Goal: Transaction & Acquisition: Book appointment/travel/reservation

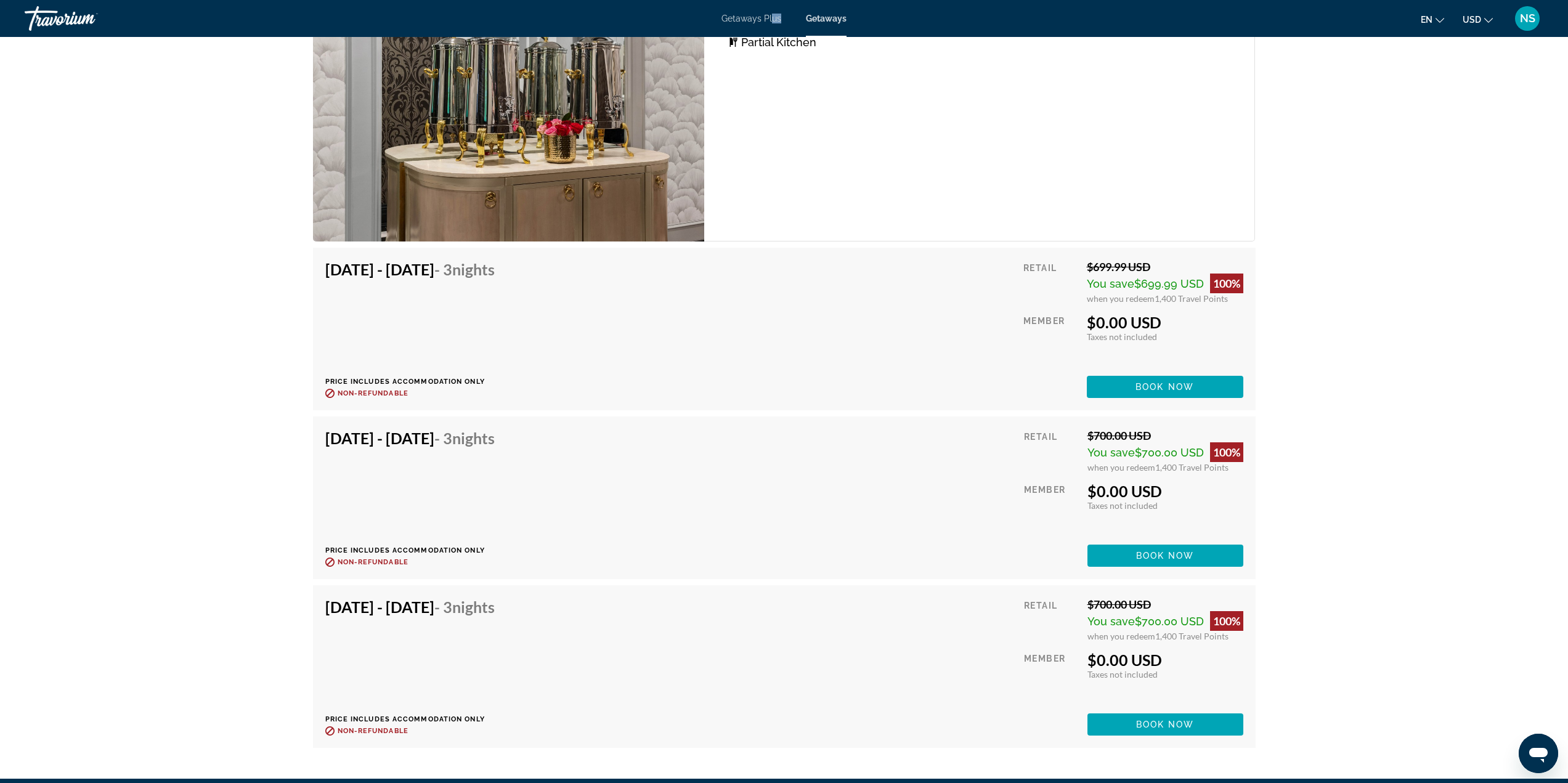
click at [771, 19] on div "Getaways Plus Getaways en English Español Français Italiano Português русский U…" at bounding box center [784, 19] width 1568 height 32
click at [754, 19] on span "Getaways Plus" at bounding box center [751, 19] width 60 height 10
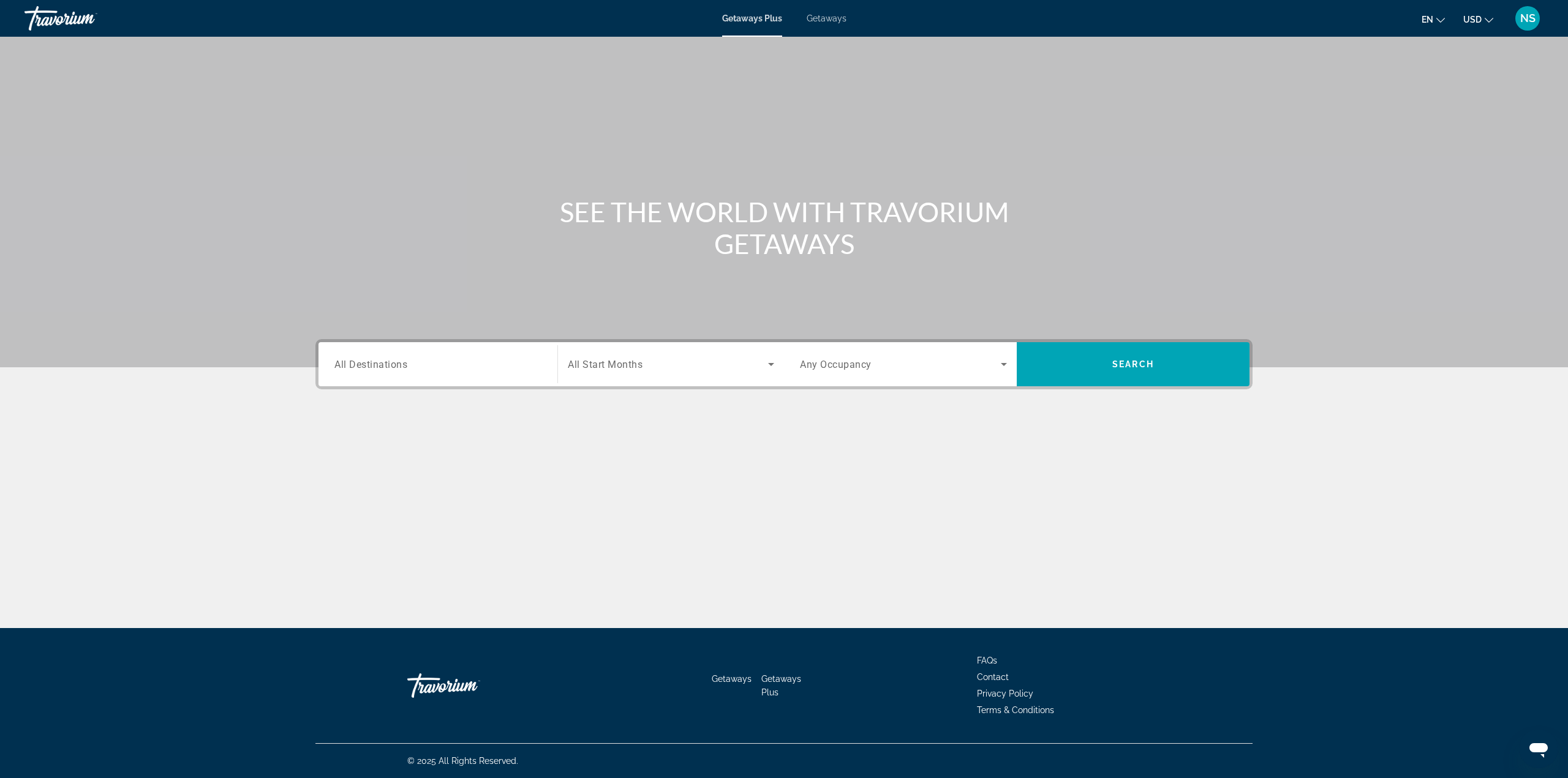
click at [412, 348] on div "Search widget" at bounding box center [437, 364] width 207 height 35
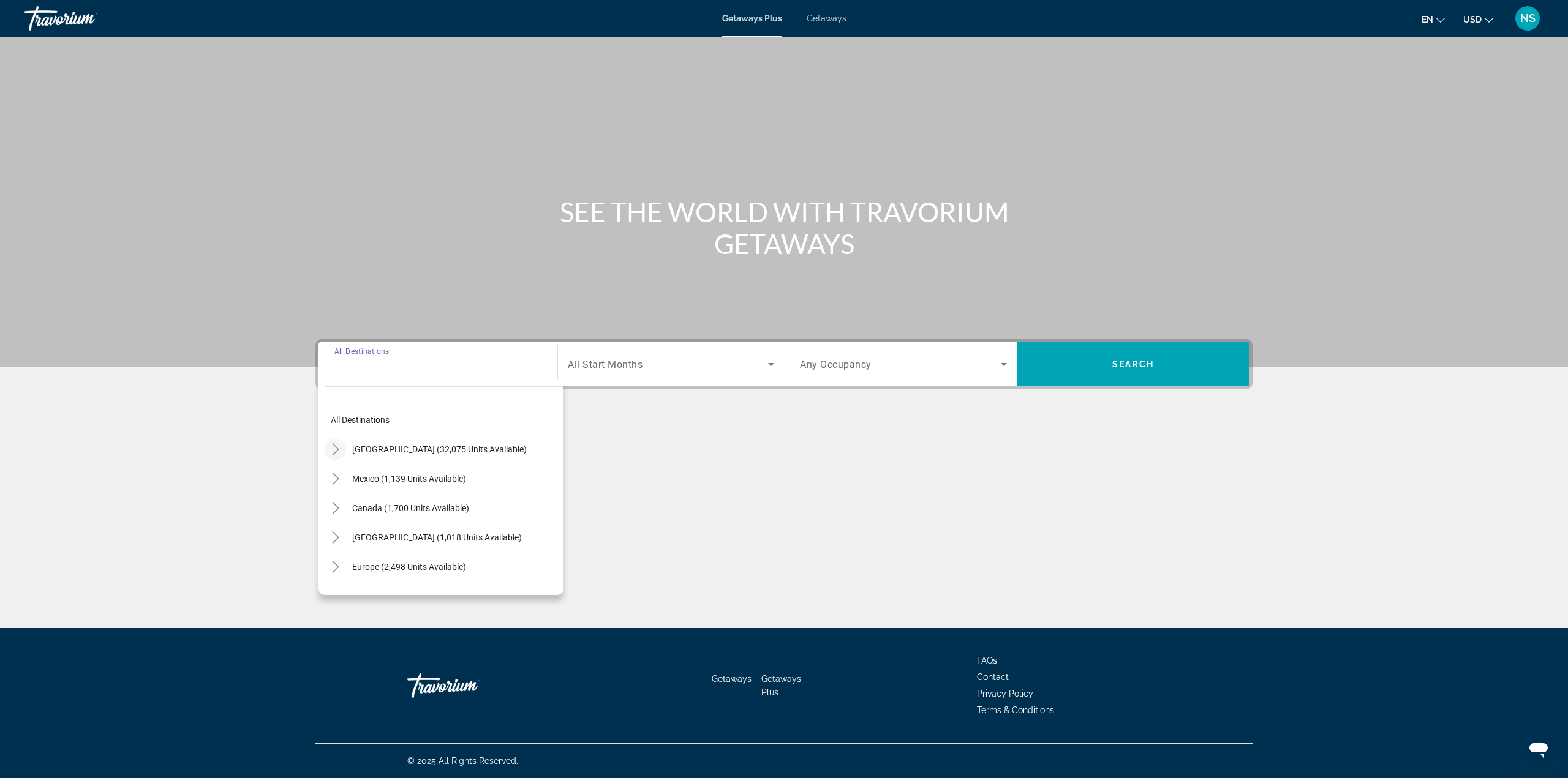
click at [344, 449] on mat-icon "Toggle United States (32,075 units available)" at bounding box center [335, 449] width 21 height 21
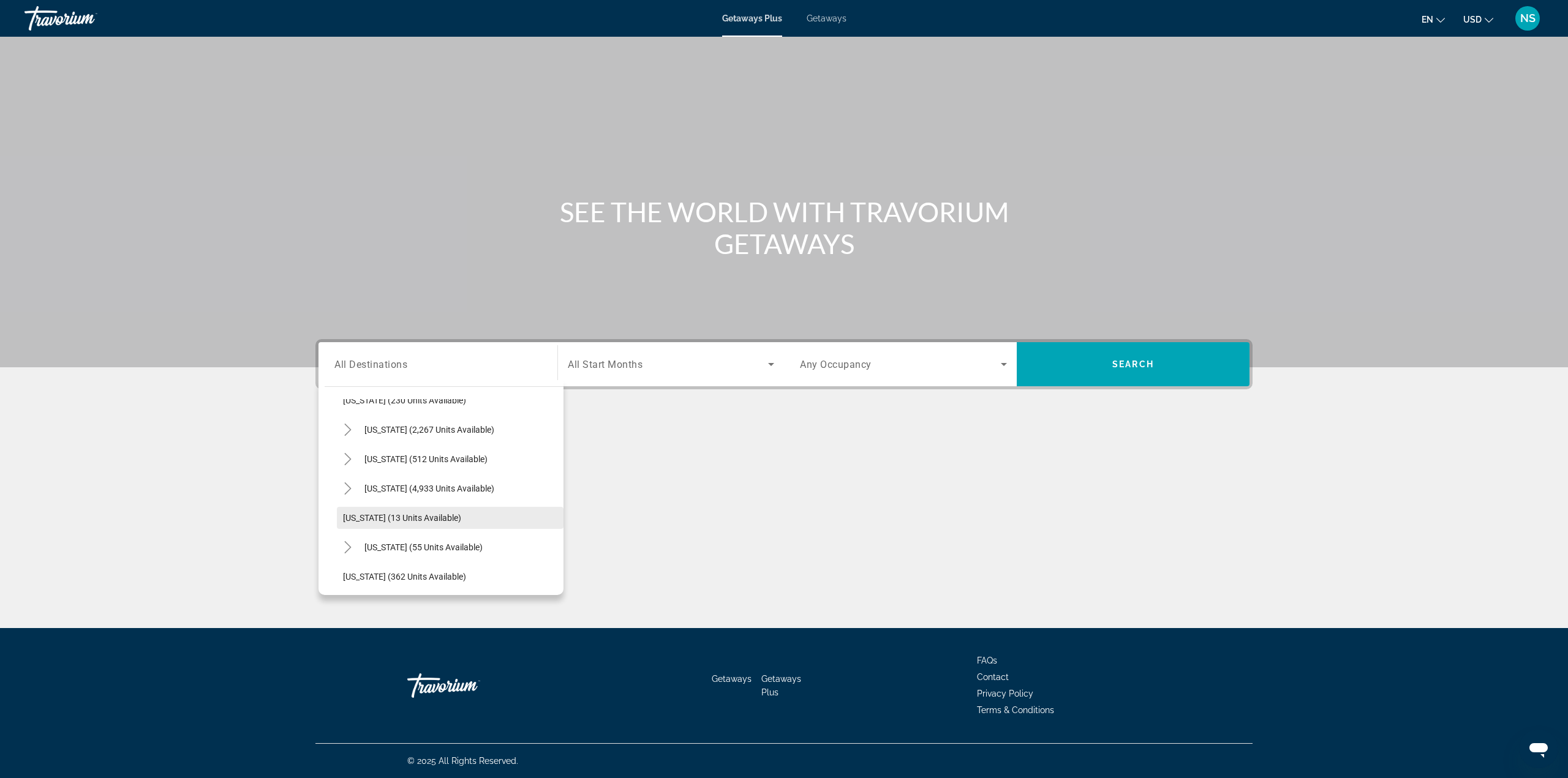
scroll to position [158, 0]
click at [346, 444] on icon "Toggle Florida (4,933 units available)" at bounding box center [348, 438] width 12 height 12
click at [389, 502] on span "Search widget" at bounding box center [456, 497] width 214 height 30
type input "**********"
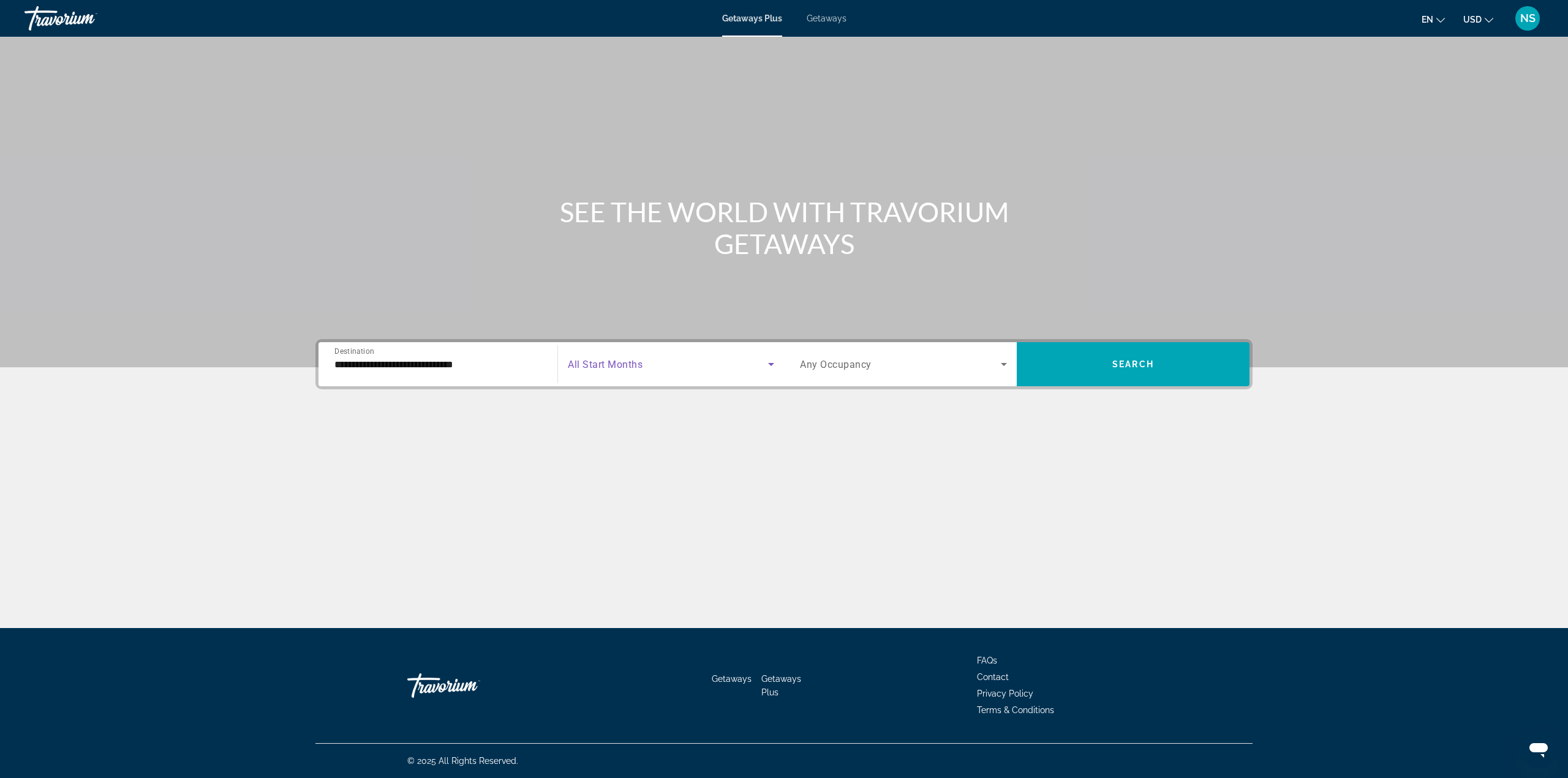
click at [630, 371] on span "Search widget" at bounding box center [668, 364] width 201 height 14
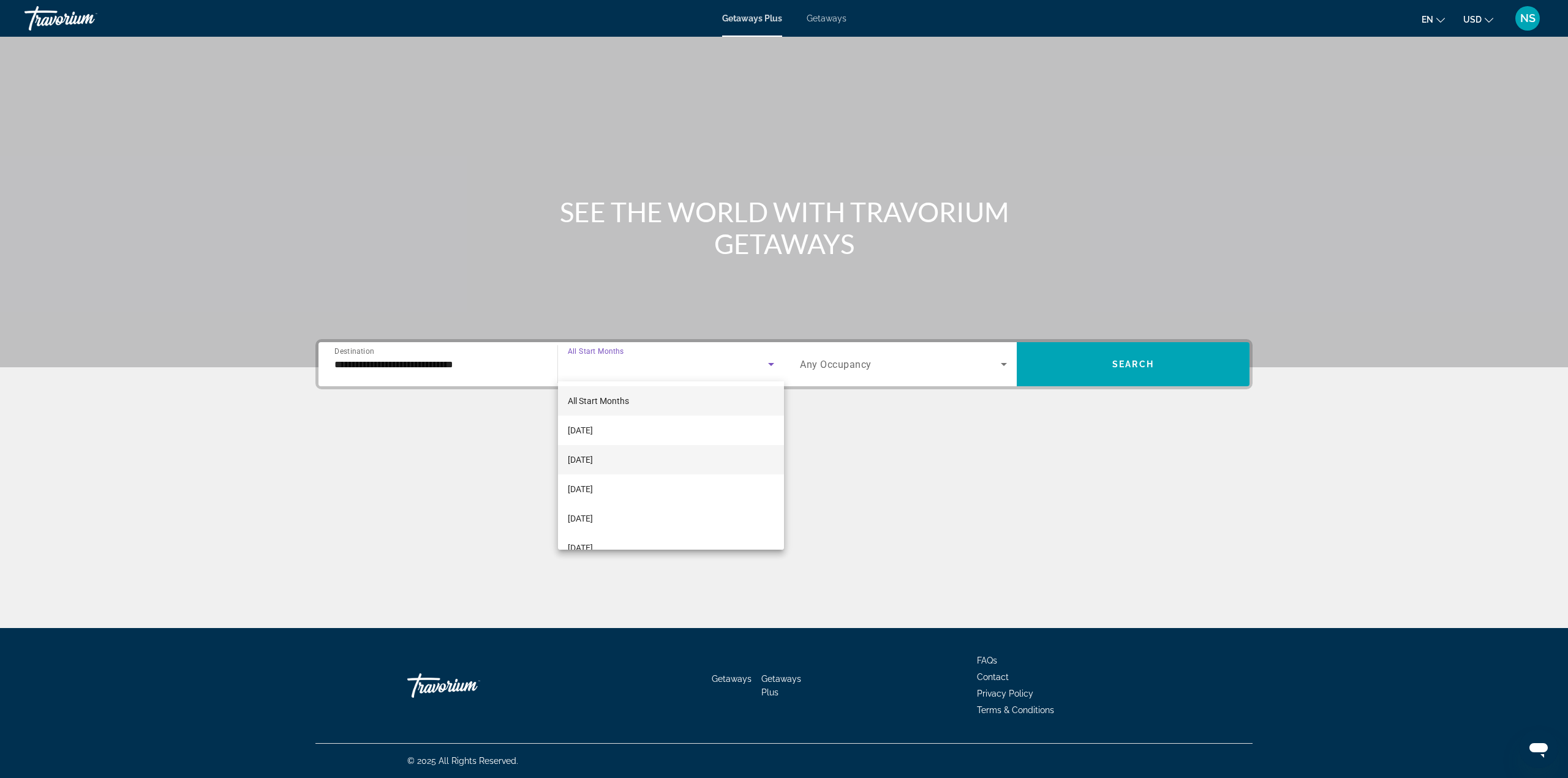
click at [593, 465] on span "[DATE]" at bounding box center [580, 459] width 25 height 14
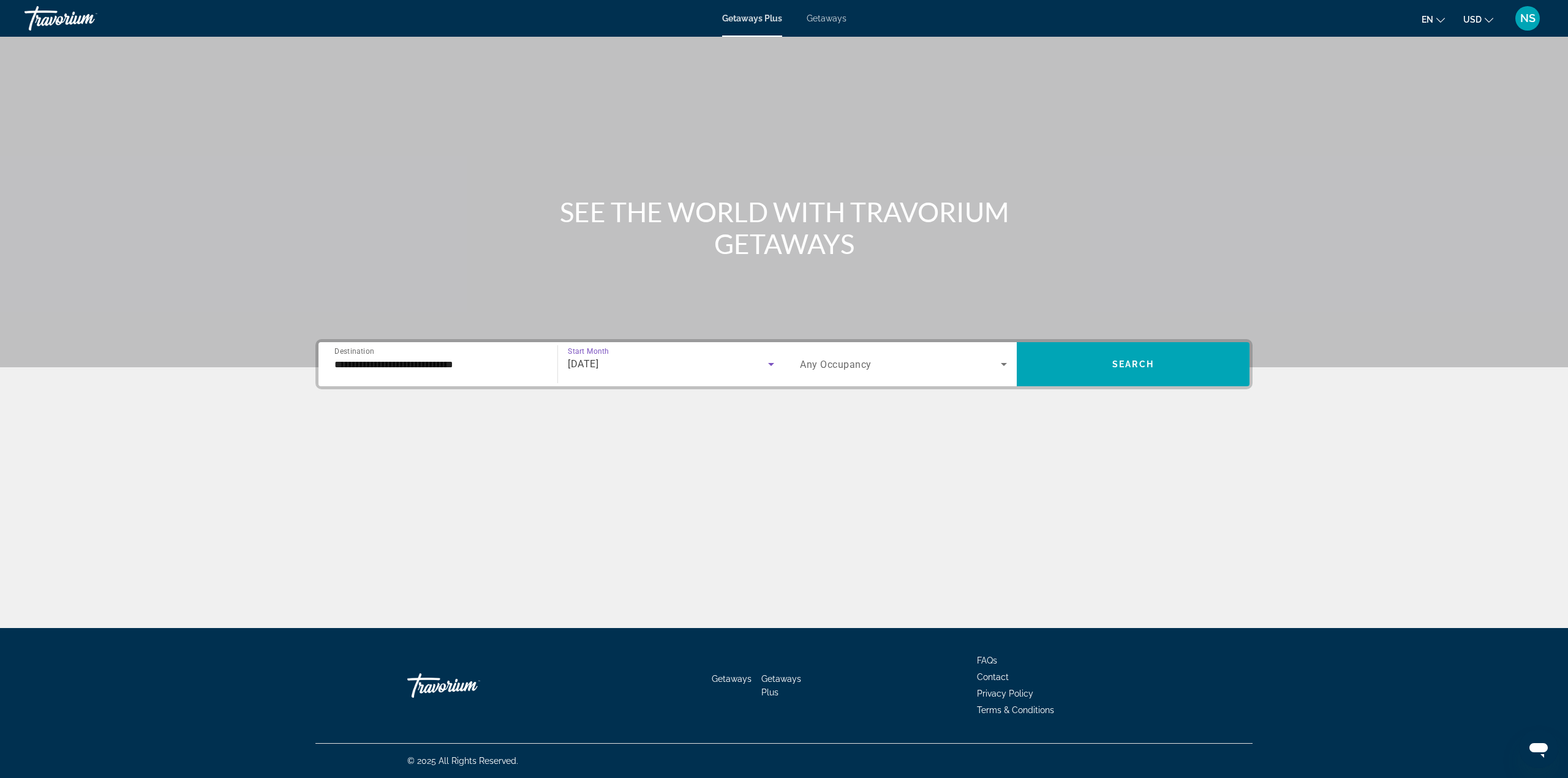
click at [812, 367] on span "Any Occupancy" at bounding box center [836, 364] width 72 height 12
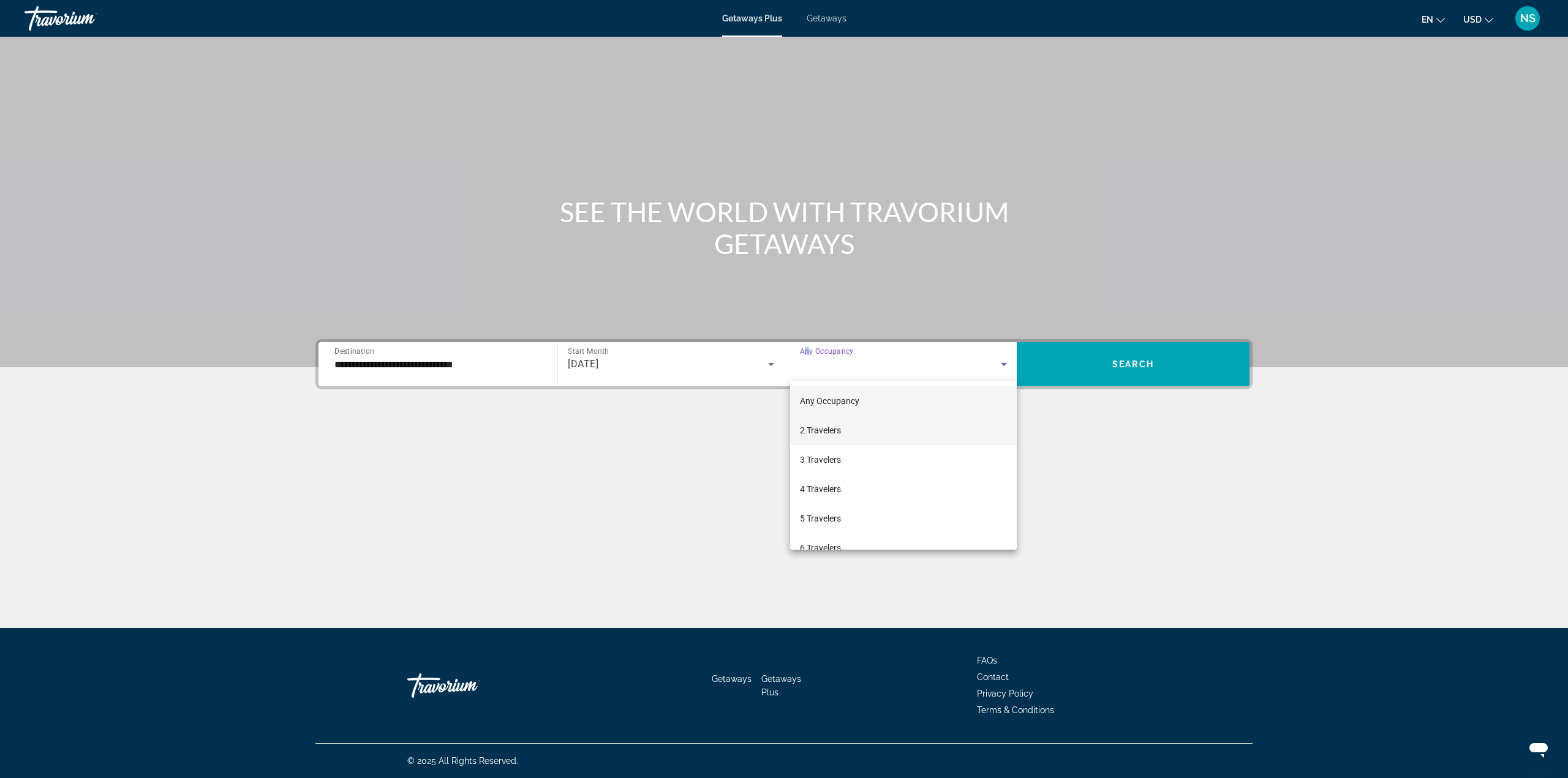
drag, startPoint x: 831, startPoint y: 425, endPoint x: 826, endPoint y: 431, distance: 7.8
click at [823, 433] on span "2 Travelers" at bounding box center [821, 430] width 41 height 14
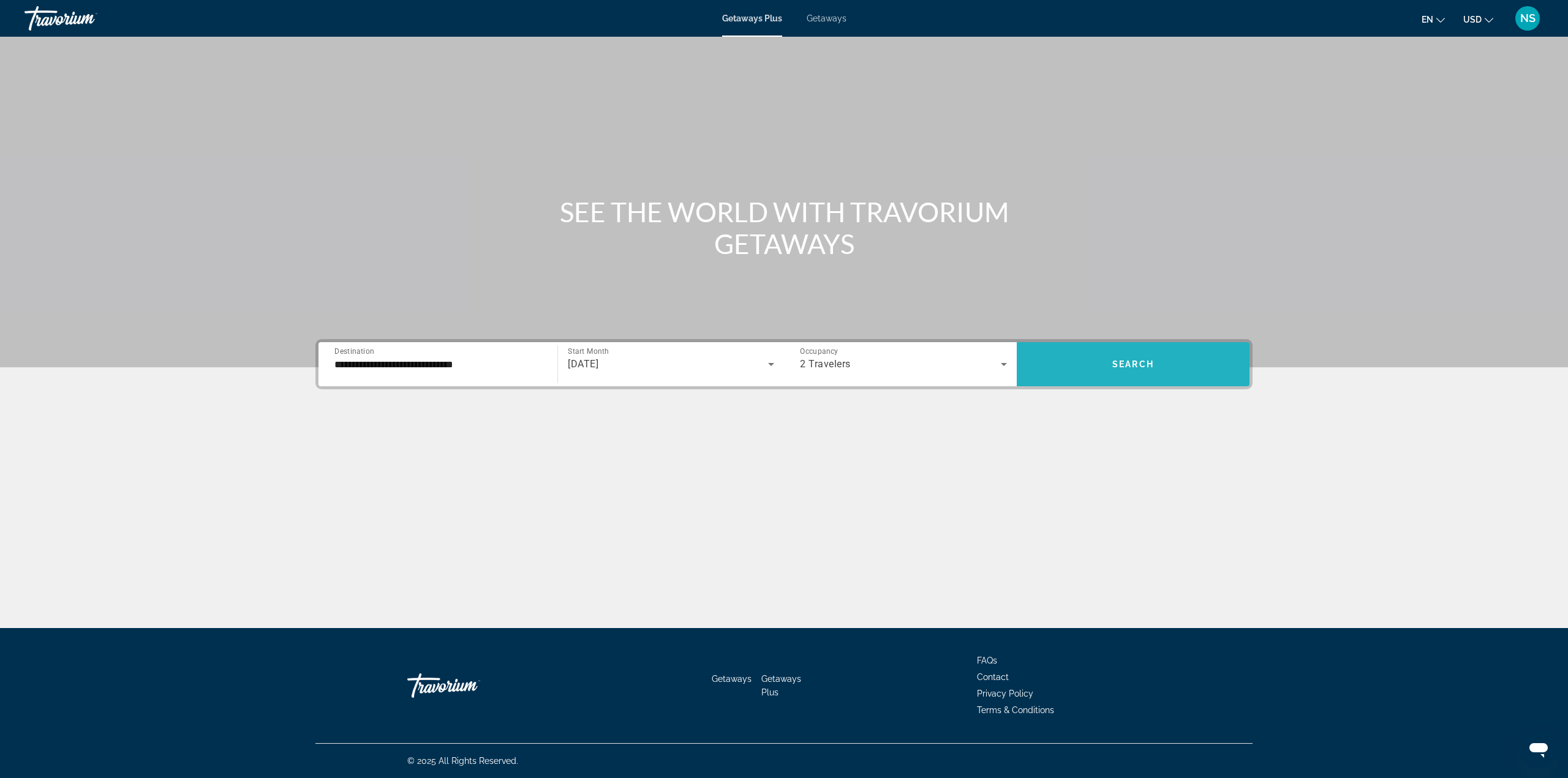
click at [1149, 364] on span "Search" at bounding box center [1133, 364] width 41 height 10
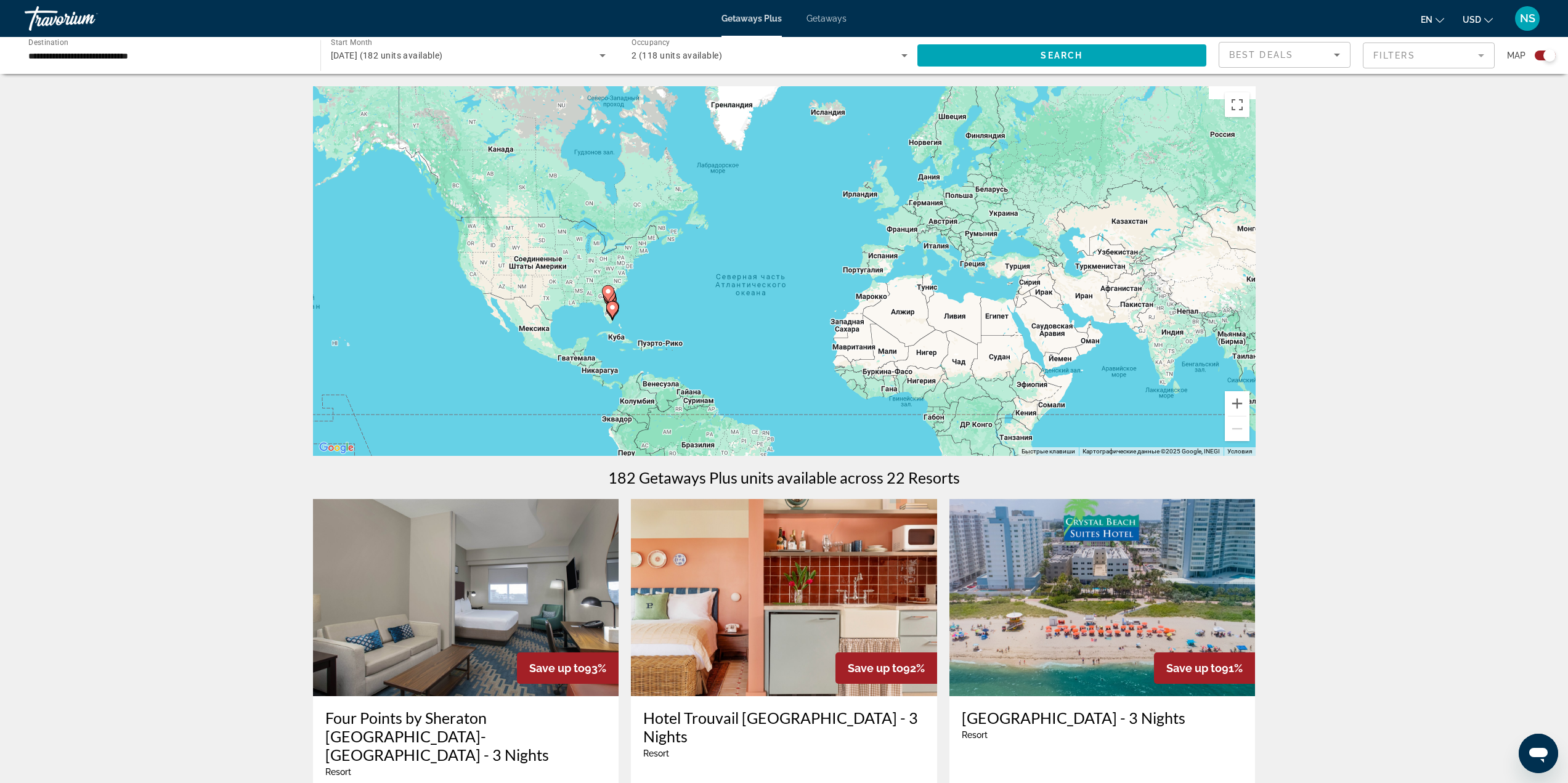
drag, startPoint x: 595, startPoint y: 287, endPoint x: 635, endPoint y: 334, distance: 61.7
click at [630, 335] on div "Чтобы активировать перетаскивание с помощью клавиатуры, нажмите Alt + Ввод. Пос…" at bounding box center [784, 271] width 943 height 369
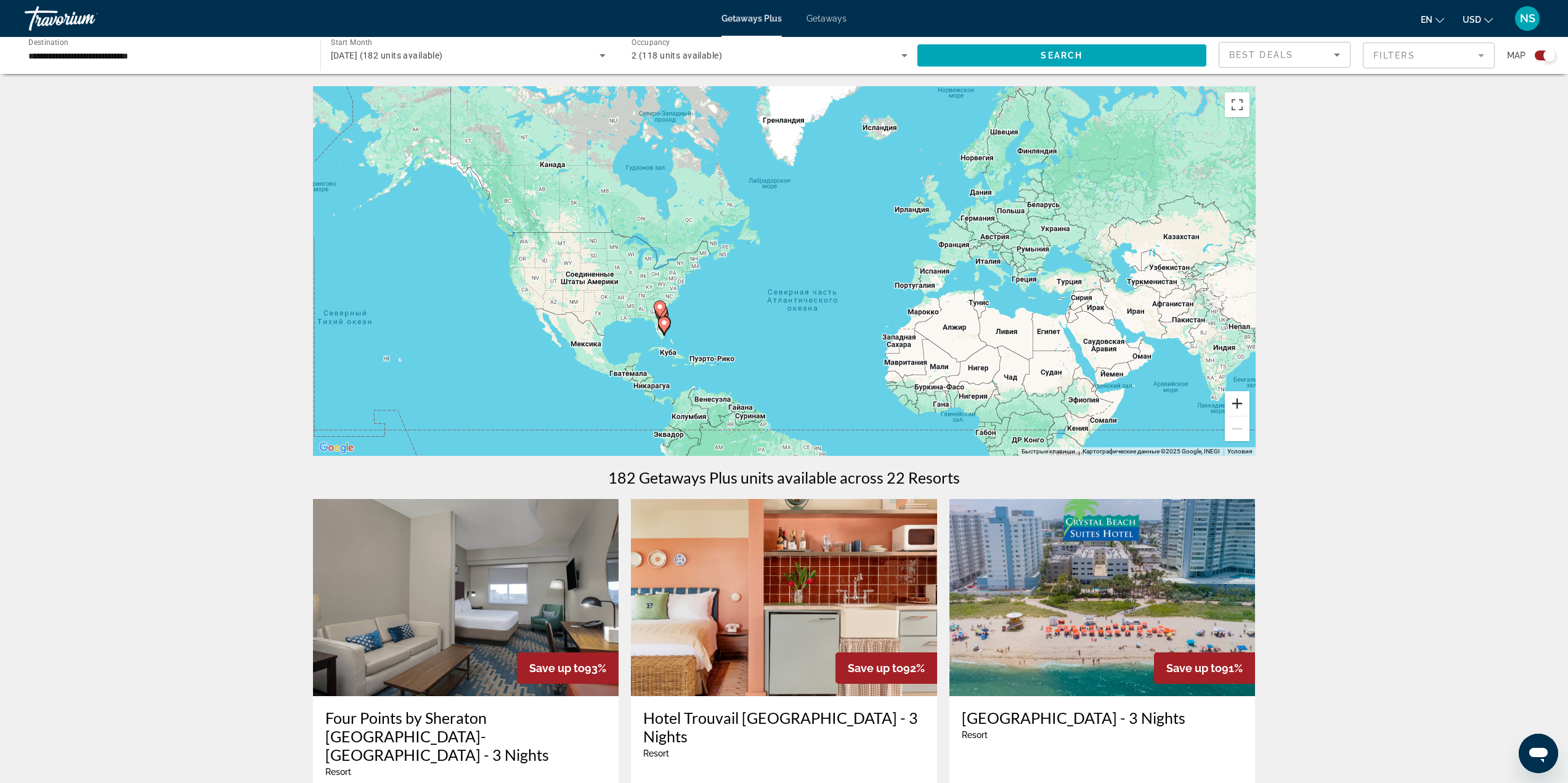
click at [1232, 408] on button "Увеличить" at bounding box center [1236, 403] width 25 height 25
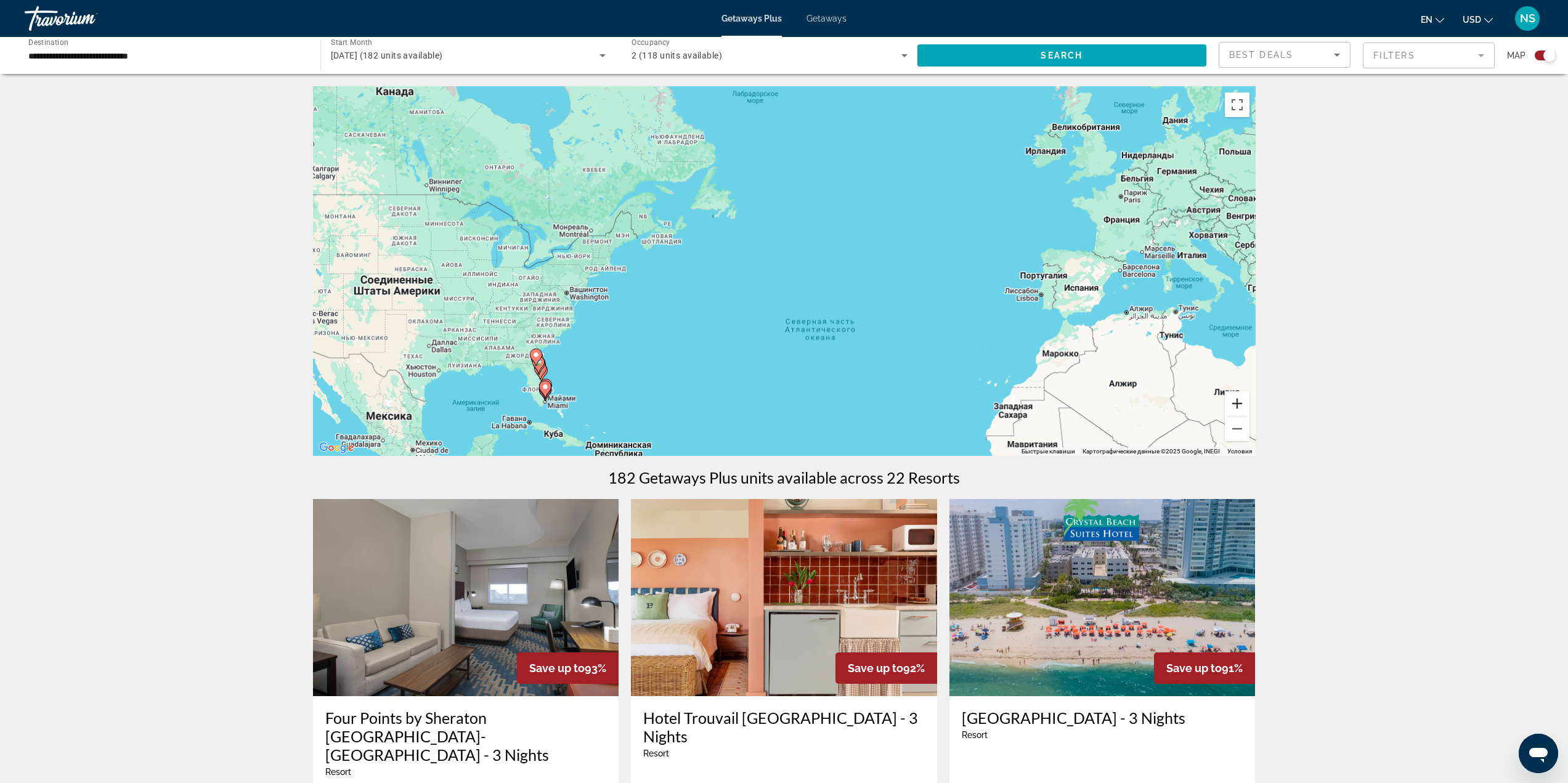
click at [1235, 407] on button "Увеличить" at bounding box center [1236, 403] width 25 height 25
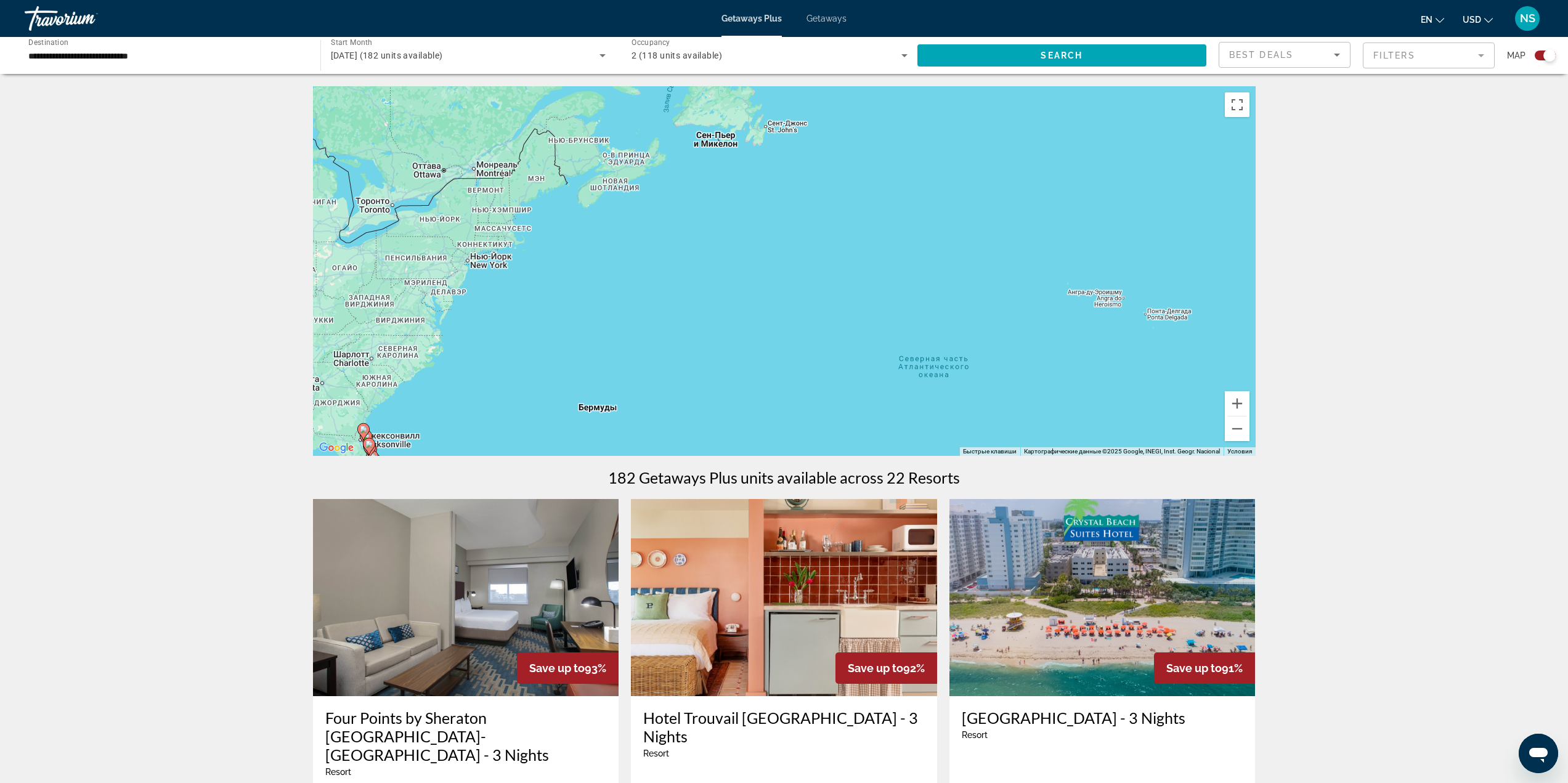
drag, startPoint x: 715, startPoint y: 356, endPoint x: 948, endPoint y: 253, distance: 254.8
click at [966, 240] on div "Чтобы активировать перетаскивание с помощью клавиатуры, нажмите Alt + Ввод. Пос…" at bounding box center [784, 271] width 943 height 369
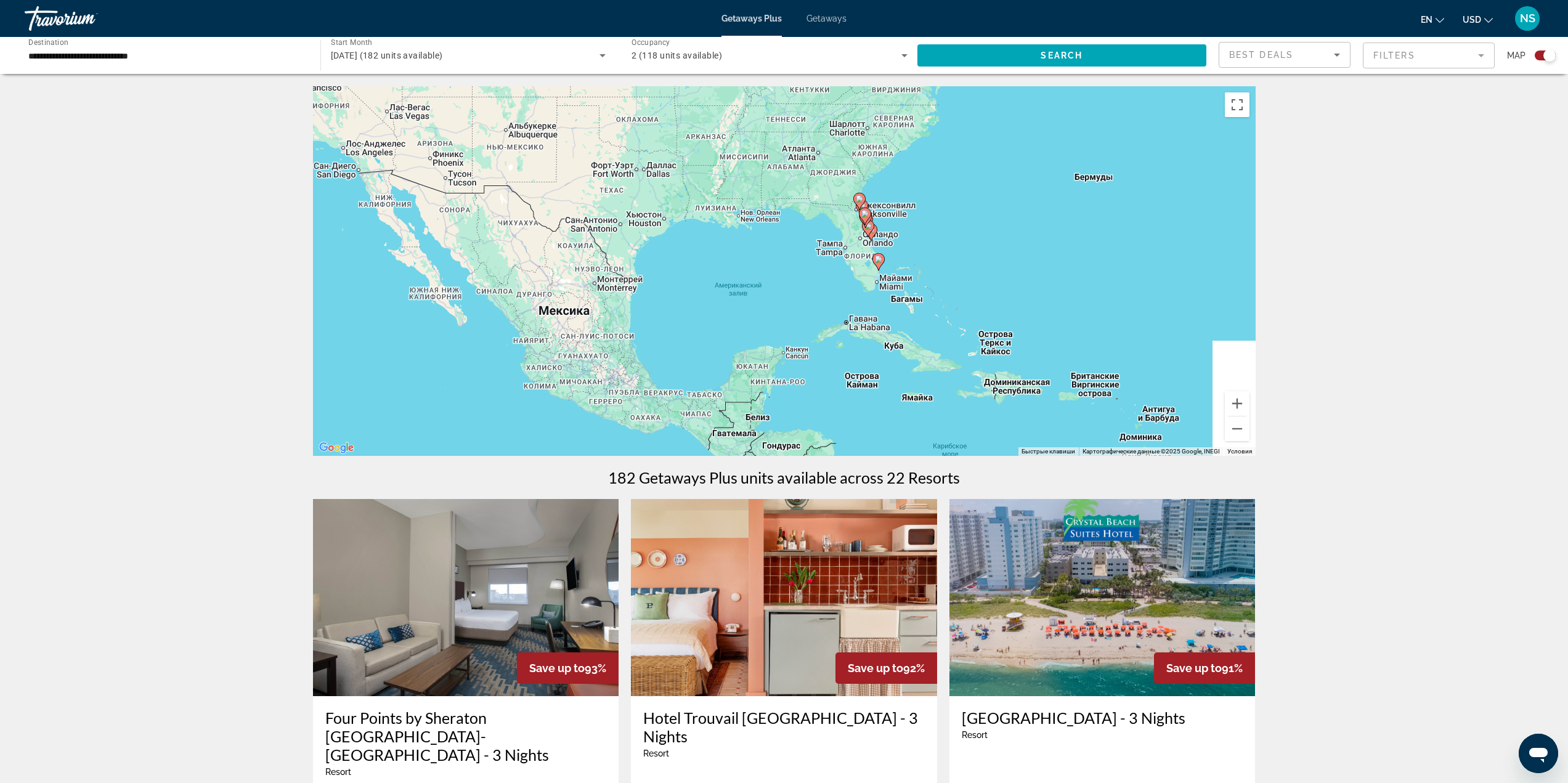
drag, startPoint x: 907, startPoint y: 331, endPoint x: 1002, endPoint y: 374, distance: 104.3
click at [794, 360] on div "Чтобы активировать перетаскивание с помощью клавиатуры, нажмите Alt + Ввод. Пос…" at bounding box center [784, 271] width 943 height 369
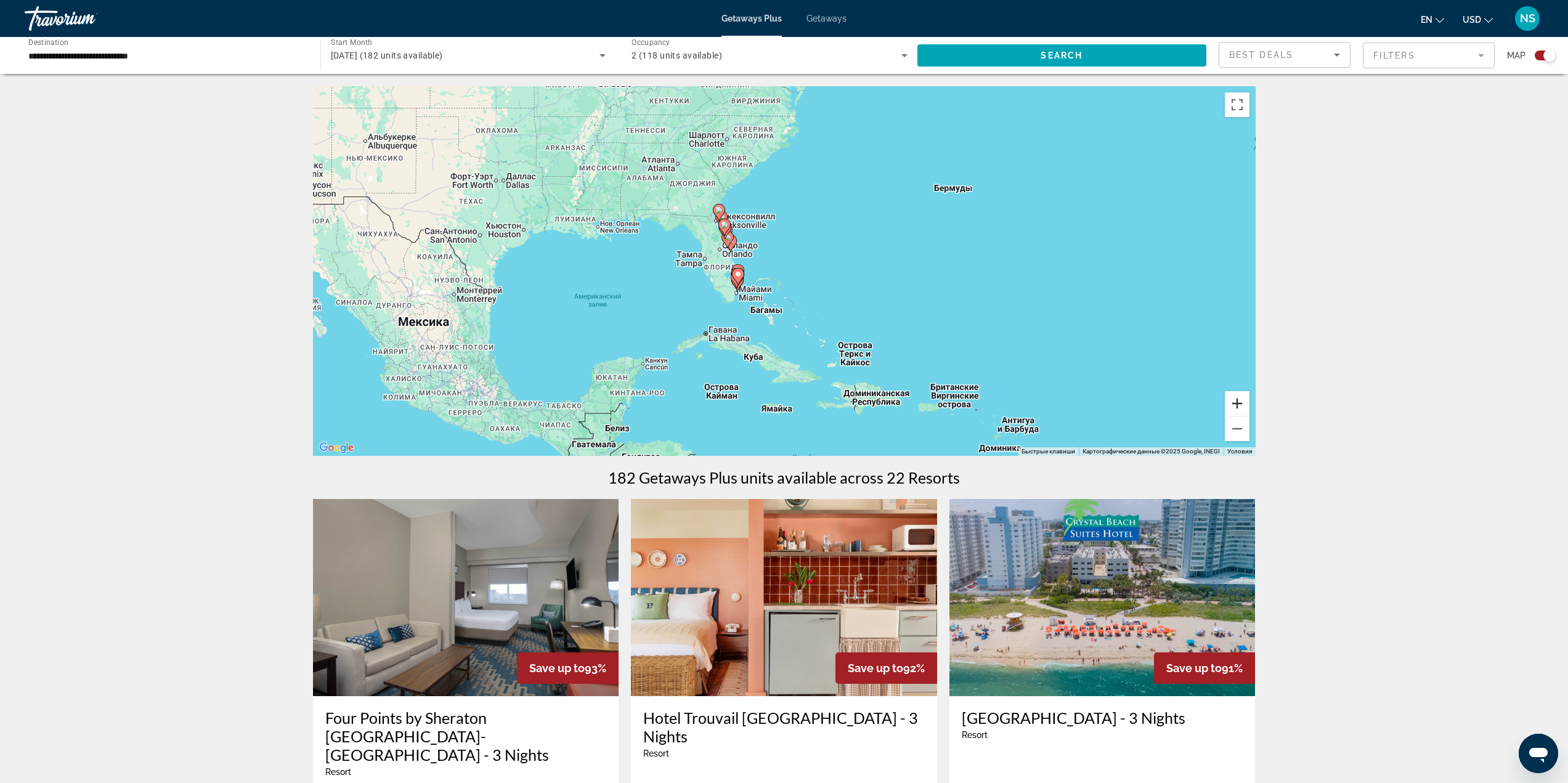
drag, startPoint x: 1256, startPoint y: 409, endPoint x: 1238, endPoint y: 405, distance: 18.4
click at [1241, 405] on button "Увеличить" at bounding box center [1236, 403] width 25 height 25
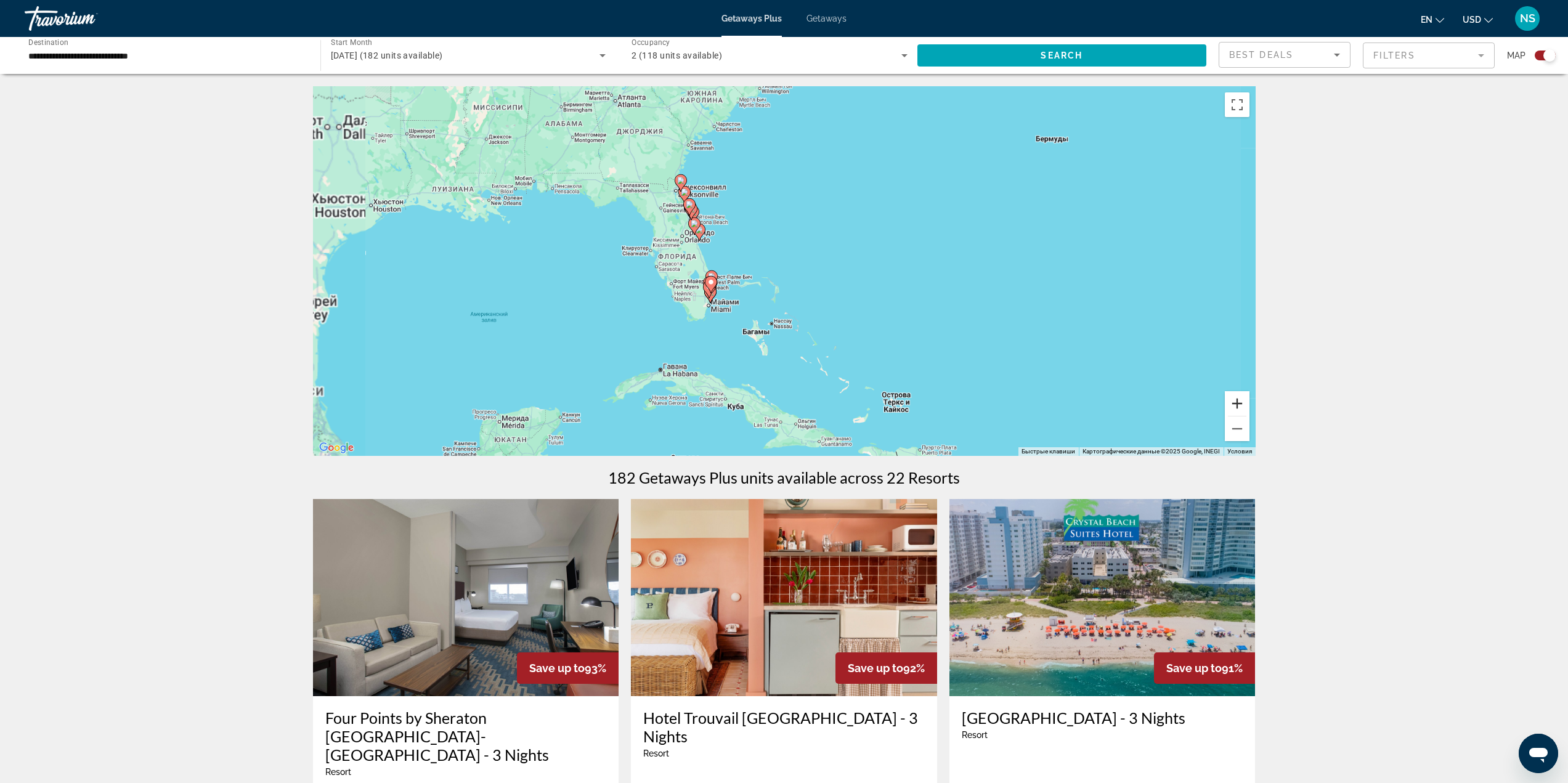
click at [1242, 403] on button "Увеличить" at bounding box center [1236, 403] width 25 height 25
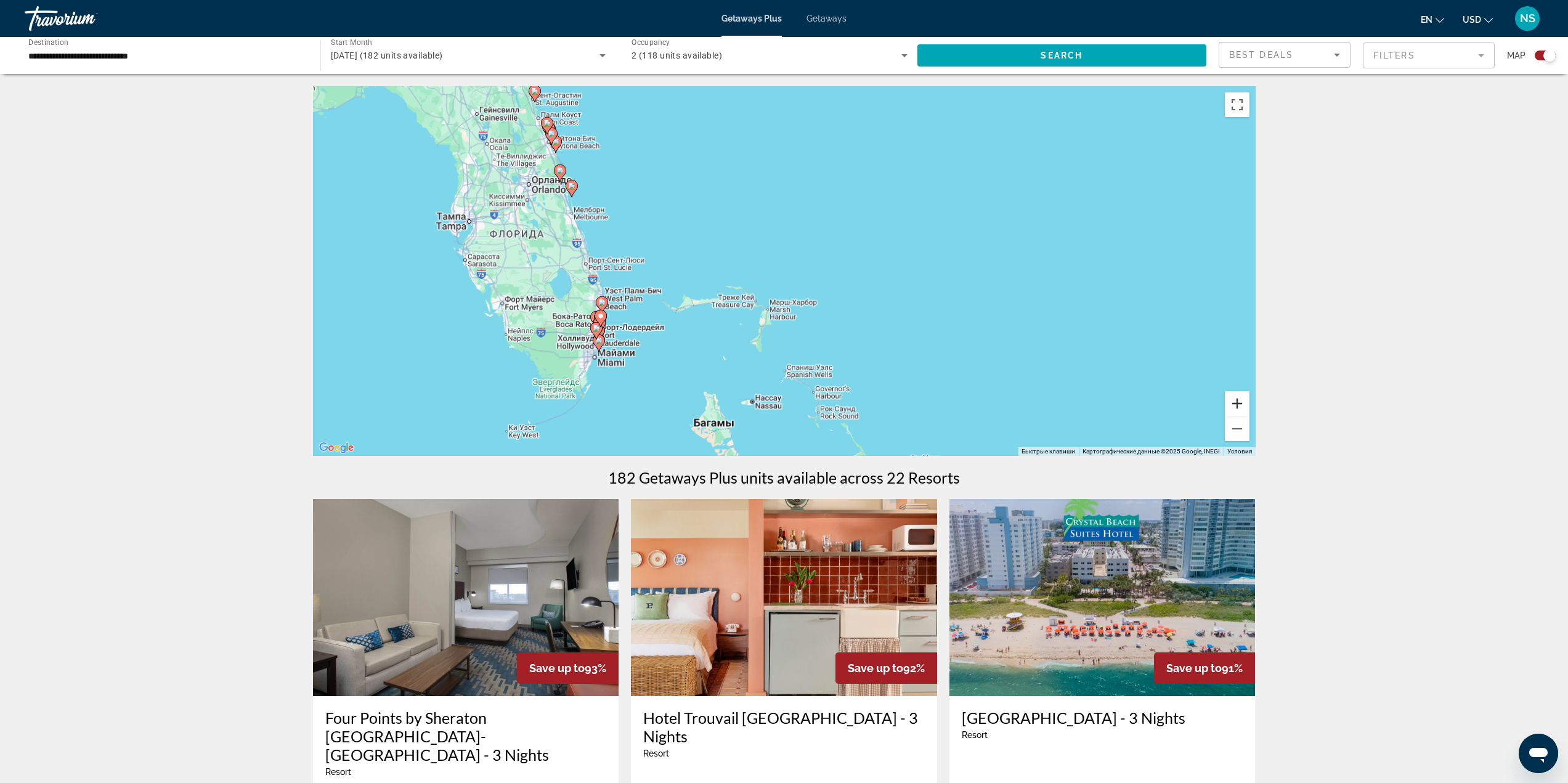
drag, startPoint x: 1242, startPoint y: 399, endPoint x: 913, endPoint y: 353, distance: 332.2
click at [1238, 398] on button "Увеличить" at bounding box center [1236, 403] width 25 height 25
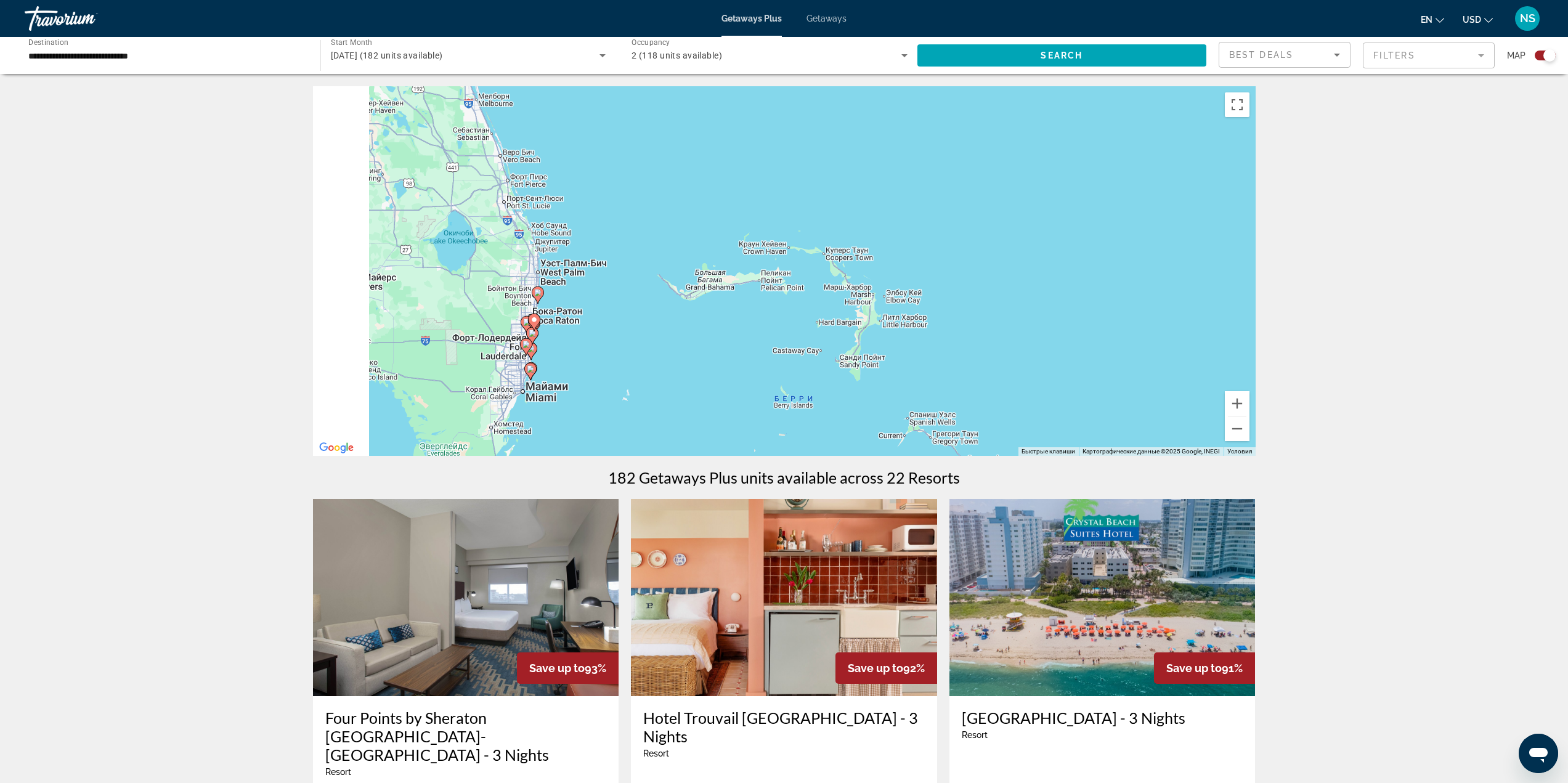
drag, startPoint x: 650, startPoint y: 349, endPoint x: 876, endPoint y: 244, distance: 249.2
click at [887, 237] on div "Чтобы активировать перетаскивание с помощью клавиатуры, нажмите Alt + Ввод. Пос…" at bounding box center [784, 271] width 943 height 369
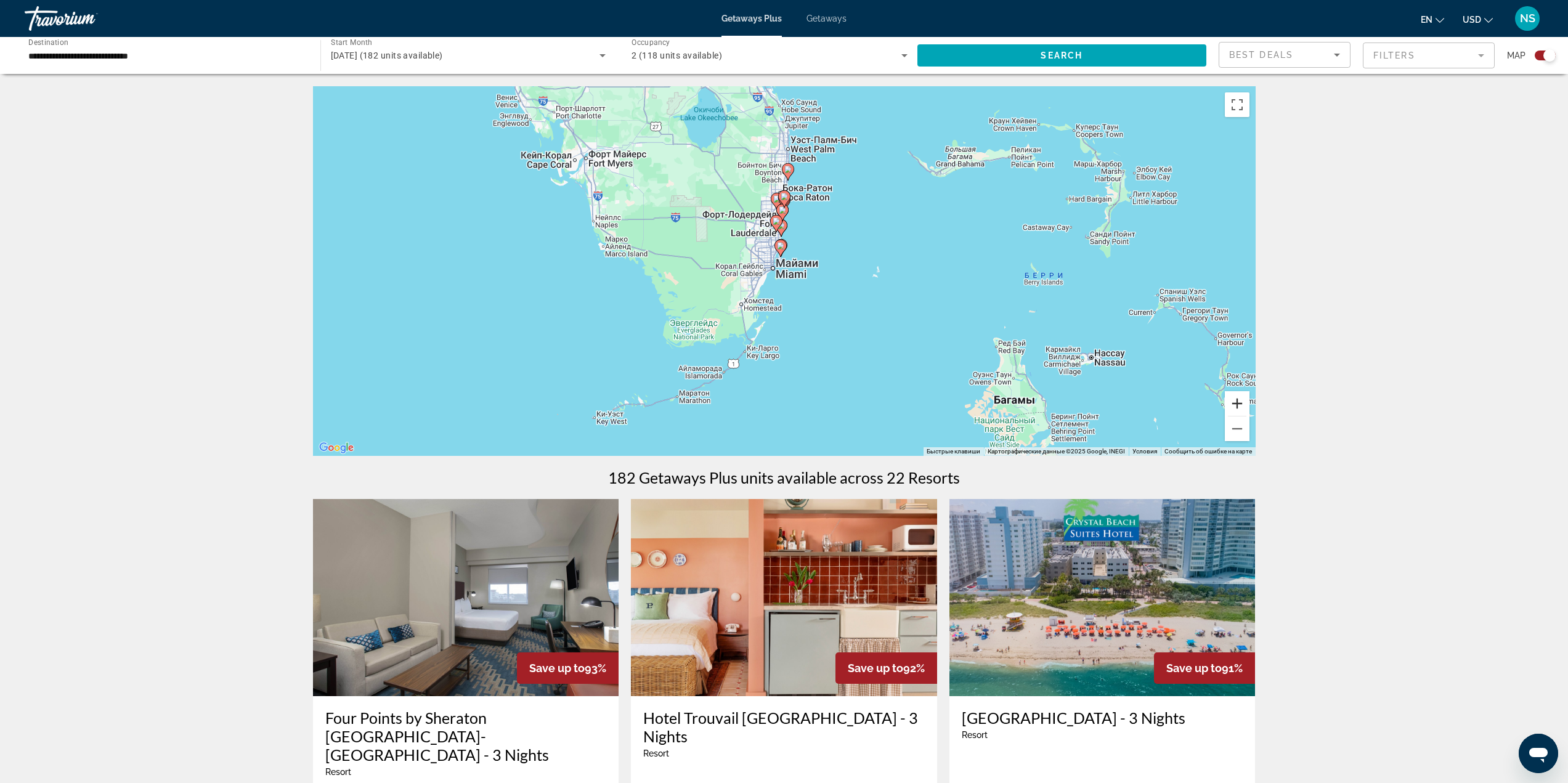
click at [1236, 401] on button "Увеличить" at bounding box center [1236, 403] width 25 height 25
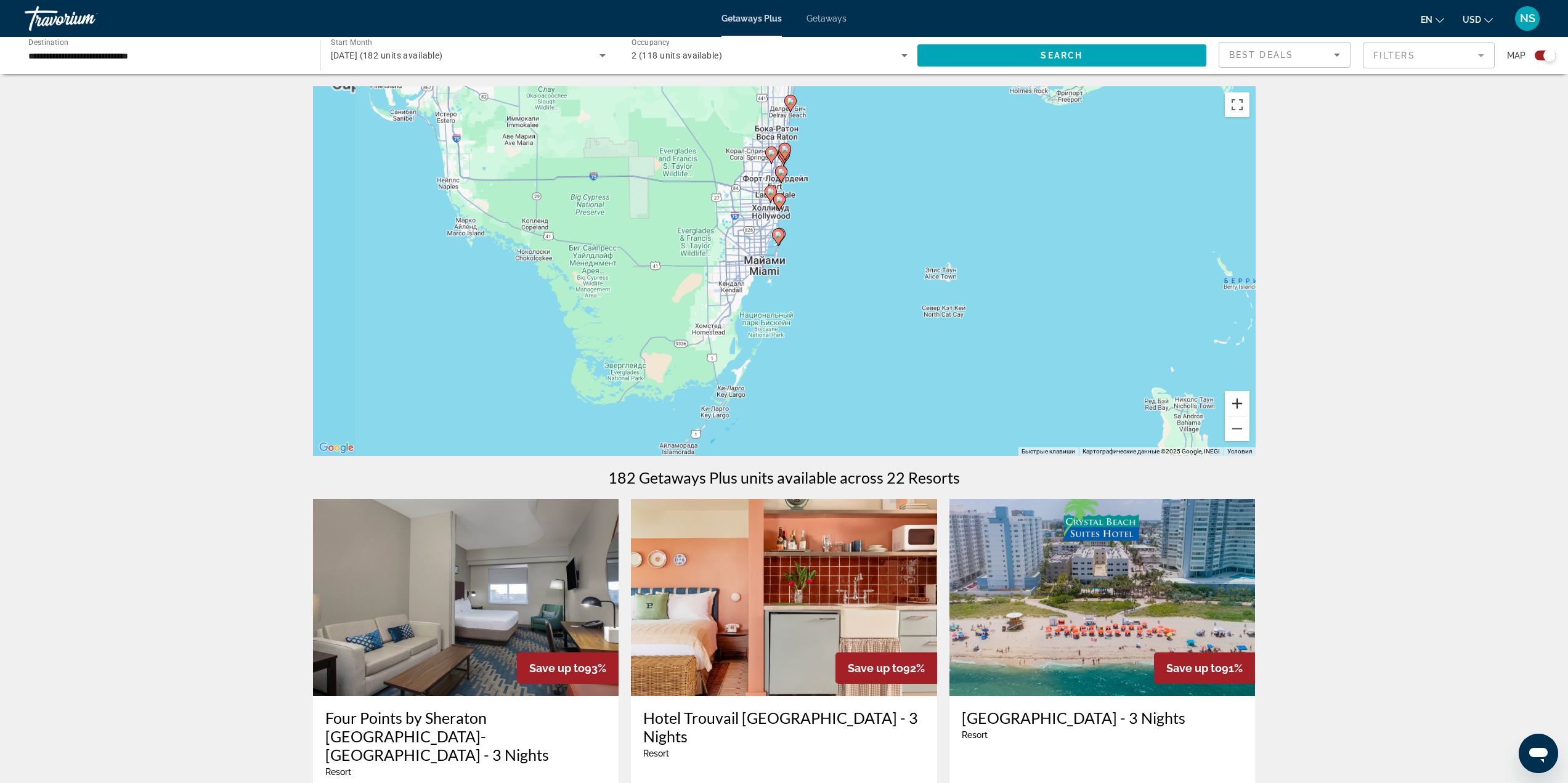
drag, startPoint x: 1235, startPoint y: 401, endPoint x: 1233, endPoint y: 392, distance: 9.2
click at [1236, 399] on button "Увеличить" at bounding box center [1236, 403] width 25 height 25
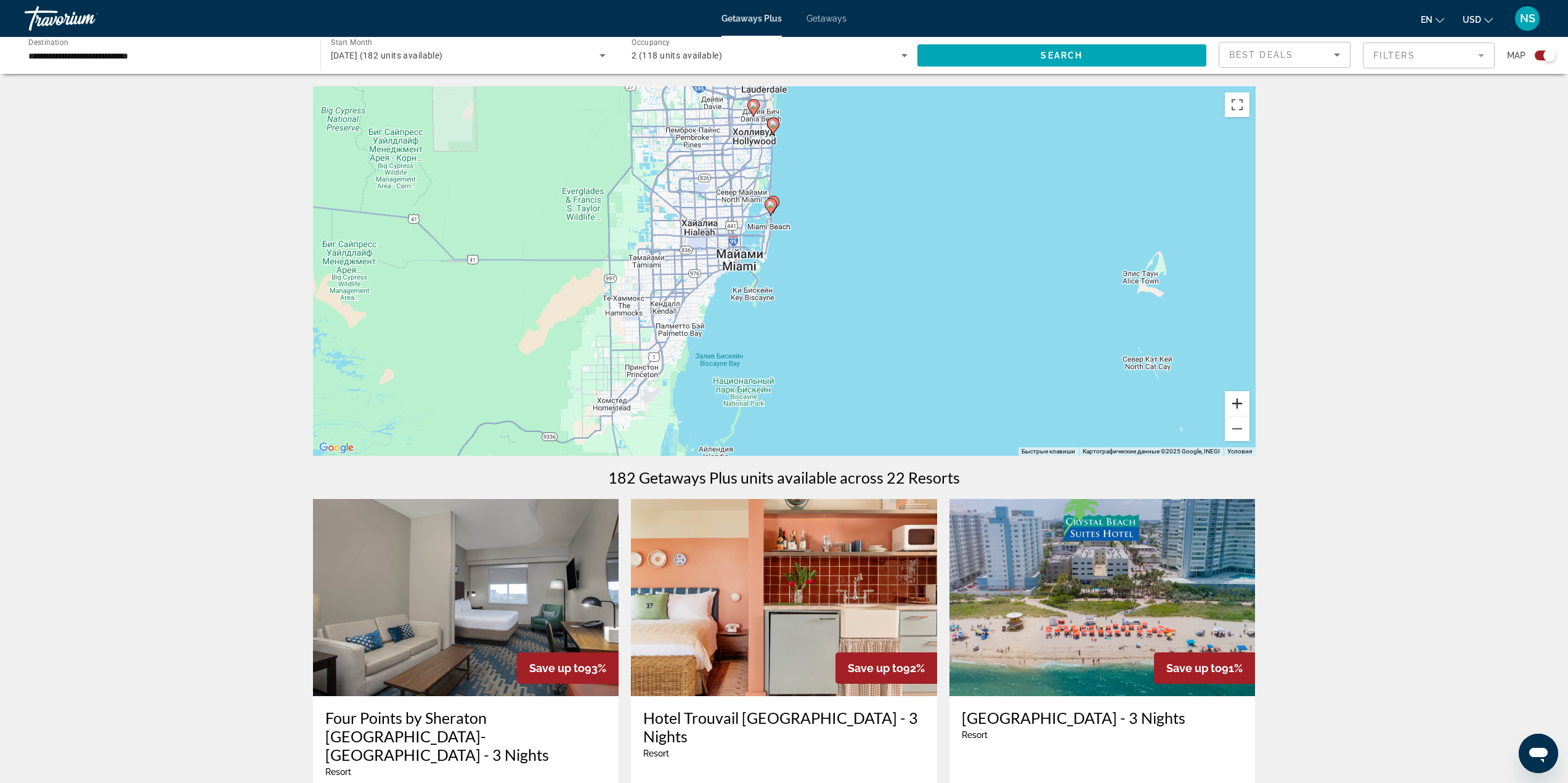
click at [1233, 392] on button "Увеличить" at bounding box center [1236, 403] width 25 height 25
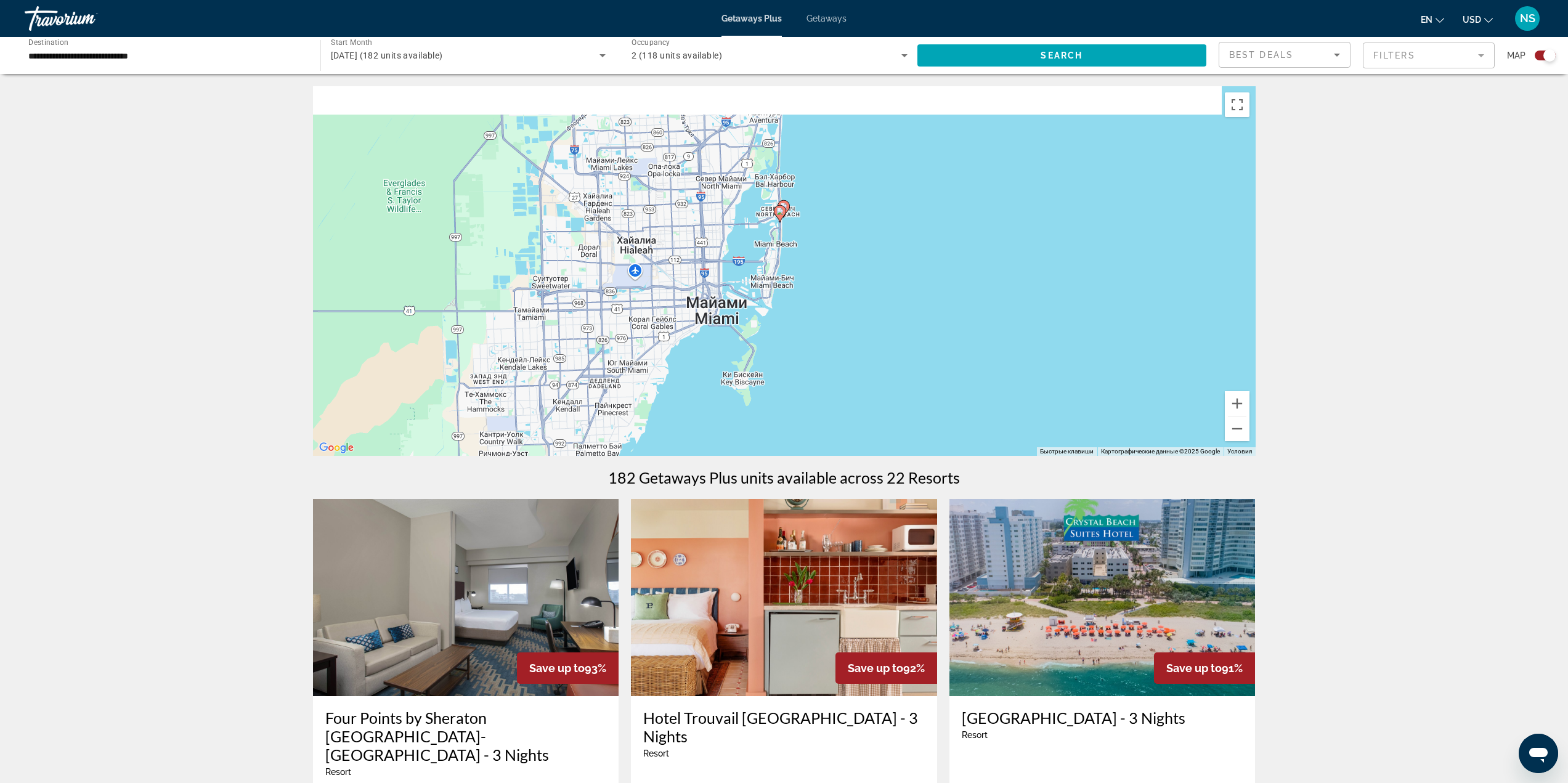
drag, startPoint x: 870, startPoint y: 243, endPoint x: 875, endPoint y: 254, distance: 12.1
click at [875, 254] on div "Чтобы активировать перетаскивание с помощью клавиатуры, нажмите Alt + Ввод. Пос…" at bounding box center [784, 271] width 943 height 369
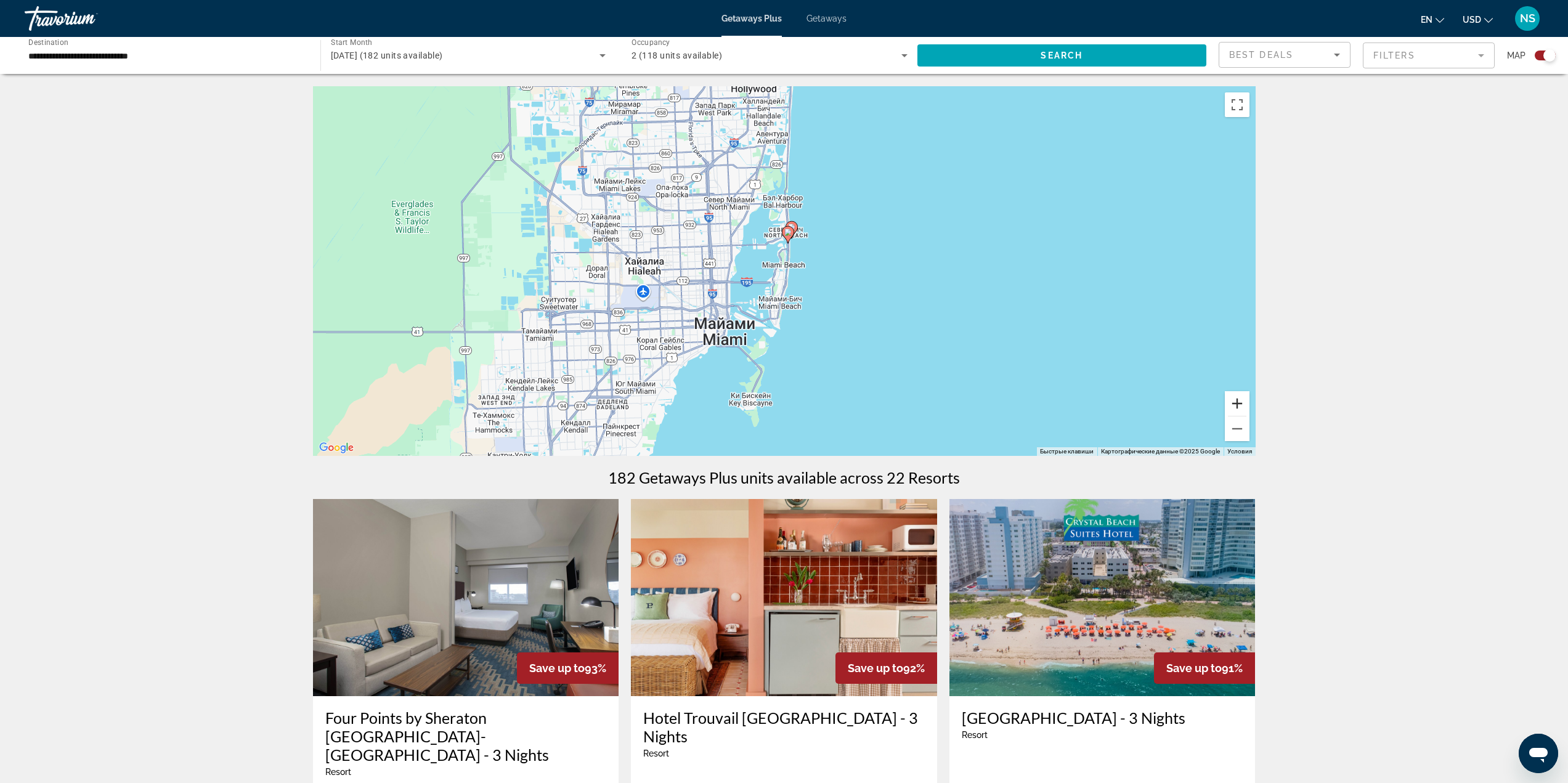
click at [1240, 401] on button "Увеличить" at bounding box center [1236, 403] width 25 height 25
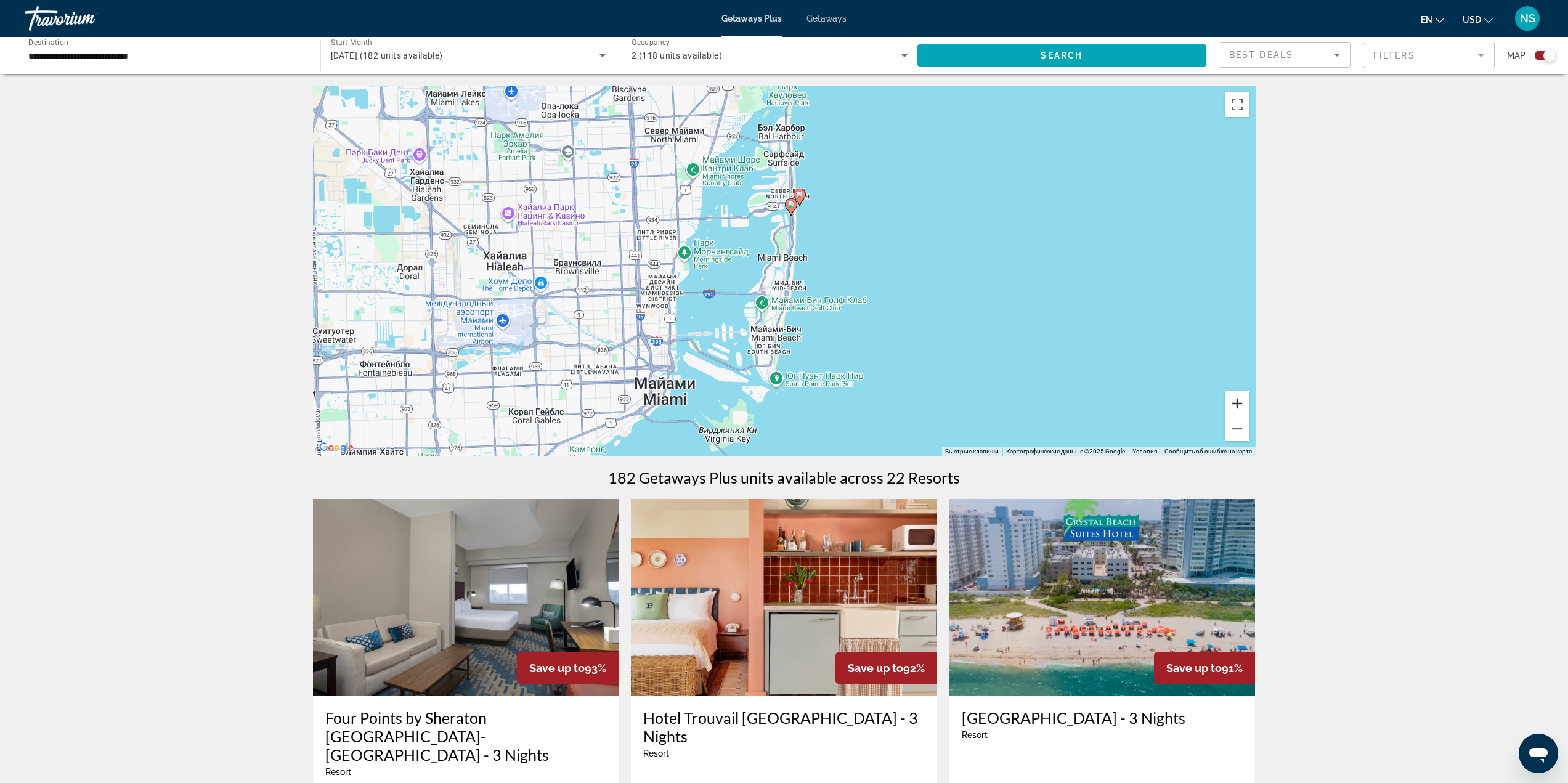
click at [1233, 402] on button "Увеличить" at bounding box center [1236, 403] width 25 height 25
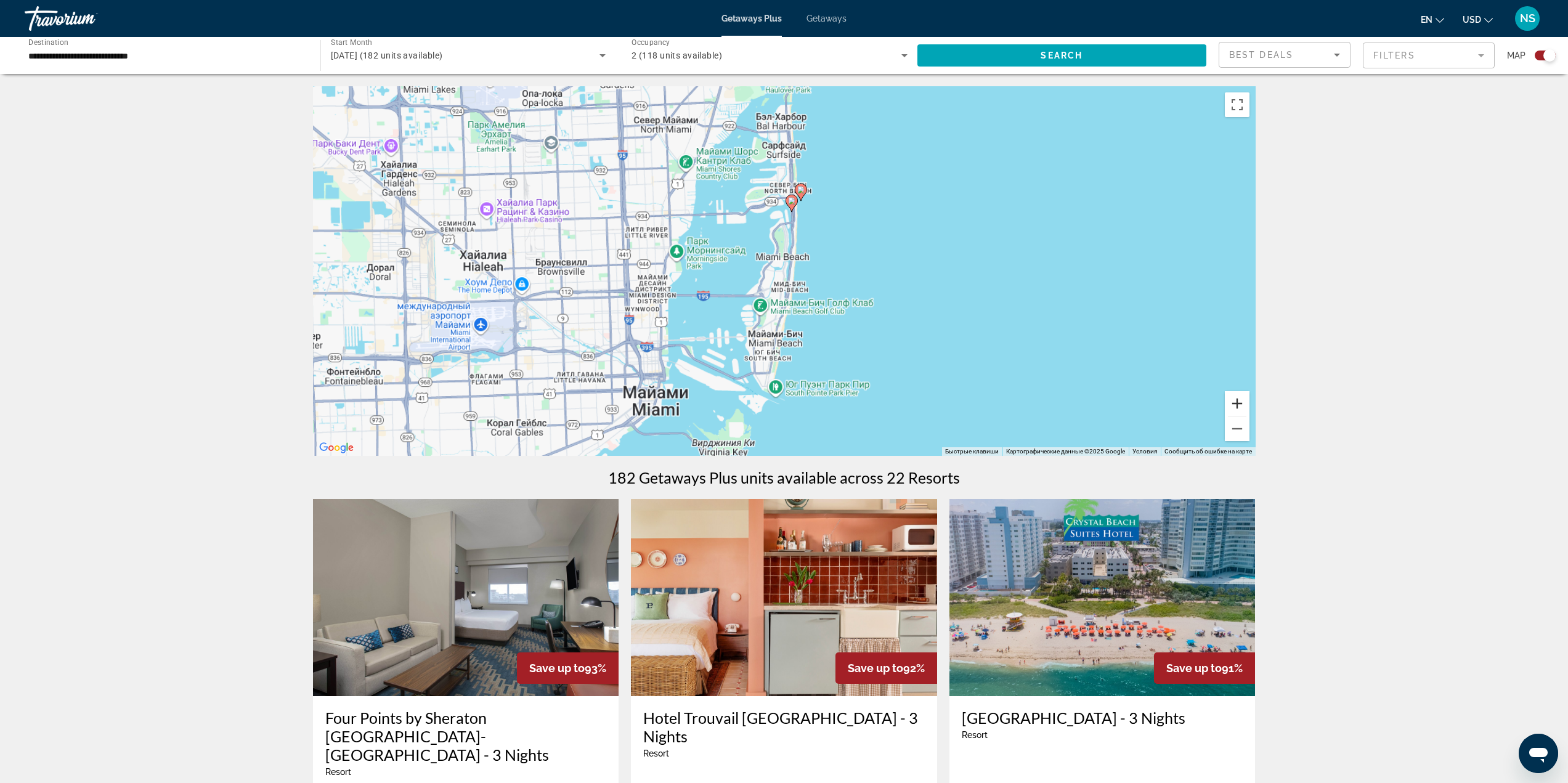
click at [1233, 401] on button "Увеличить" at bounding box center [1236, 403] width 25 height 25
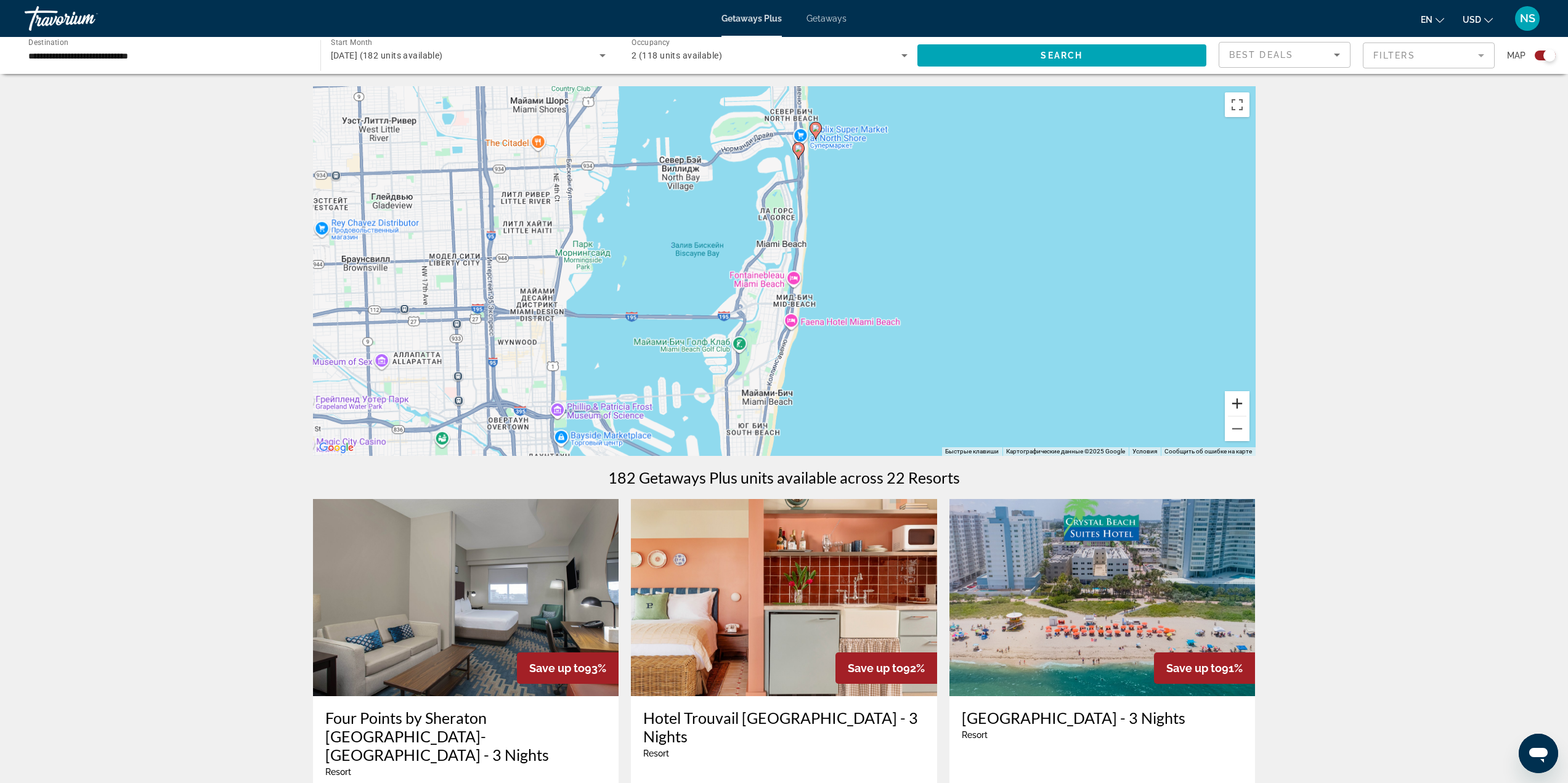
click at [1233, 401] on button "Увеличить" at bounding box center [1236, 403] width 25 height 25
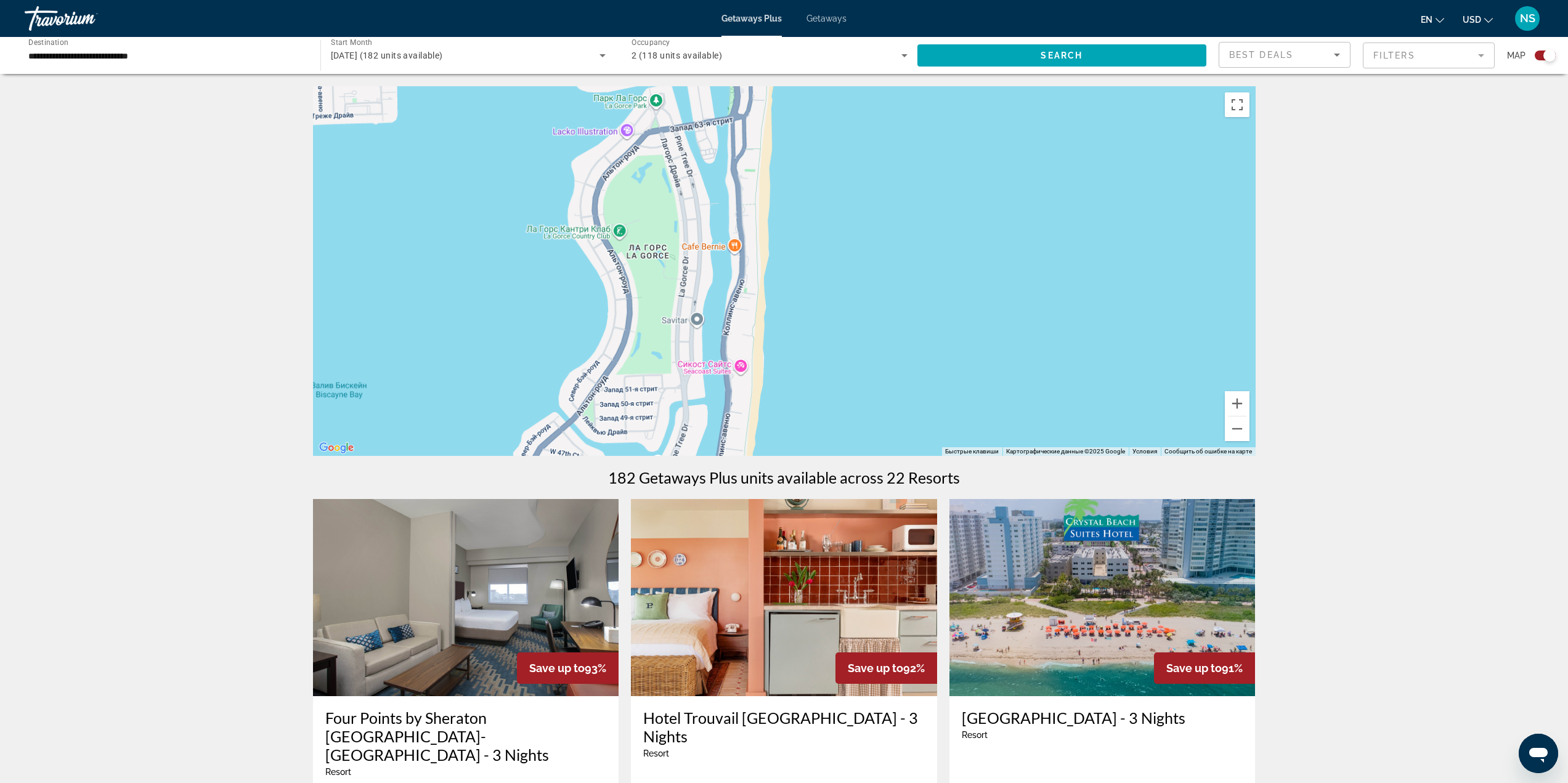
drag, startPoint x: 871, startPoint y: 313, endPoint x: 857, endPoint y: 390, distance: 78.3
click at [847, 368] on div "Main content" at bounding box center [784, 271] width 943 height 369
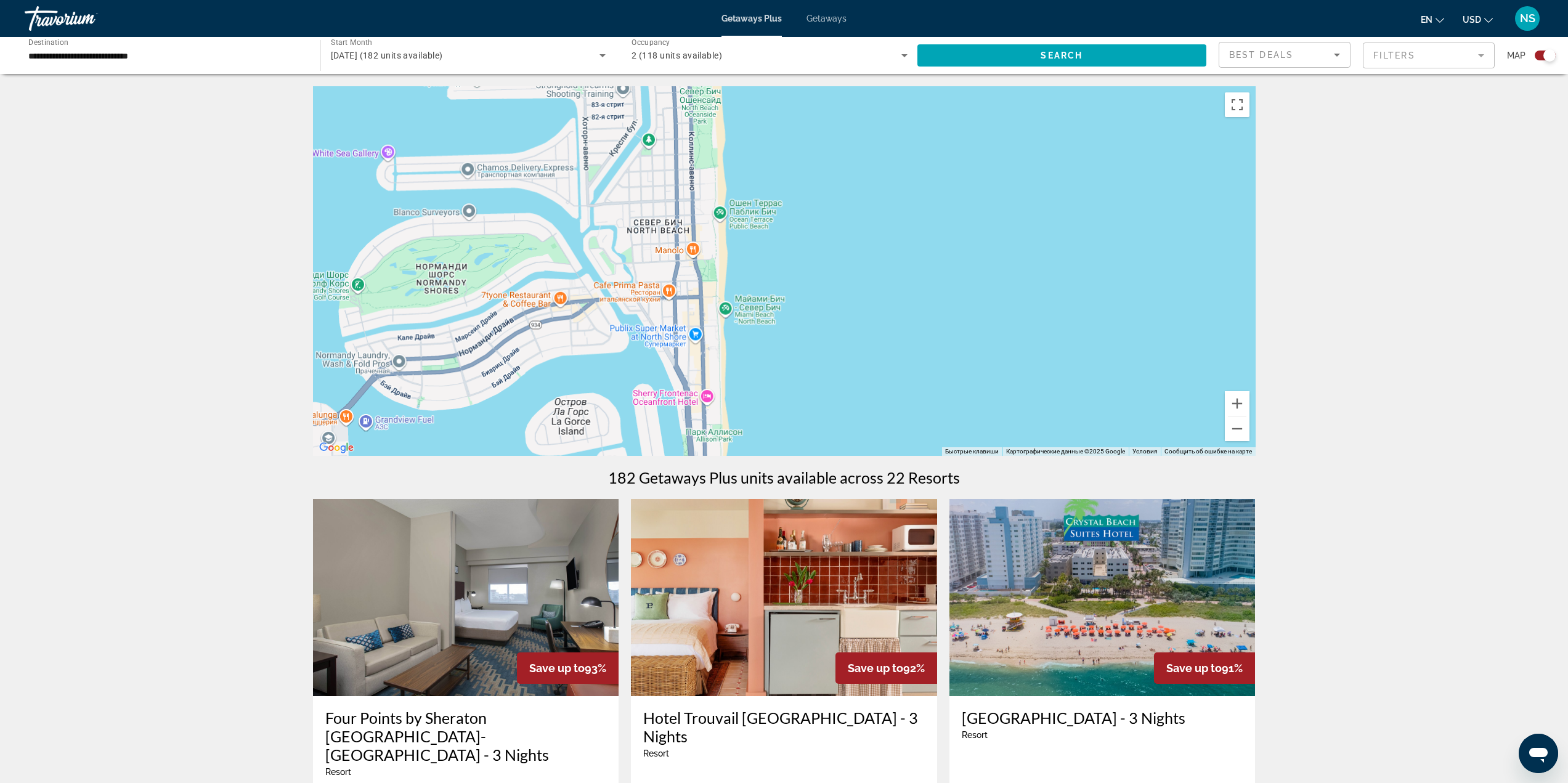
drag, startPoint x: 875, startPoint y: 306, endPoint x: 1166, endPoint y: 386, distance: 301.8
click at [1011, 343] on div "Main content" at bounding box center [784, 271] width 943 height 369
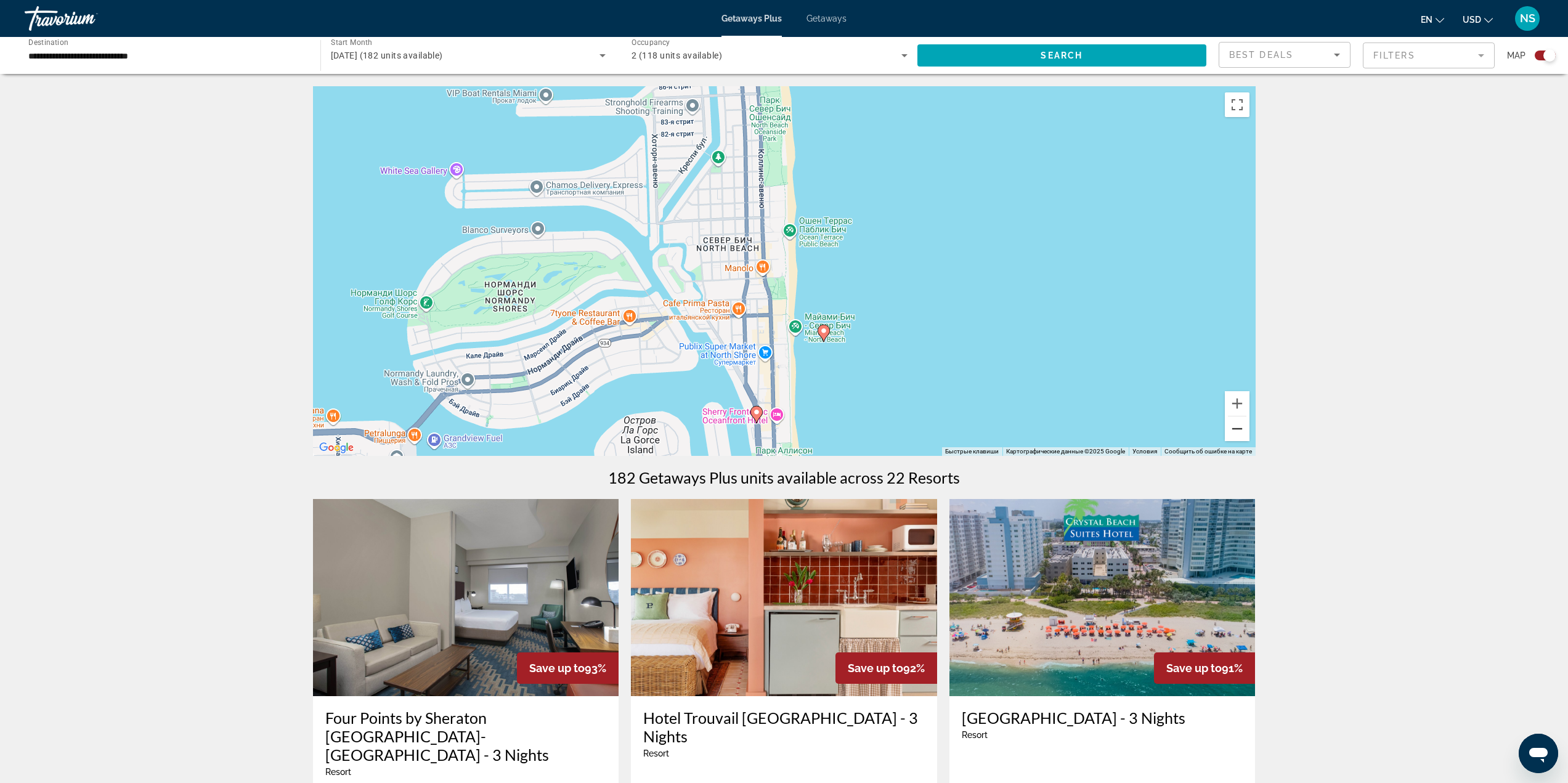
click at [1235, 427] on button "Уменьшить" at bounding box center [1236, 428] width 25 height 25
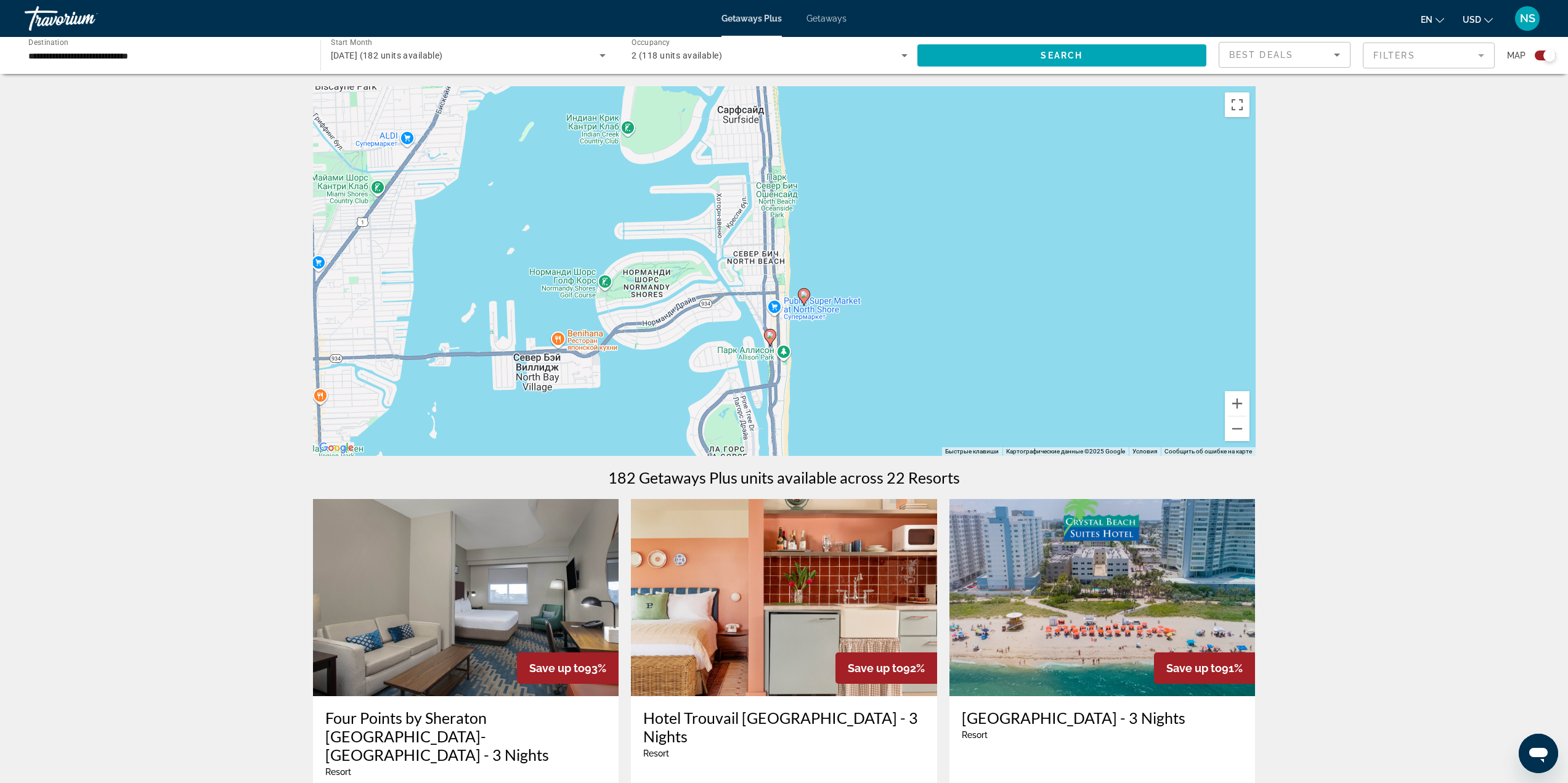
click at [812, 301] on div "Чтобы активировать перетаскивание с помощью клавиатуры, нажмите Alt + Ввод. Пос…" at bounding box center [784, 271] width 943 height 369
click at [807, 298] on image "Main content" at bounding box center [806, 294] width 8 height 8
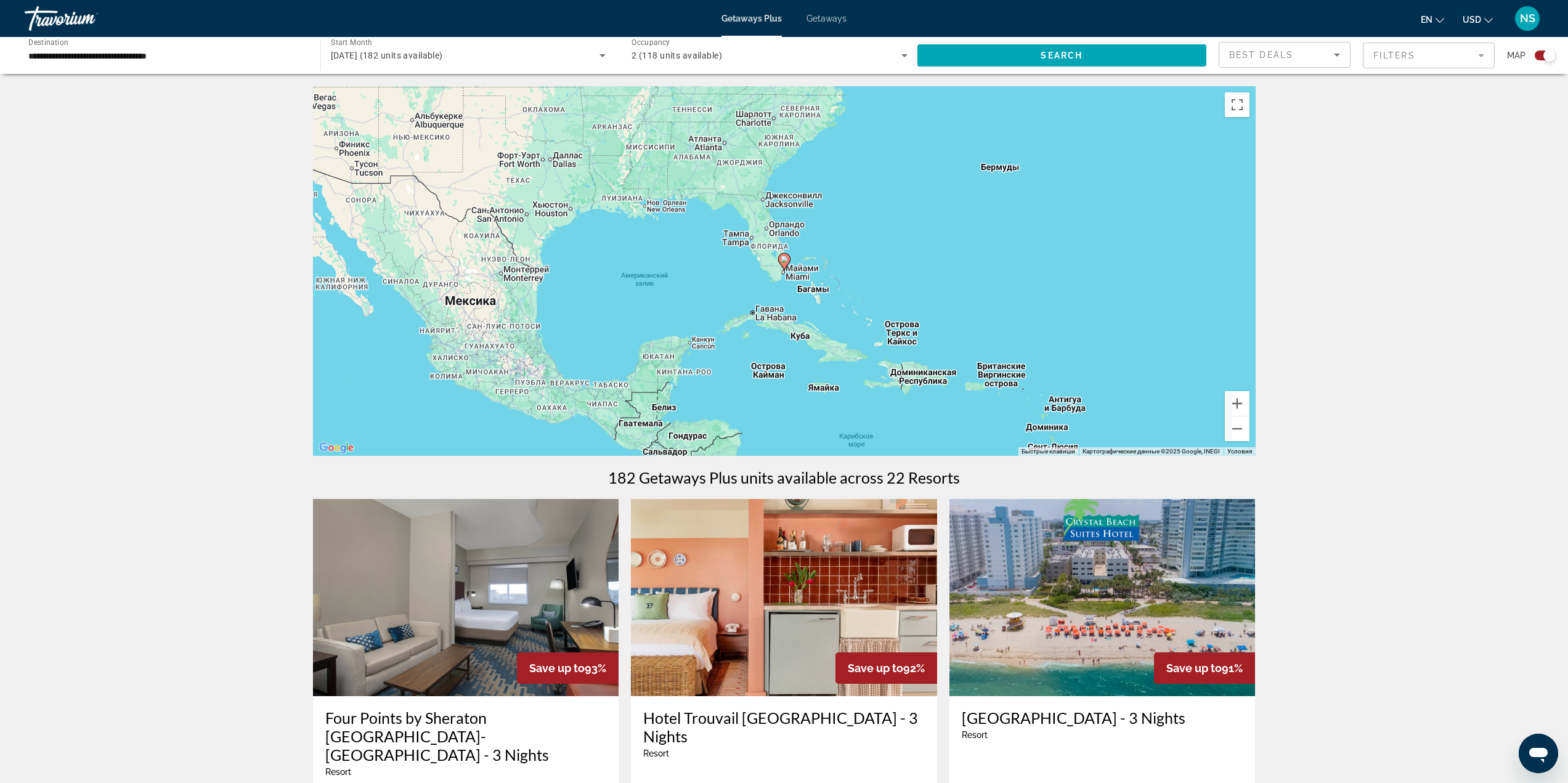
click at [790, 267] on div "Для навигации используйте клавиши со стрелками. Чтобы активировать перетаскиван…" at bounding box center [784, 271] width 943 height 369
click at [1243, 403] on button "Увеличить" at bounding box center [1236, 403] width 25 height 25
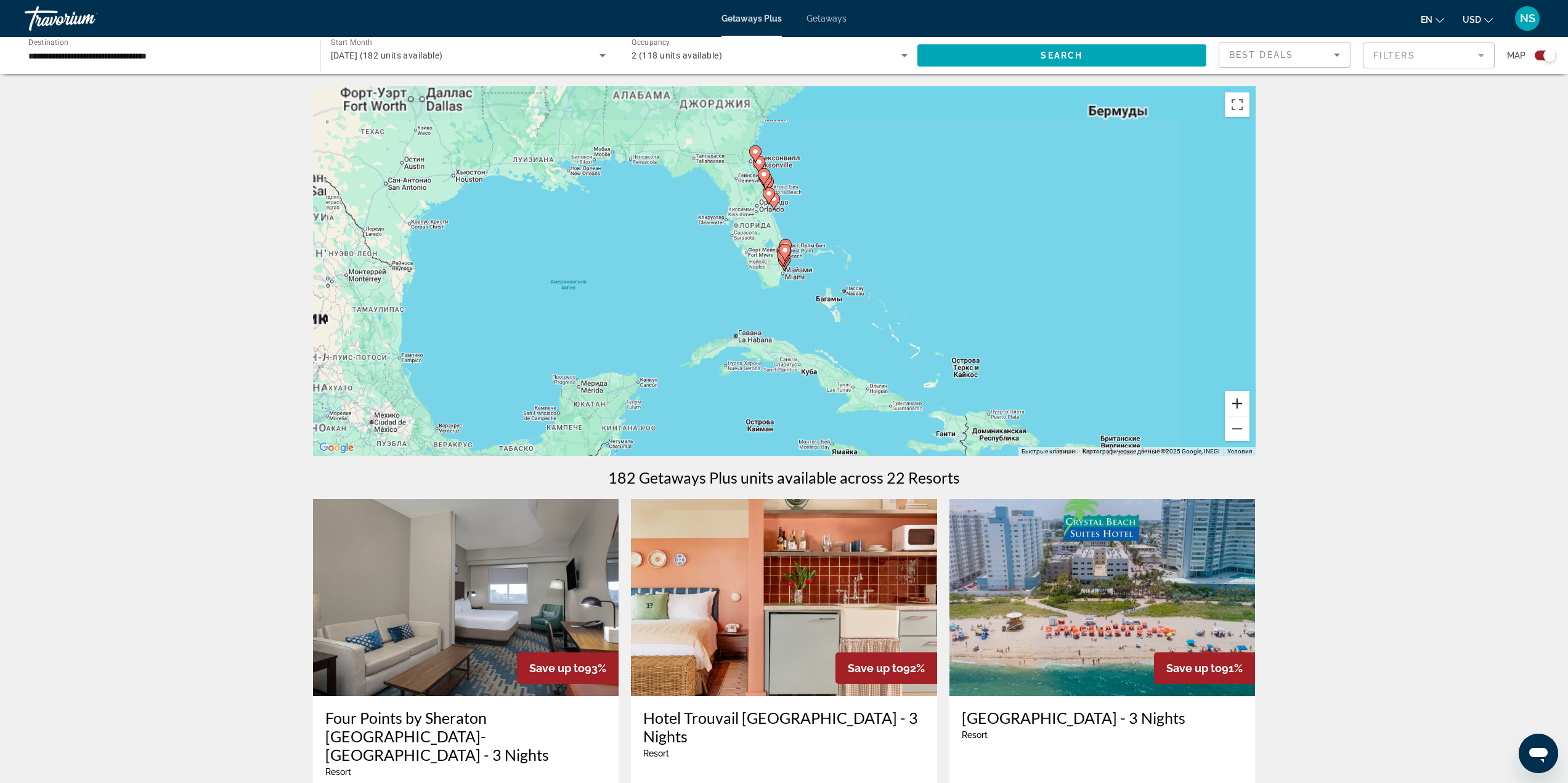
click at [1245, 403] on button "Увеличить" at bounding box center [1236, 403] width 25 height 25
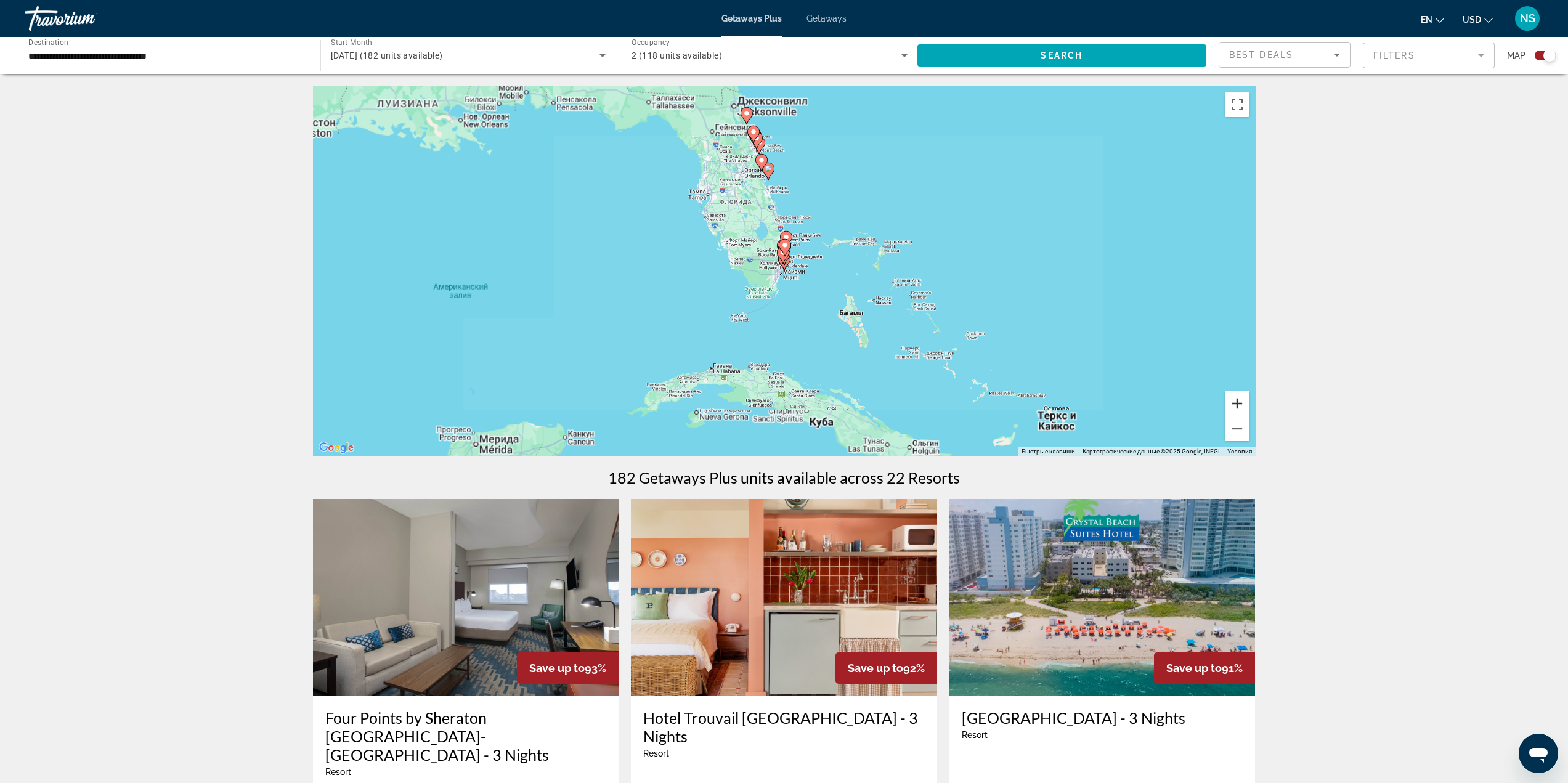
click at [1245, 403] on button "Увеличить" at bounding box center [1236, 403] width 25 height 25
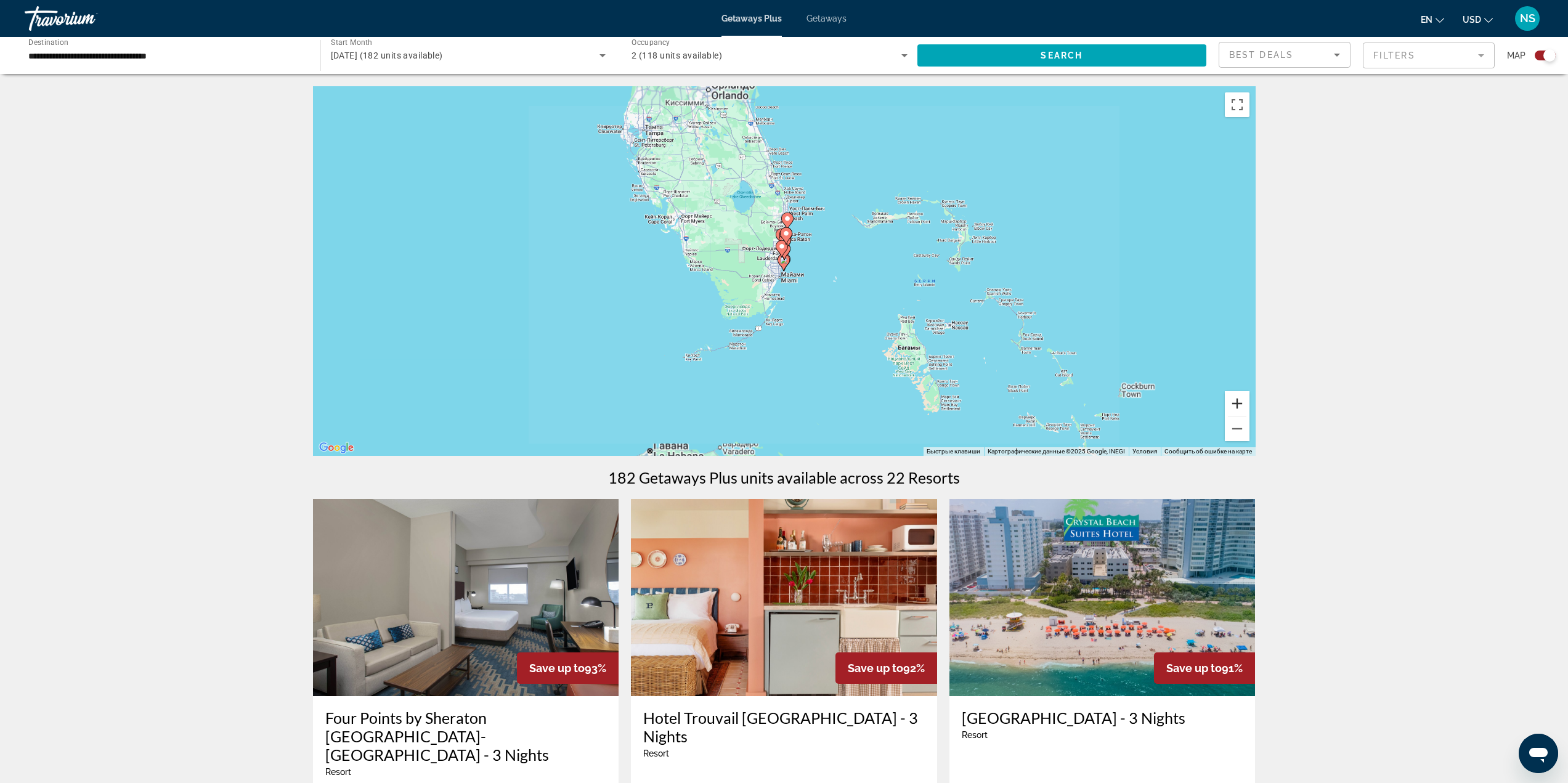
click at [1245, 403] on button "Увеличить" at bounding box center [1236, 403] width 25 height 25
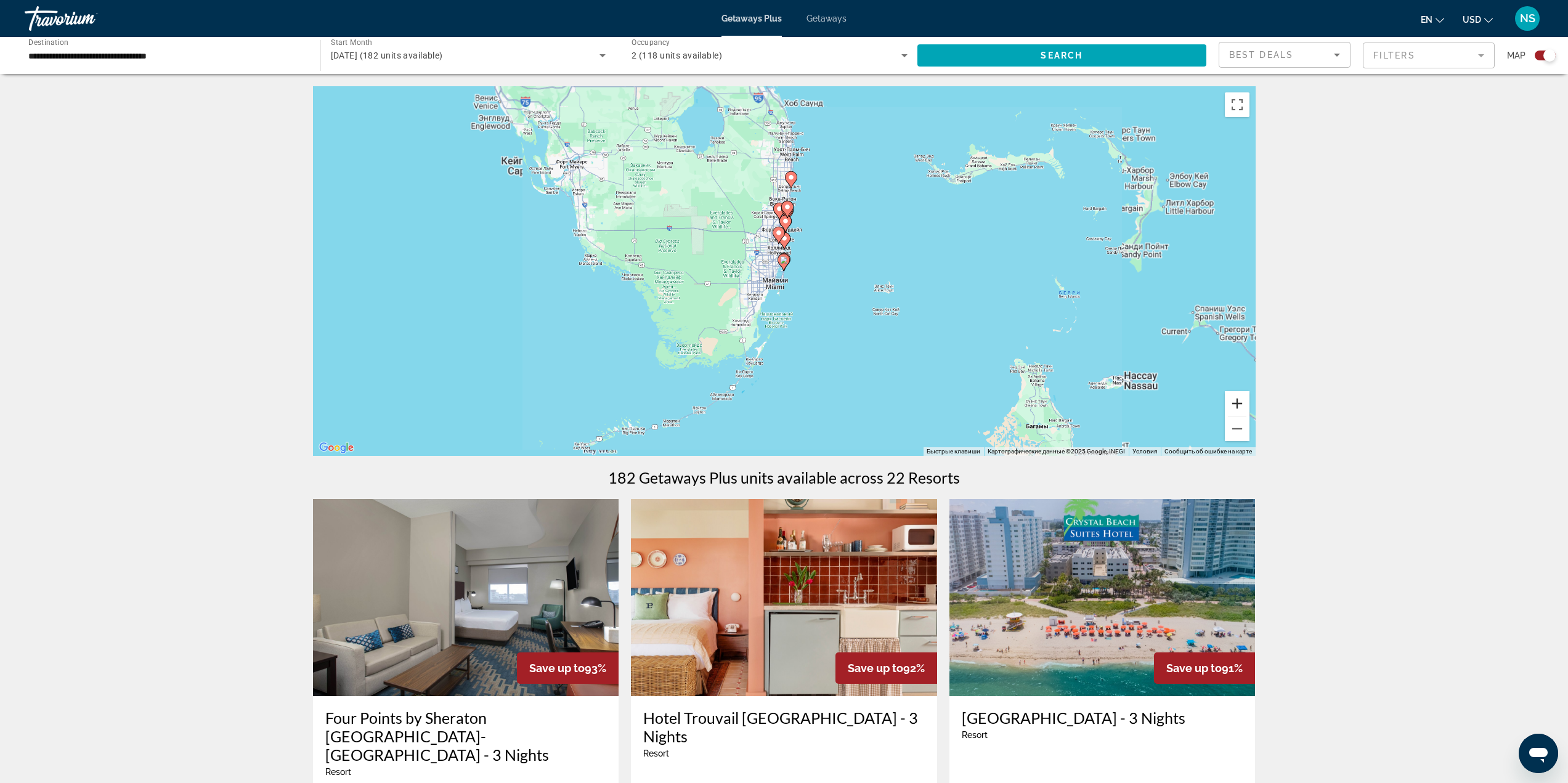
click at [1245, 403] on button "Увеличить" at bounding box center [1236, 403] width 25 height 25
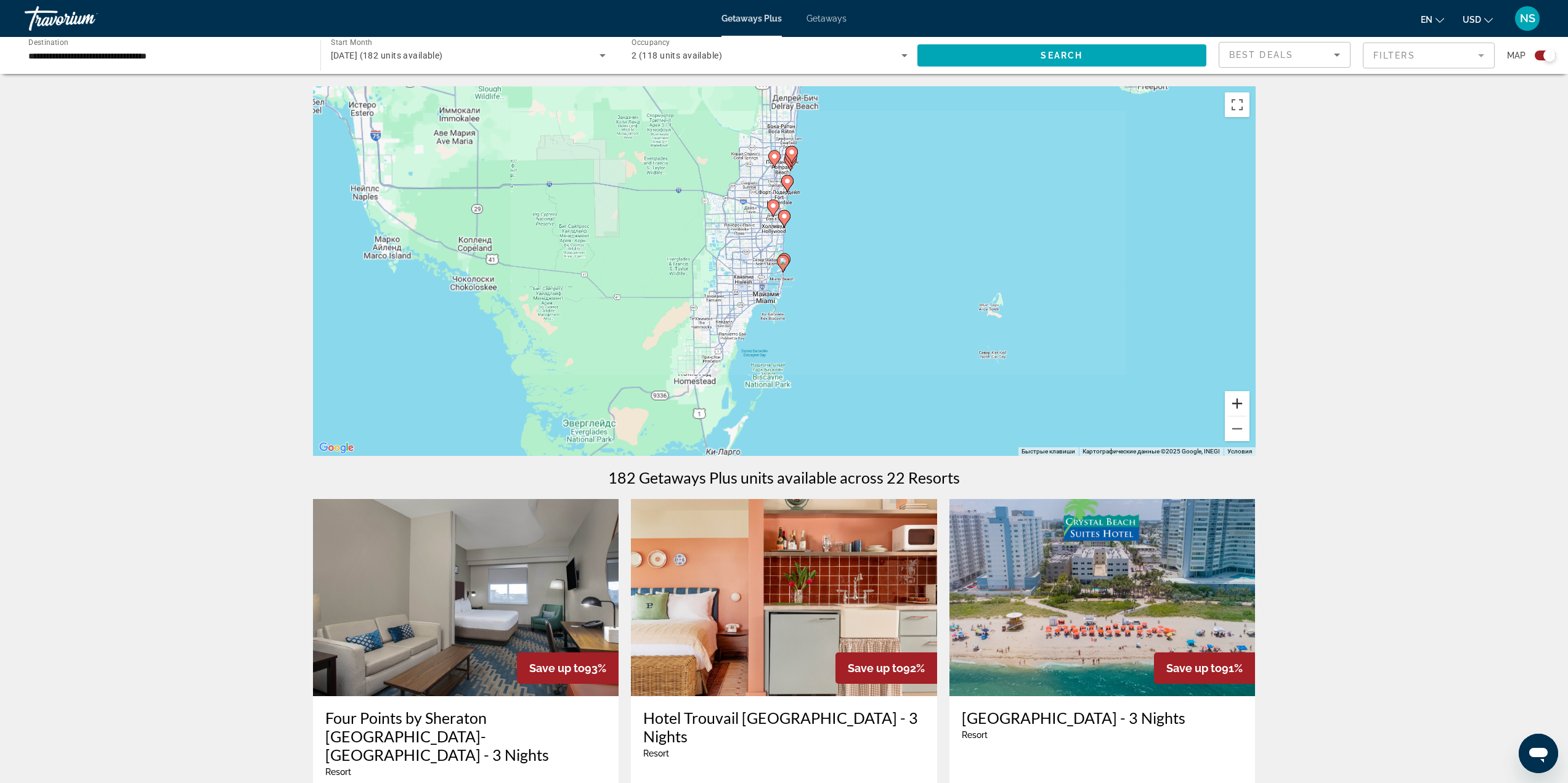
click at [1245, 403] on button "Увеличить" at bounding box center [1236, 403] width 25 height 25
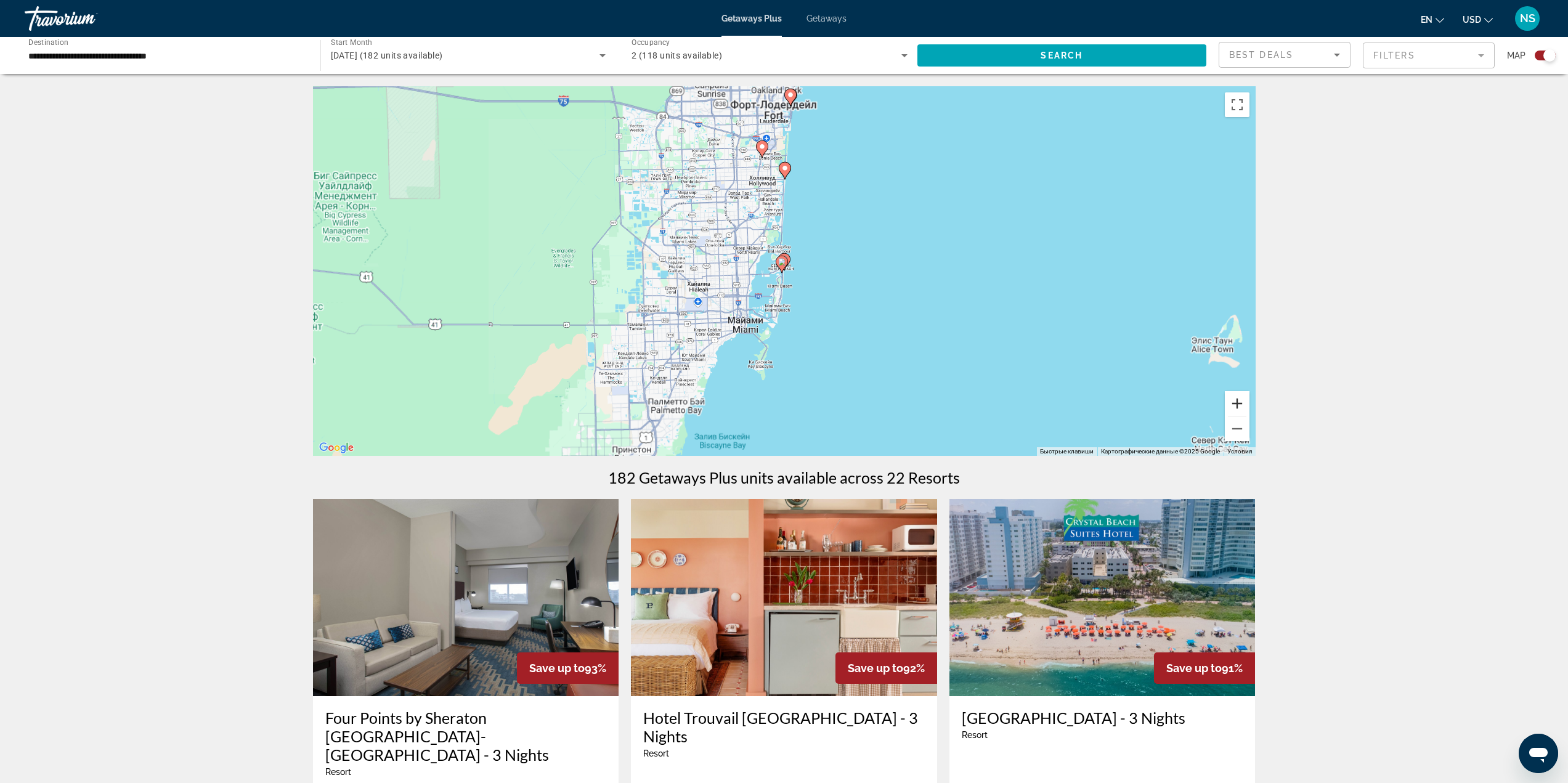
click at [1245, 402] on button "Увеличить" at bounding box center [1236, 403] width 25 height 25
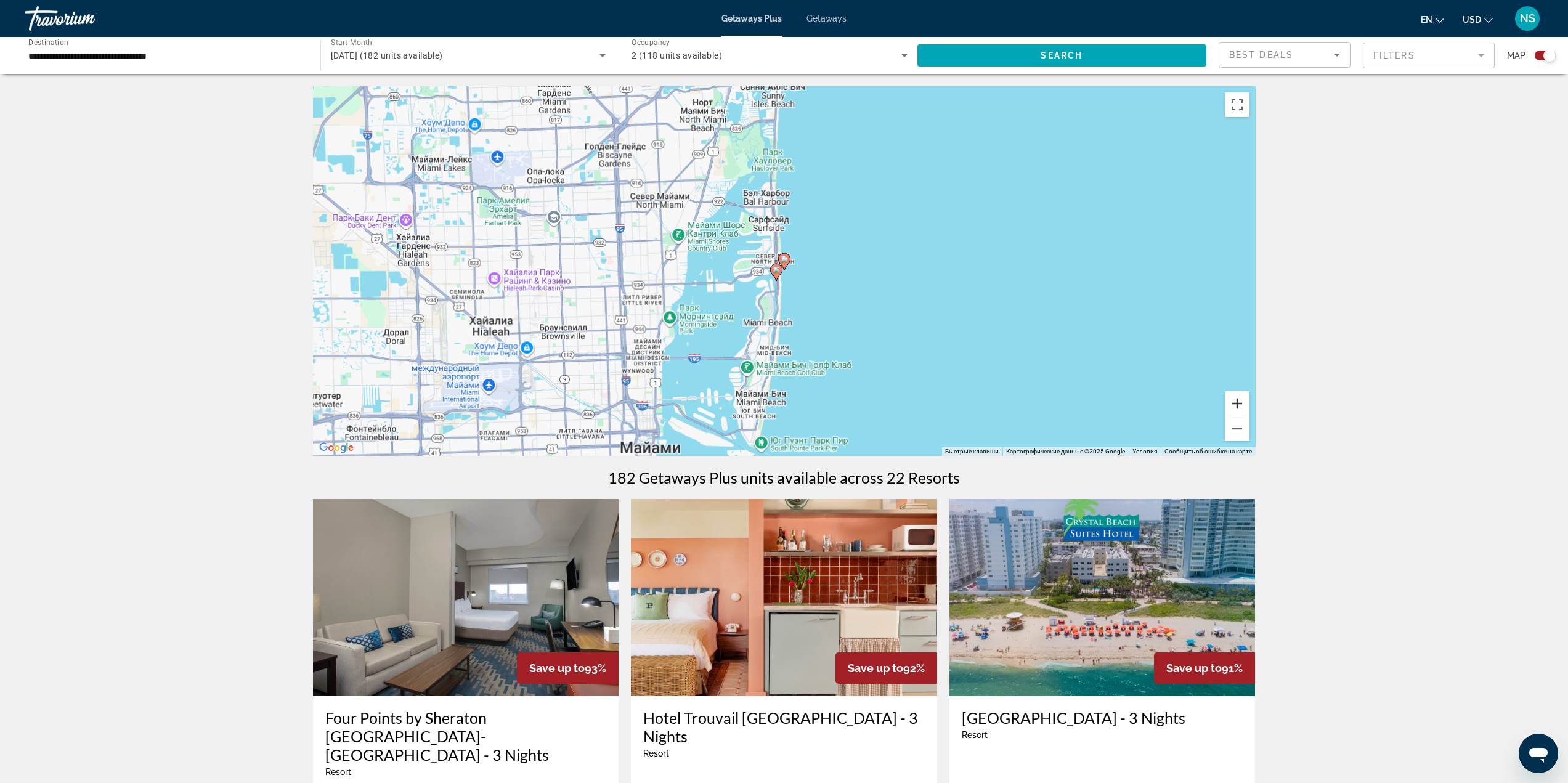
click at [1245, 401] on button "Увеличить" at bounding box center [1236, 403] width 25 height 25
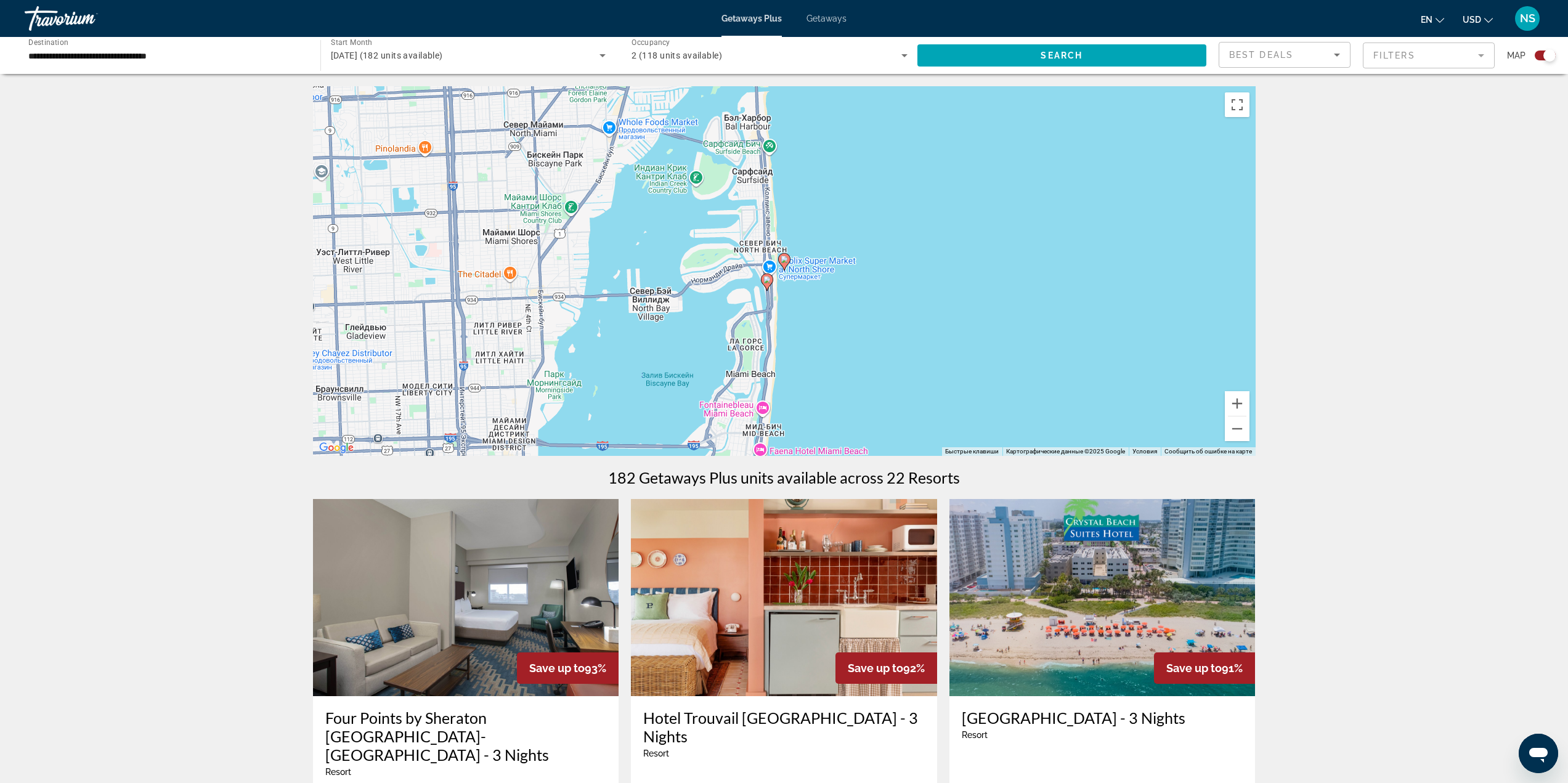
click at [797, 263] on div "Чтобы активировать перетаскивание с помощью клавиатуры, нажмите Alt + Ввод. Пос…" at bounding box center [784, 271] width 943 height 369
click at [1236, 402] on button "Увеличить" at bounding box center [1236, 403] width 25 height 25
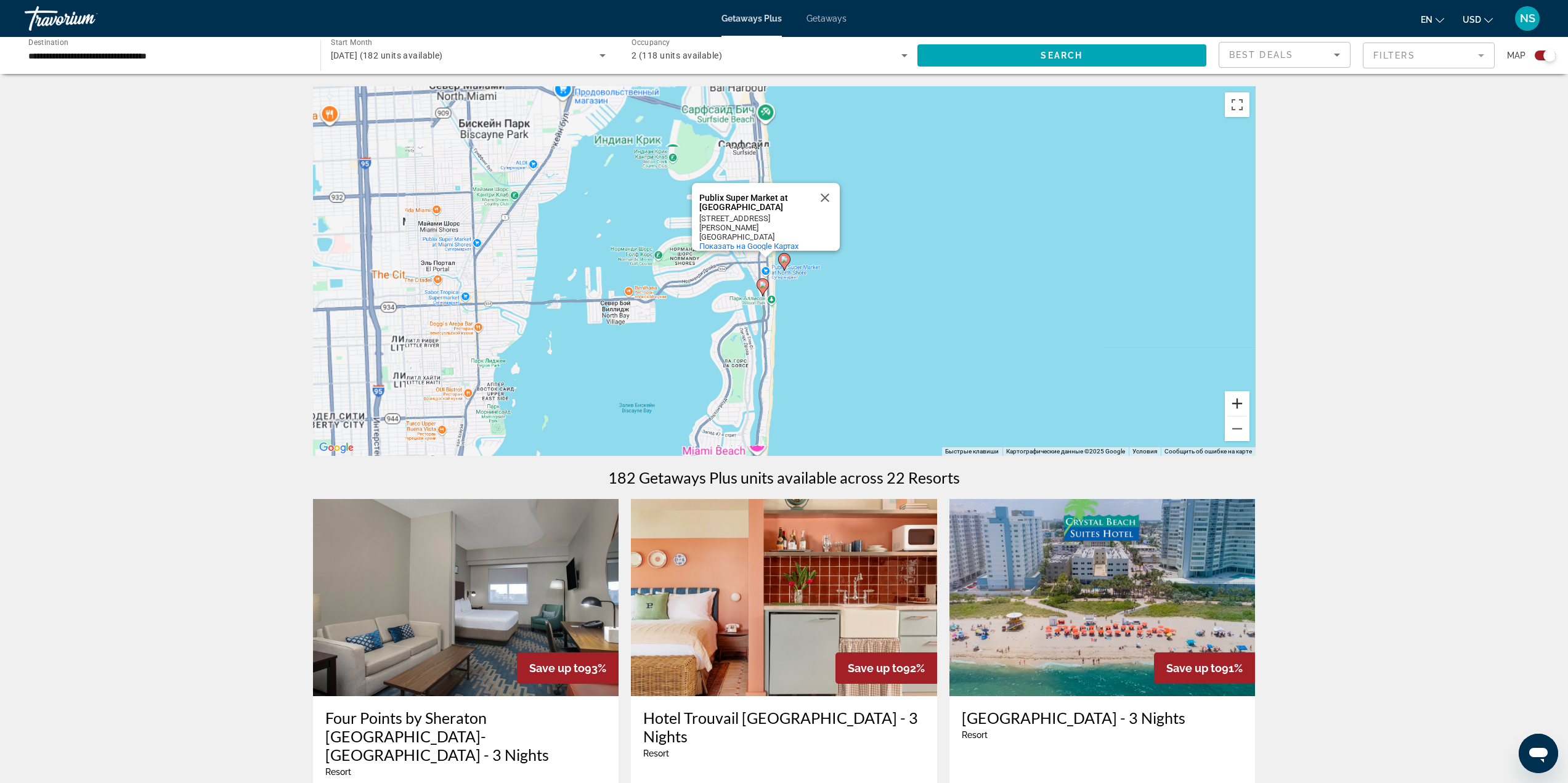
click at [1235, 402] on button "Увеличить" at bounding box center [1236, 403] width 25 height 25
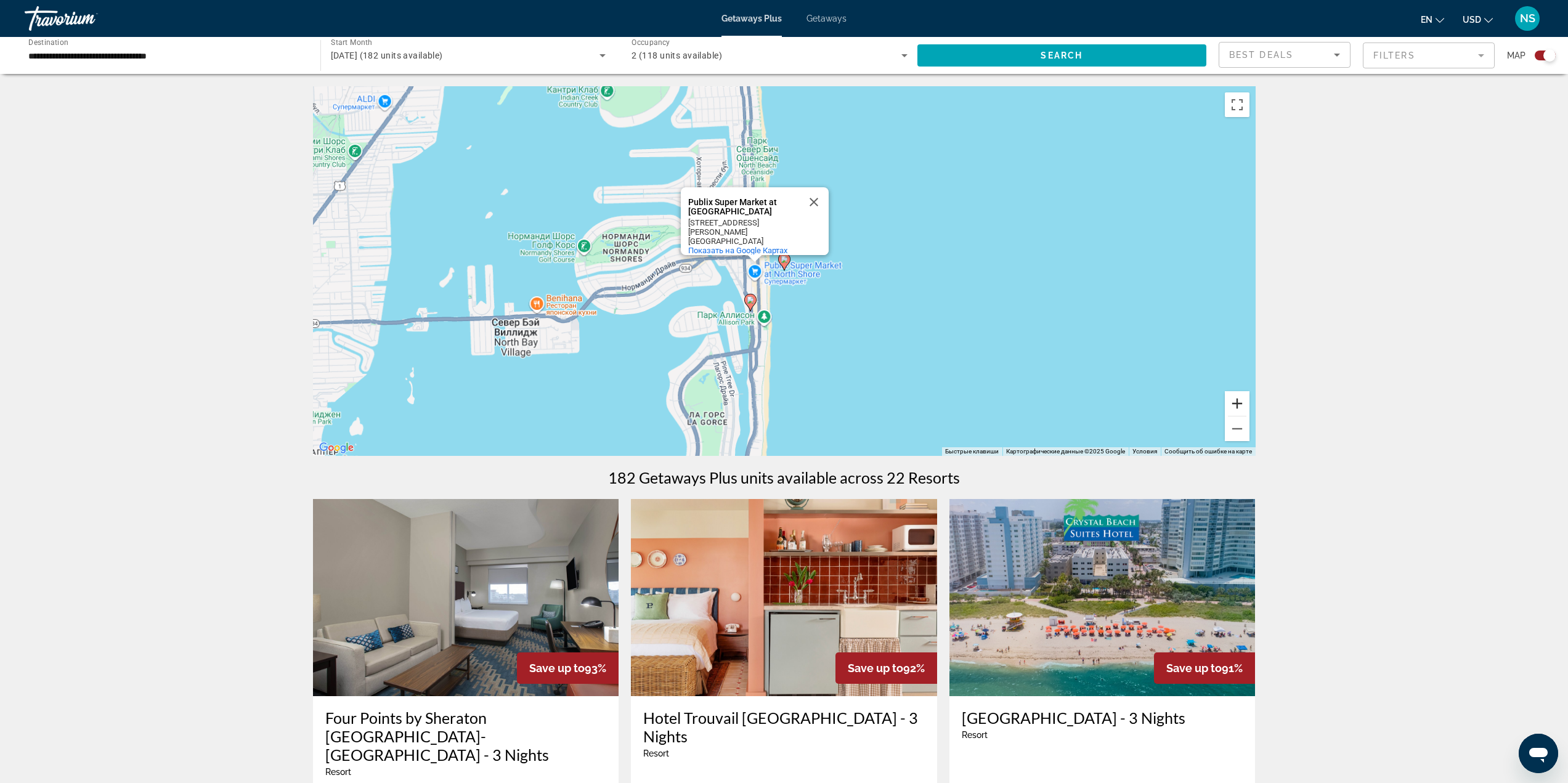
click at [1235, 401] on button "Увеличить" at bounding box center [1236, 403] width 25 height 25
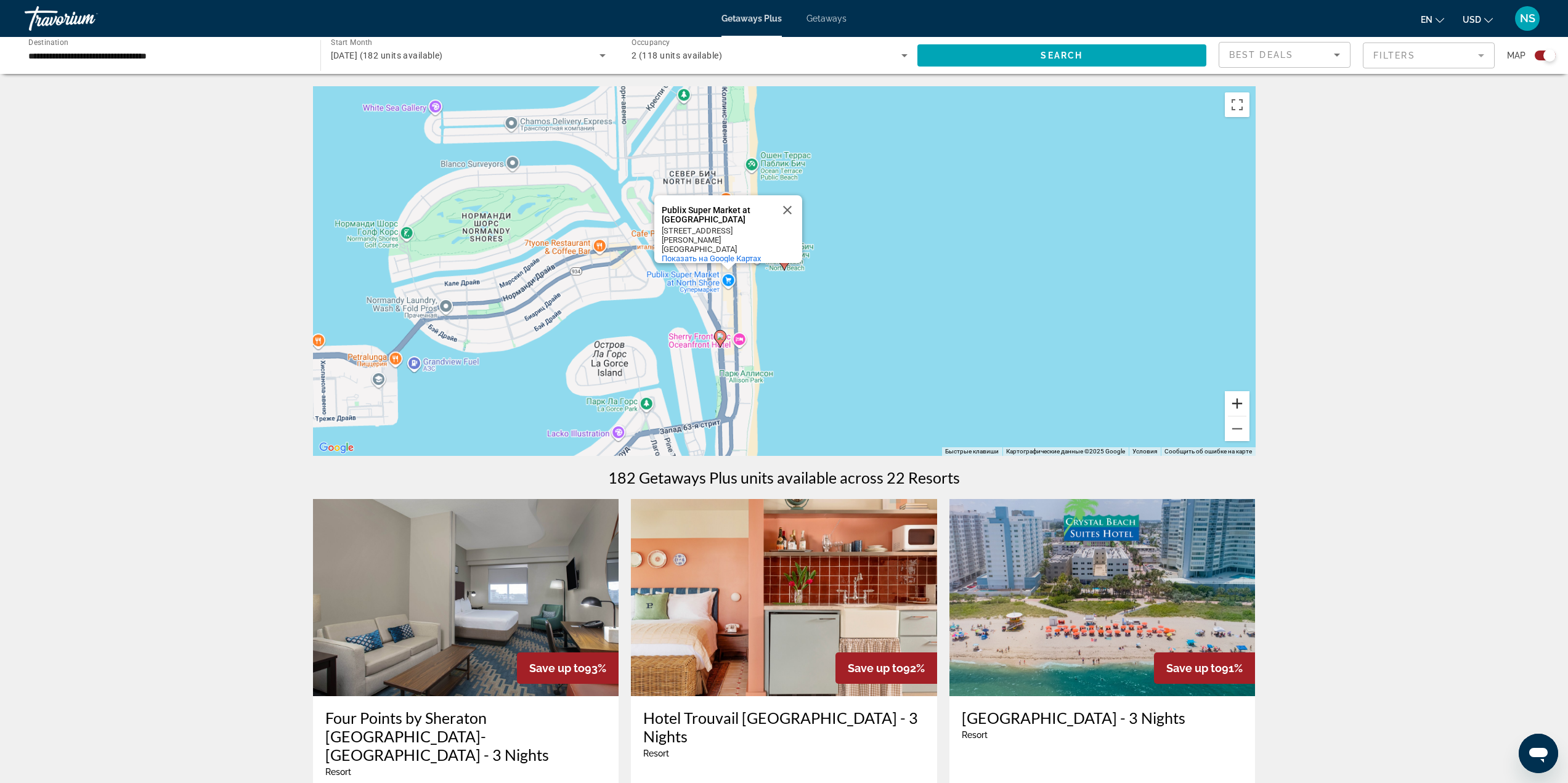
click at [1235, 401] on button "Увеличить" at bounding box center [1236, 403] width 25 height 25
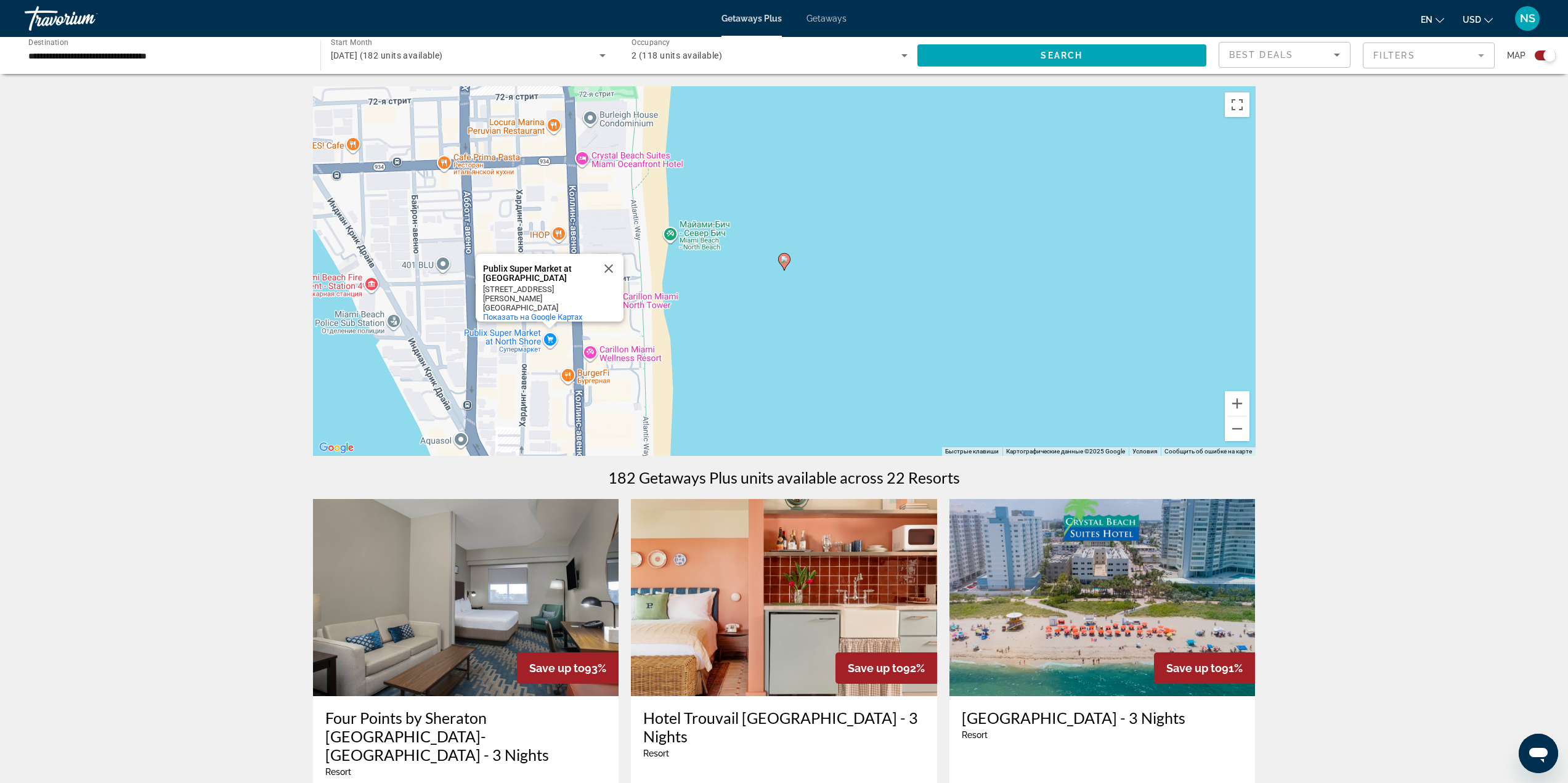
click at [840, 294] on div "Чтобы активировать перетаскивание с помощью клавиатуры, нажмите Alt + Ввод. Пос…" at bounding box center [784, 271] width 943 height 369
click at [778, 254] on div "Чтобы активировать перетаскивание с помощью клавиатуры, нажмите Alt + Ввод. Пос…" at bounding box center [784, 271] width 943 height 369
click at [607, 267] on button "Закрыть" at bounding box center [608, 268] width 30 height 30
click at [1245, 433] on button "Уменьшить" at bounding box center [1236, 428] width 25 height 25
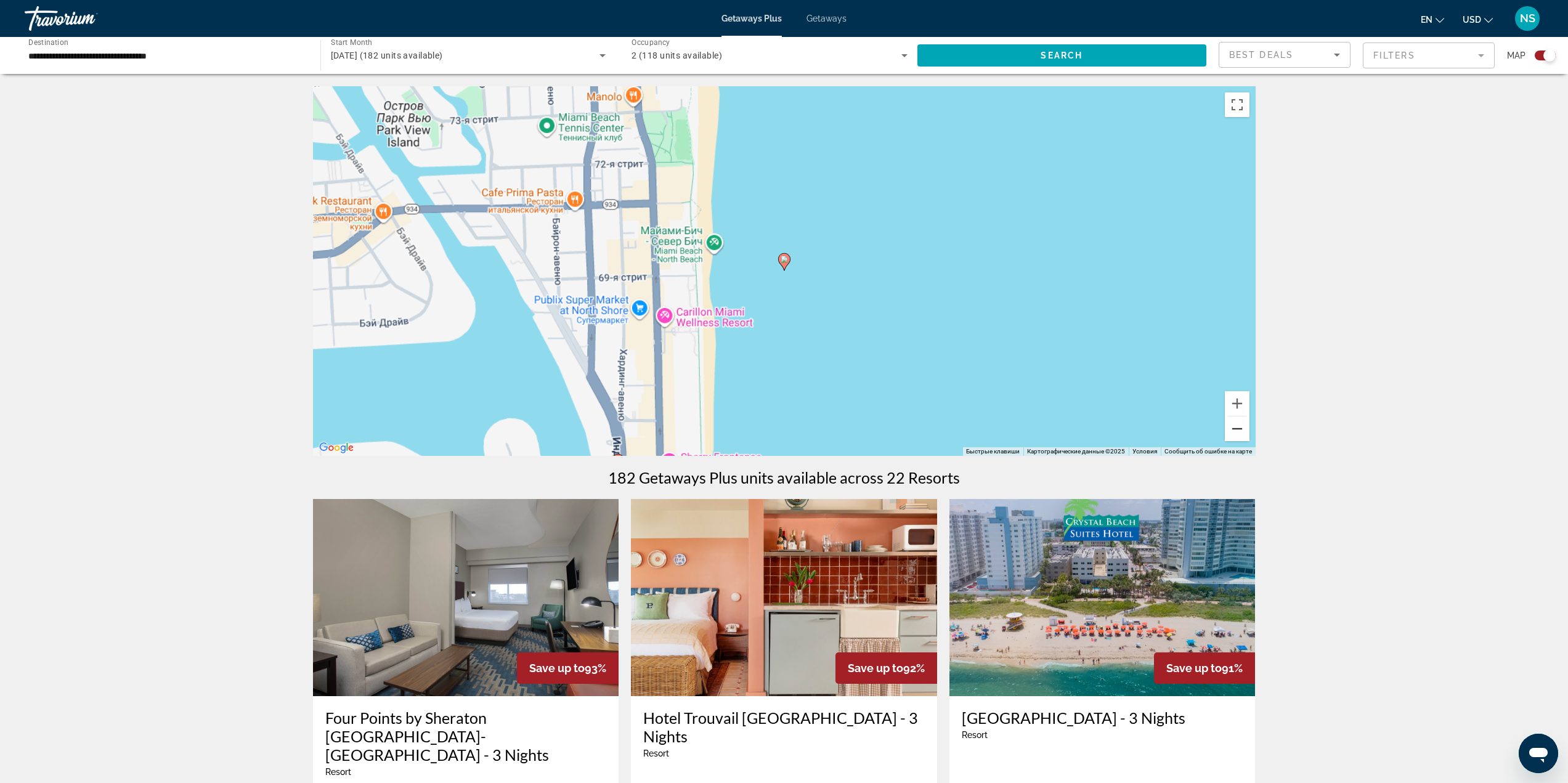
click at [1245, 432] on button "Уменьшить" at bounding box center [1236, 428] width 25 height 25
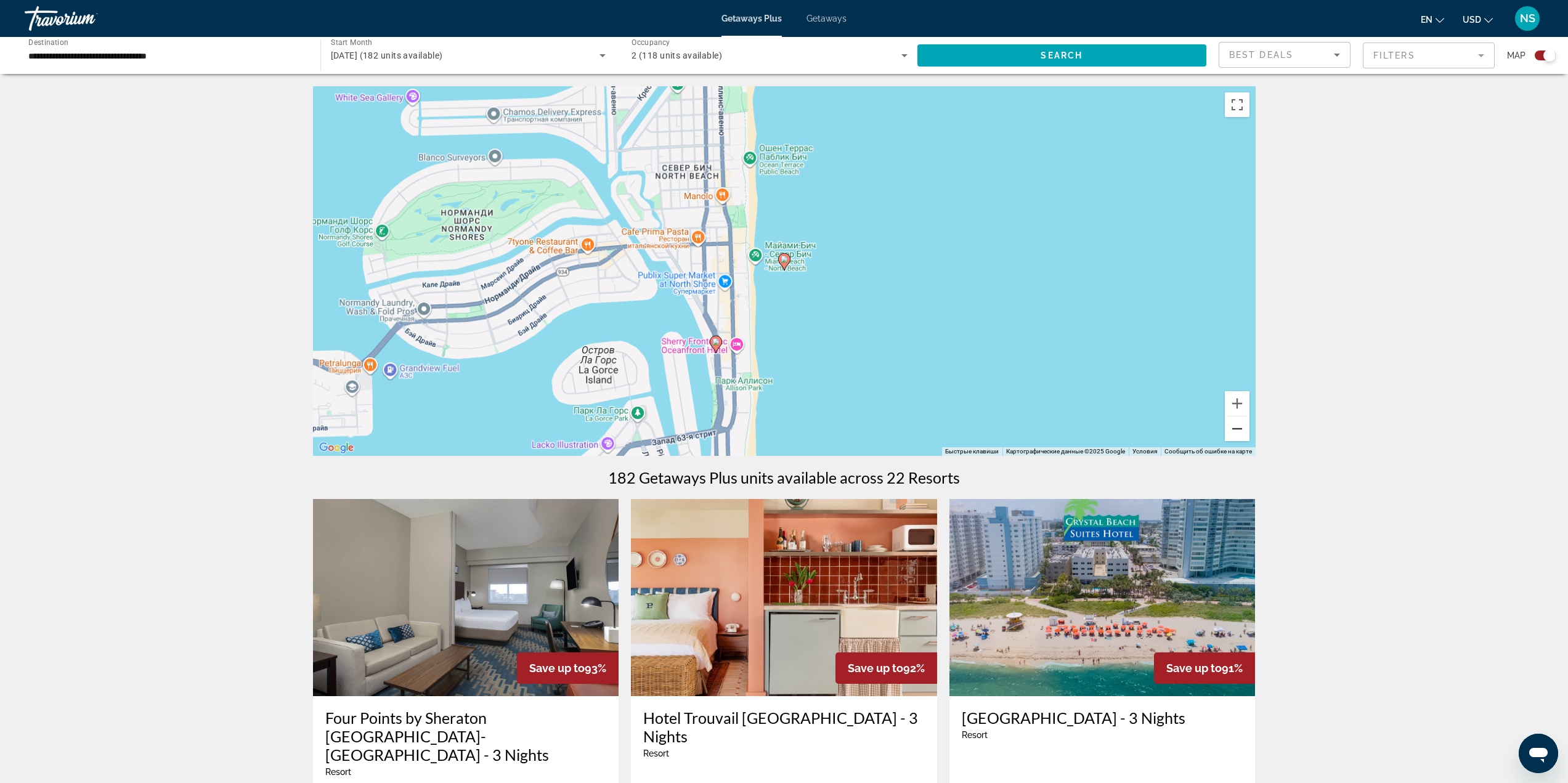
click at [1234, 427] on button "Уменьшить" at bounding box center [1236, 428] width 25 height 25
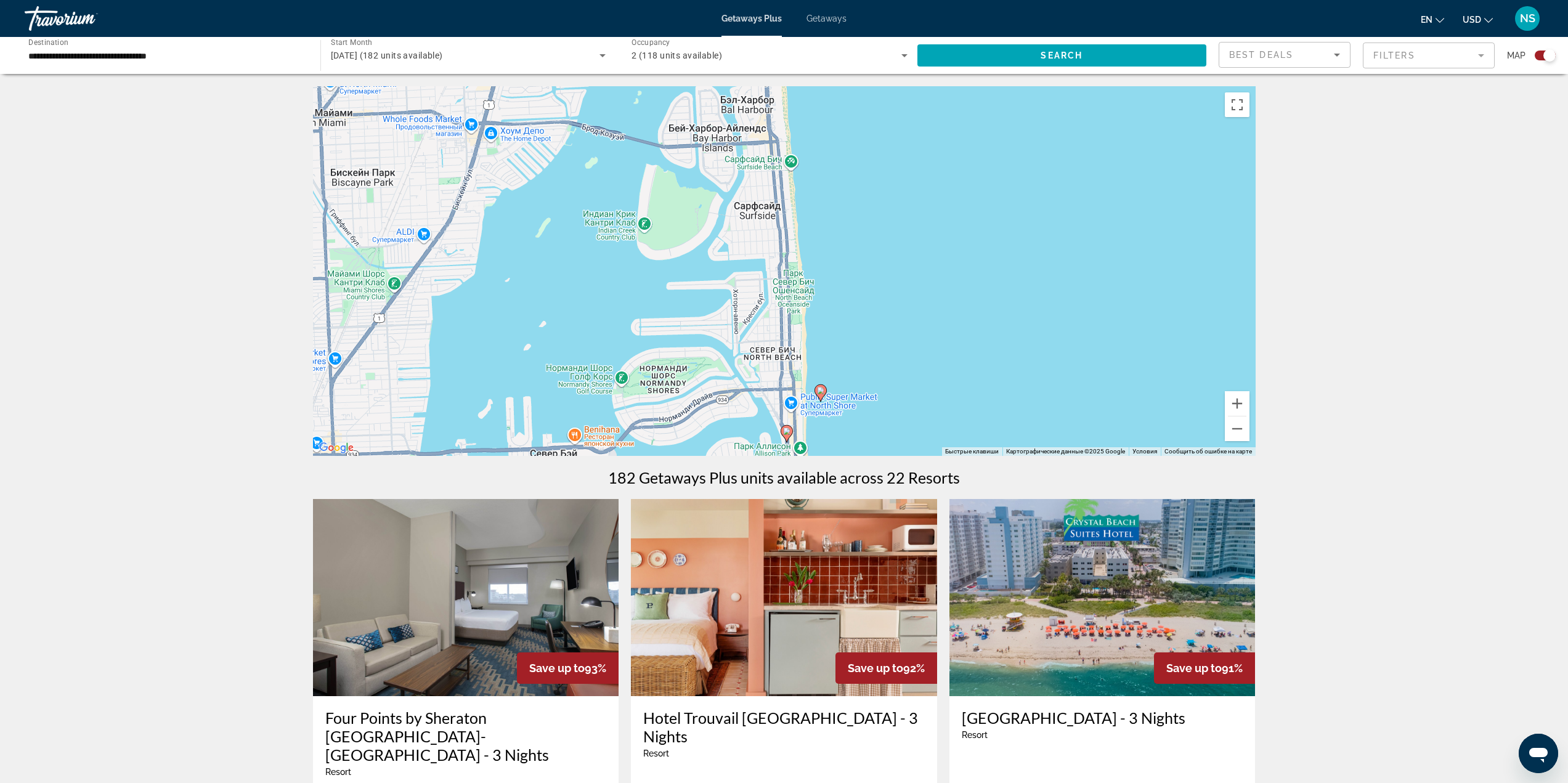
drag, startPoint x: 878, startPoint y: 400, endPoint x: 887, endPoint y: 397, distance: 9.5
click at [885, 423] on div "Чтобы активировать перетаскивание с помощью клавиатуры, нажмите Alt + Ввод. Пос…" at bounding box center [784, 271] width 943 height 369
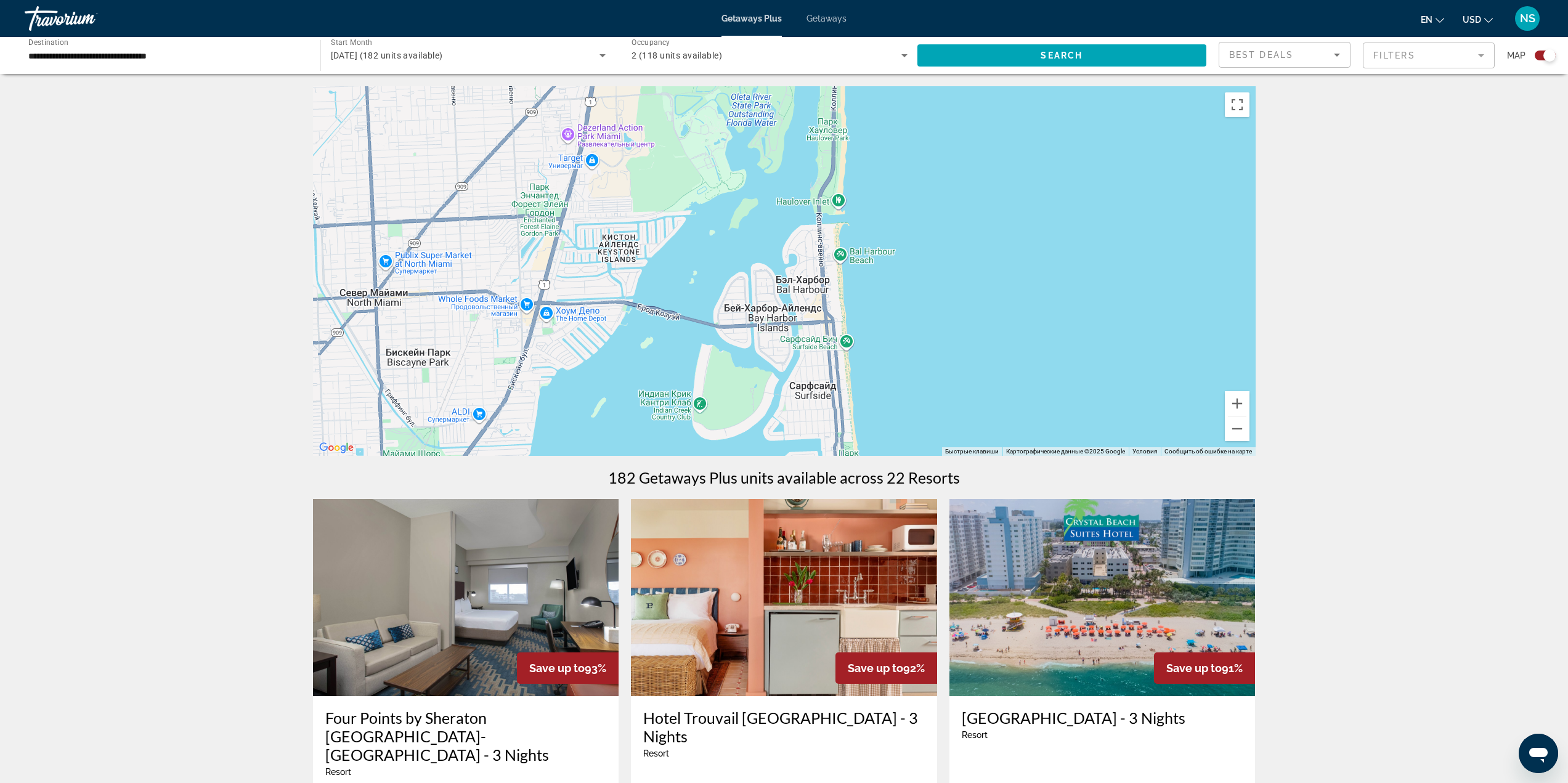
click at [870, 378] on div "Чтобы активировать перетаскивание с помощью клавиатуры, нажмите Alt + Ввод. Пос…" at bounding box center [784, 271] width 943 height 369
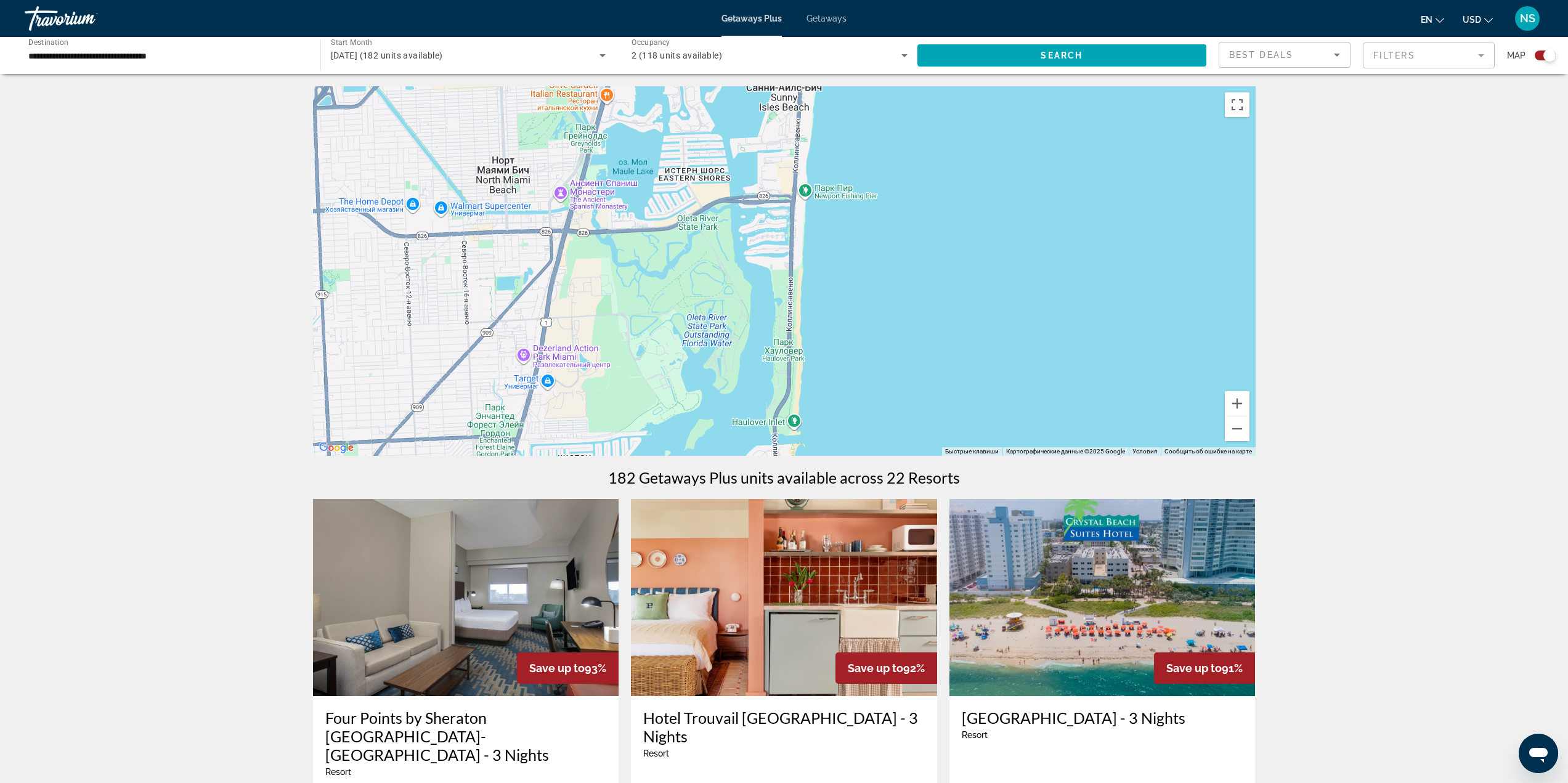
drag, startPoint x: 881, startPoint y: 314, endPoint x: 863, endPoint y: 358, distance: 47.5
click at [875, 368] on div "Чтобы активировать перетаскивание с помощью клавиатуры, нажмите Alt + Ввод. Пос…" at bounding box center [784, 271] width 943 height 369
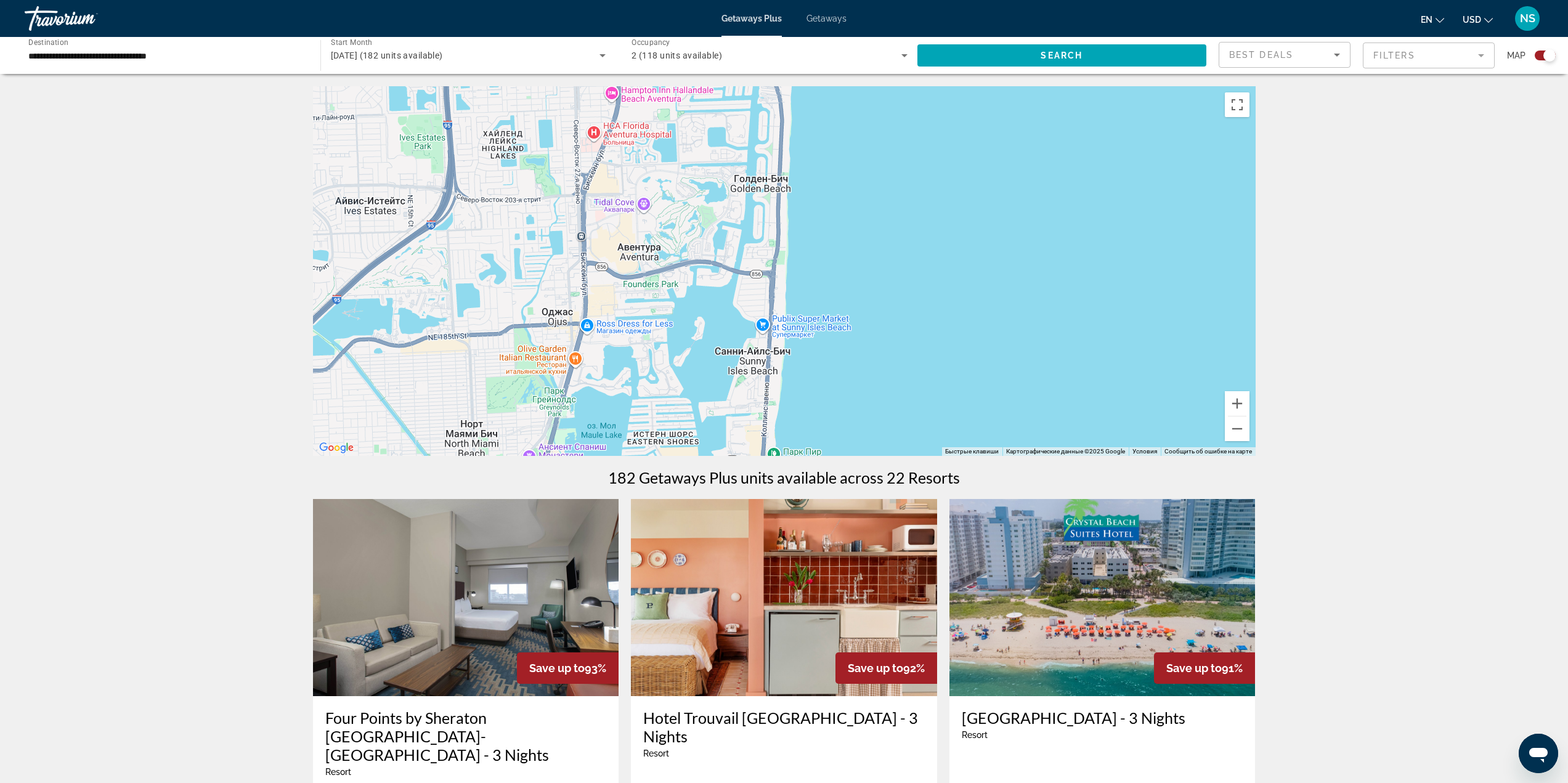
drag, startPoint x: 880, startPoint y: 269, endPoint x: 892, endPoint y: 325, distance: 57.3
click at [881, 363] on div "Чтобы активировать перетаскивание с помощью клавиатуры, нажмите Alt + Ввод. Пос…" at bounding box center [784, 271] width 943 height 369
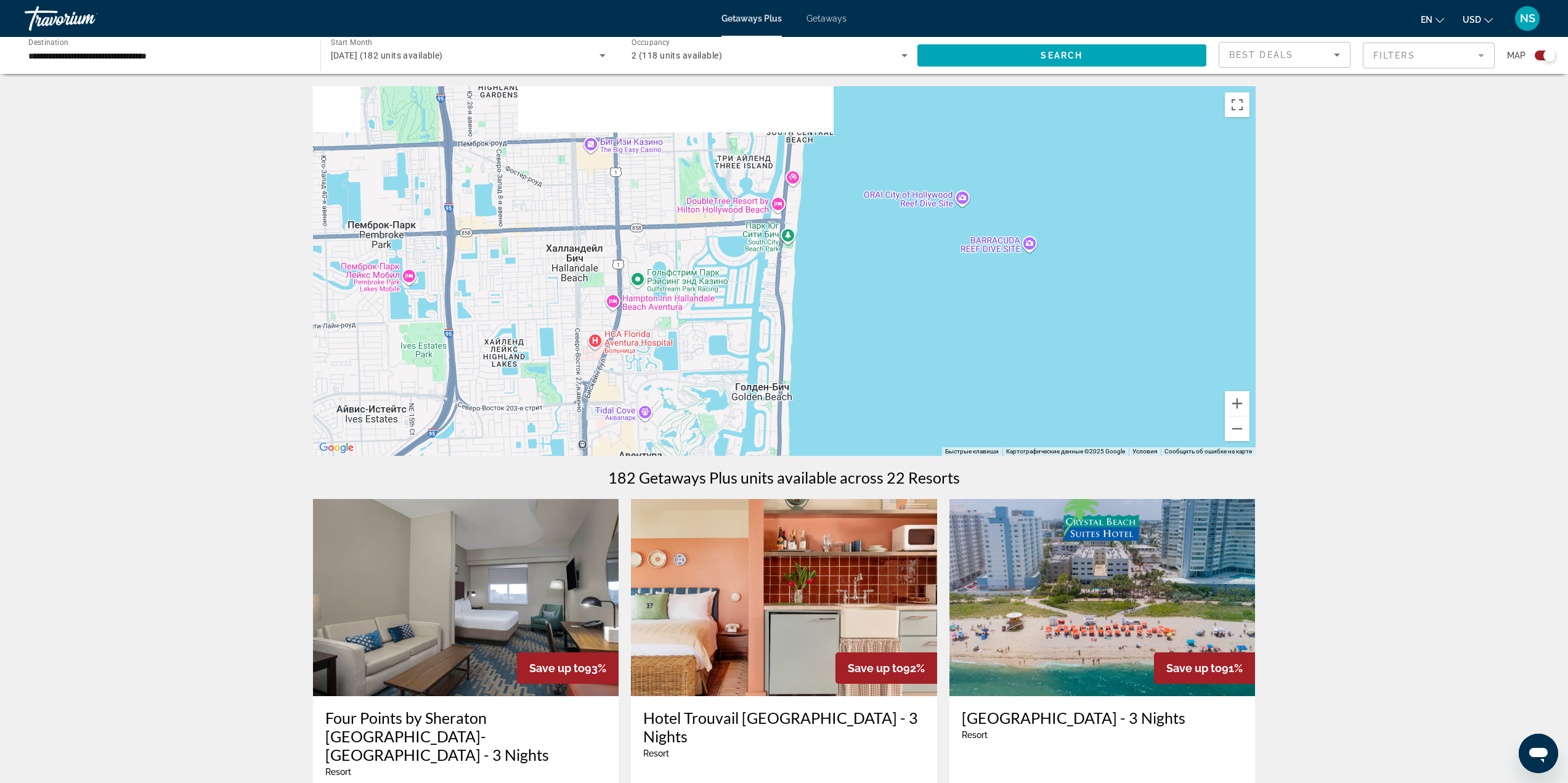
drag, startPoint x: 893, startPoint y: 300, endPoint x: 882, endPoint y: 377, distance: 77.8
click at [882, 377] on div "Чтобы активировать перетаскивание с помощью клавиатуры, нажмите Alt + Ввод. Пос…" at bounding box center [784, 271] width 943 height 369
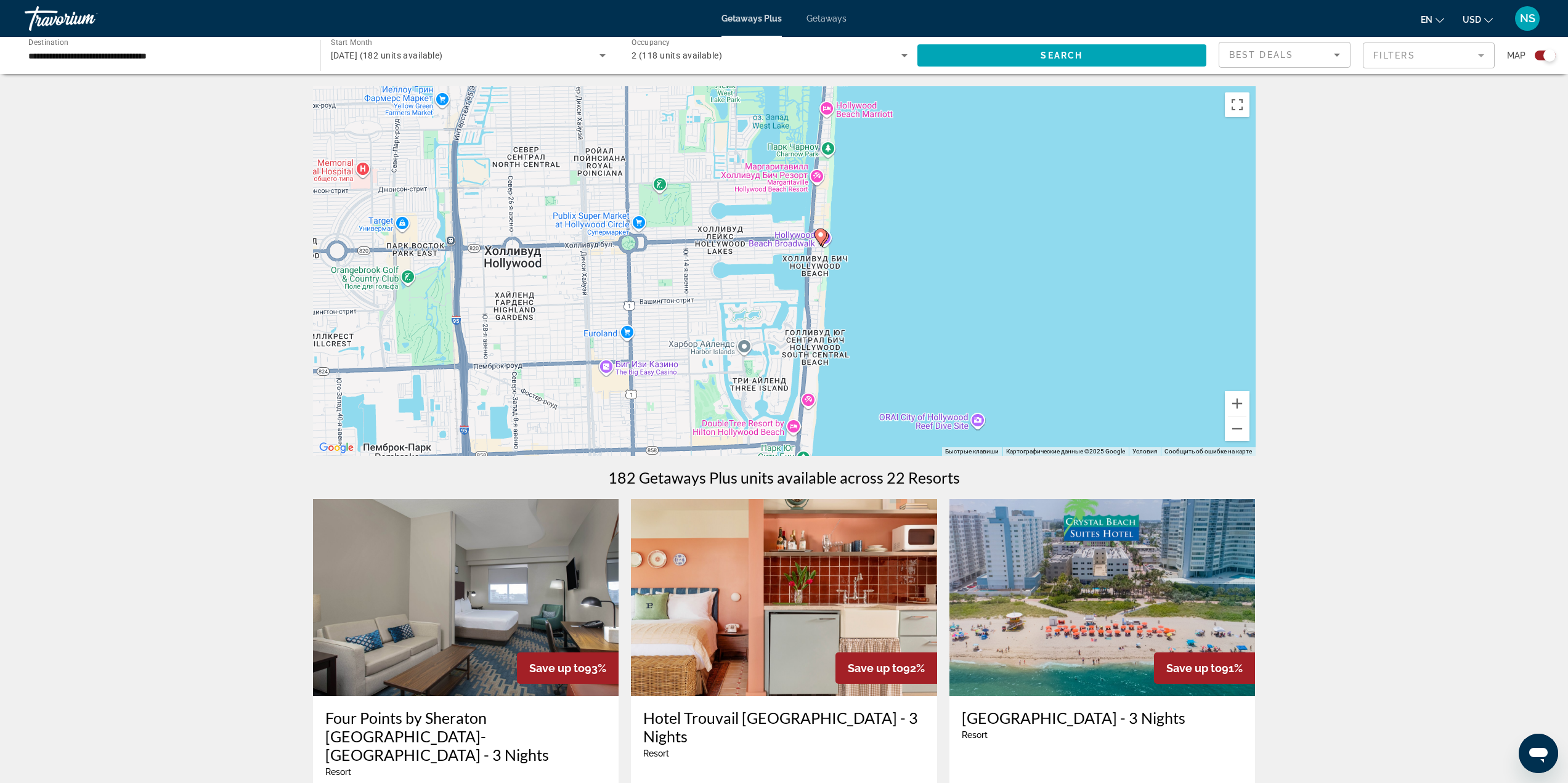
drag, startPoint x: 879, startPoint y: 296, endPoint x: 890, endPoint y: 325, distance: 31.0
click at [896, 332] on div "Чтобы активировать перетаскивание с помощью клавиатуры, нажмите Alt + Ввод. Пос…" at bounding box center [784, 271] width 943 height 369
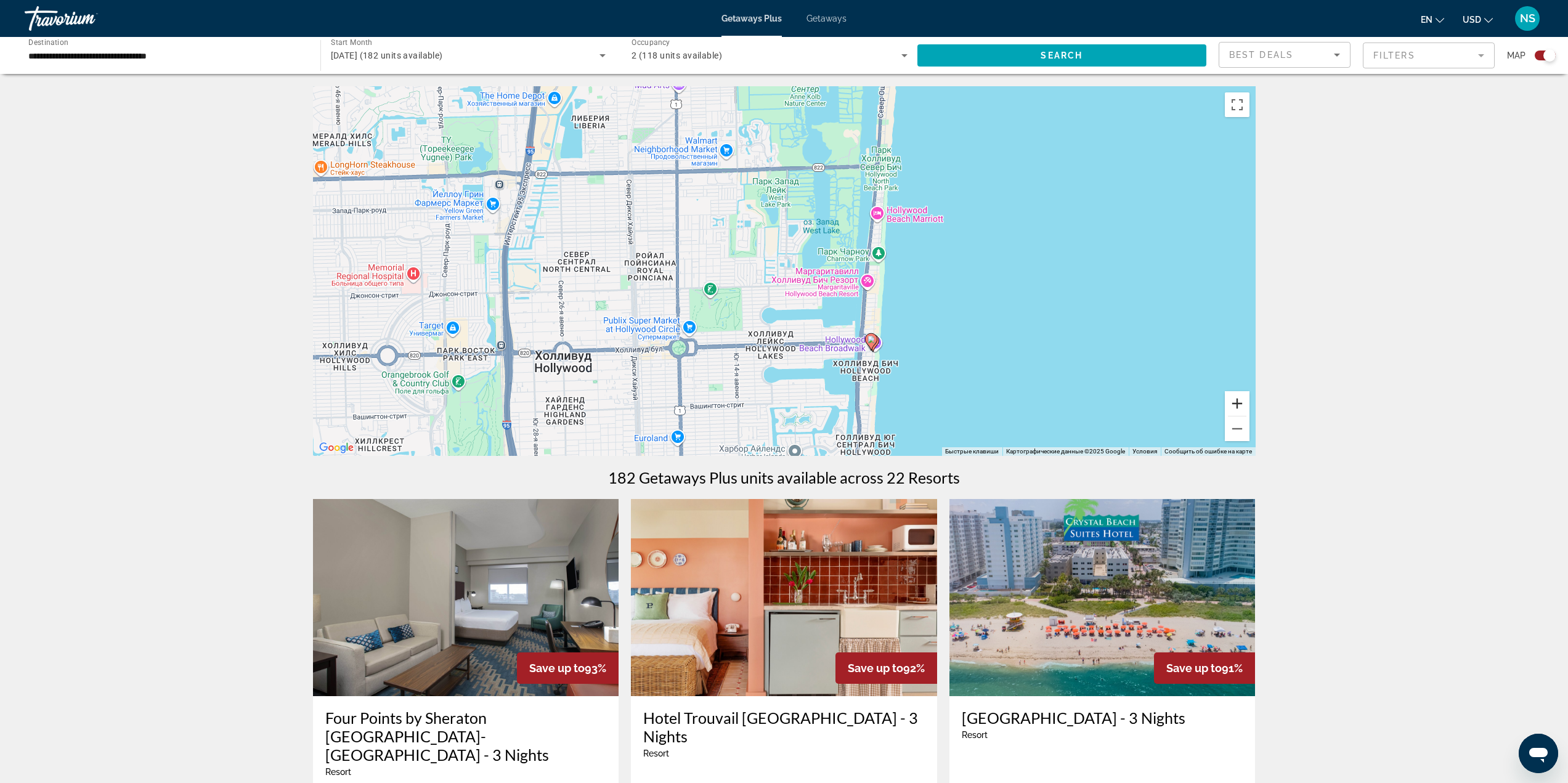
drag, startPoint x: 1225, startPoint y: 400, endPoint x: 1238, endPoint y: 404, distance: 13.6
click at [1229, 403] on button "Увеличить" at bounding box center [1236, 403] width 25 height 25
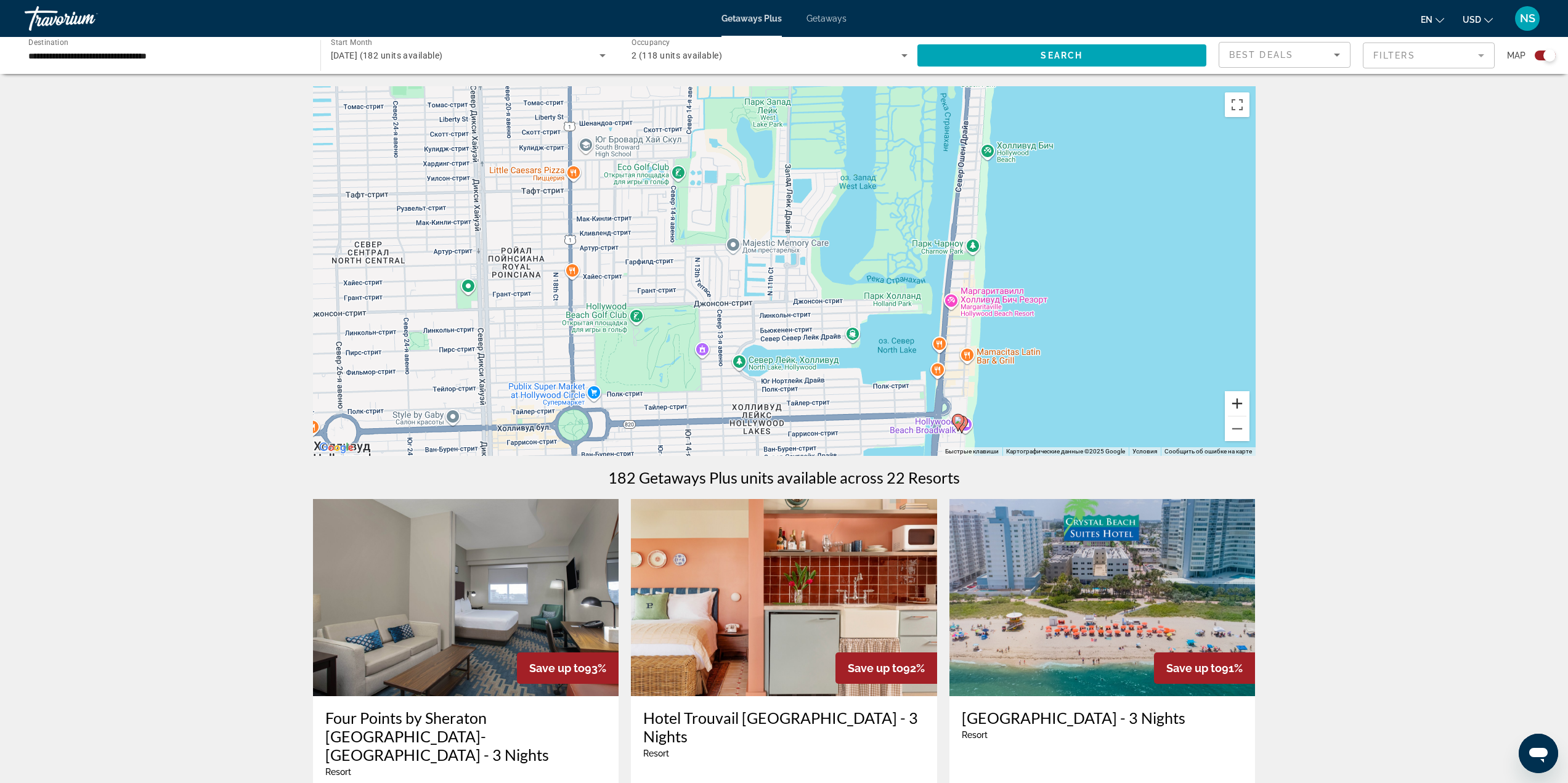
click at [1235, 402] on button "Увеличить" at bounding box center [1236, 403] width 25 height 25
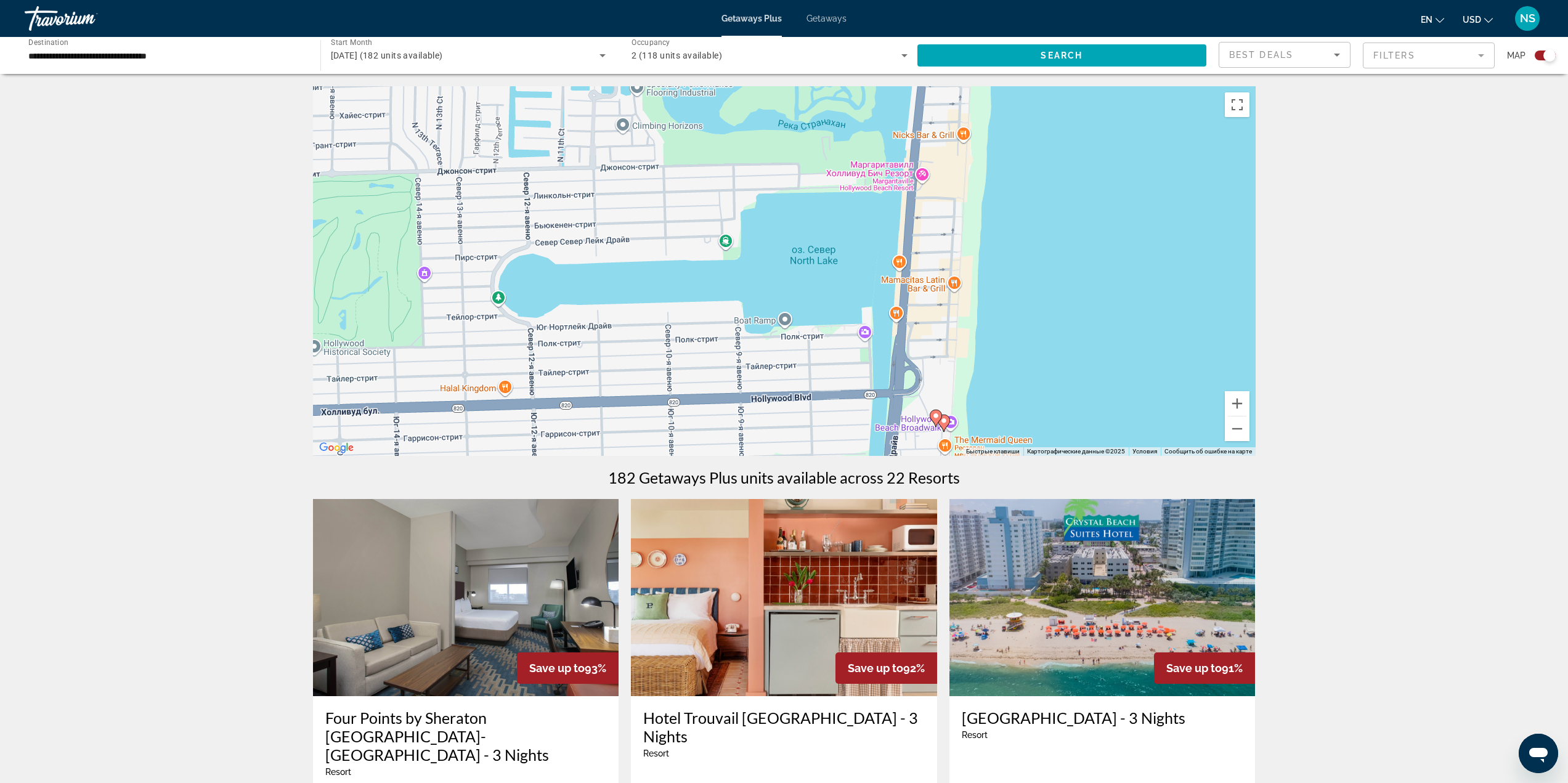
drag, startPoint x: 1021, startPoint y: 372, endPoint x: 812, endPoint y: 184, distance: 281.1
click at [812, 184] on div "Чтобы активировать перетаскивание с помощью клавиатуры, нажмите Alt + Ввод. Пос…" at bounding box center [784, 271] width 943 height 369
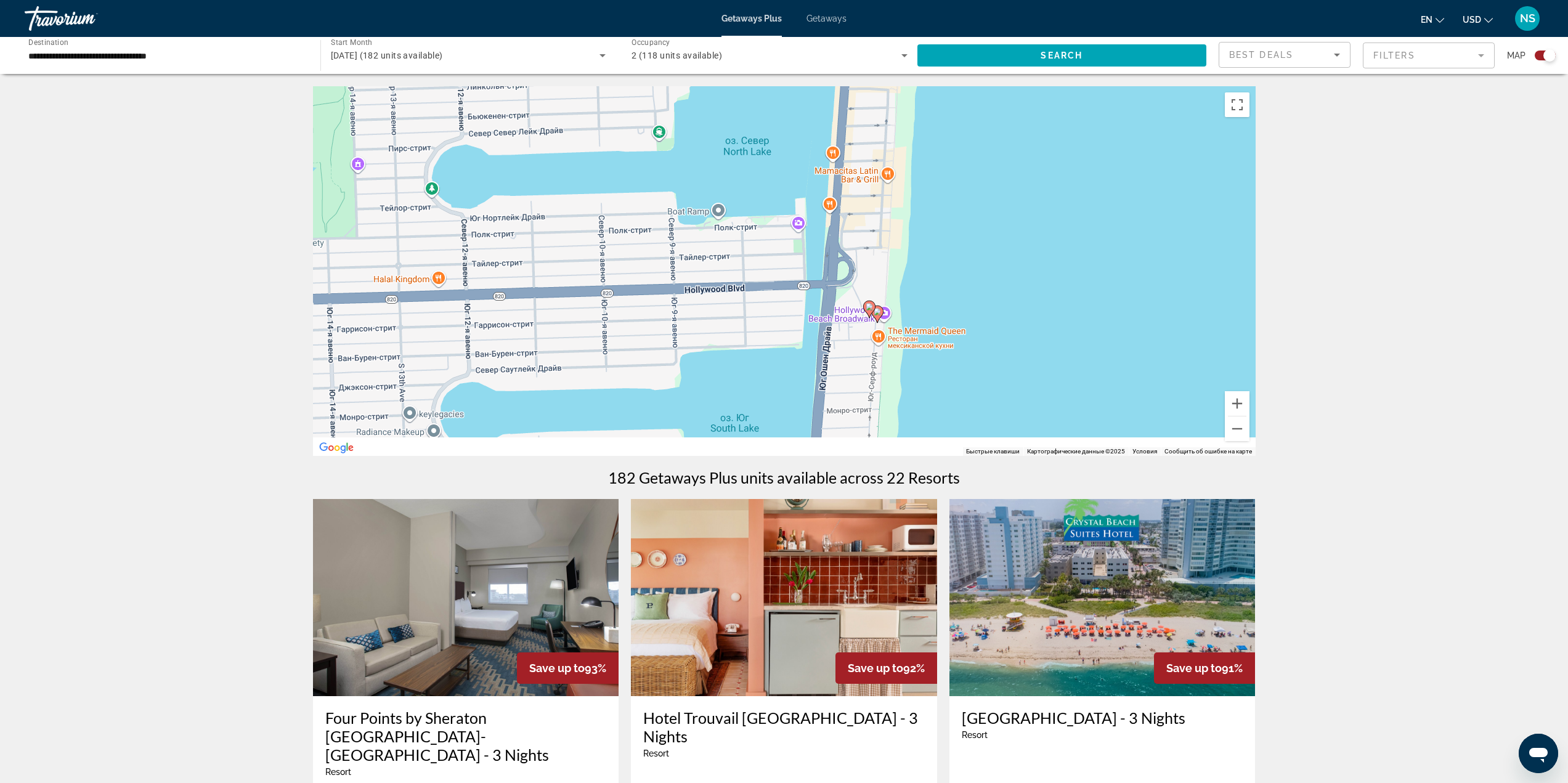
drag, startPoint x: 994, startPoint y: 345, endPoint x: 948, endPoint y: 280, distance: 79.6
click at [945, 278] on div "Чтобы активировать перетаскивание с помощью клавиатуры, нажмите Alt + Ввод. Пос…" at bounding box center [784, 271] width 943 height 369
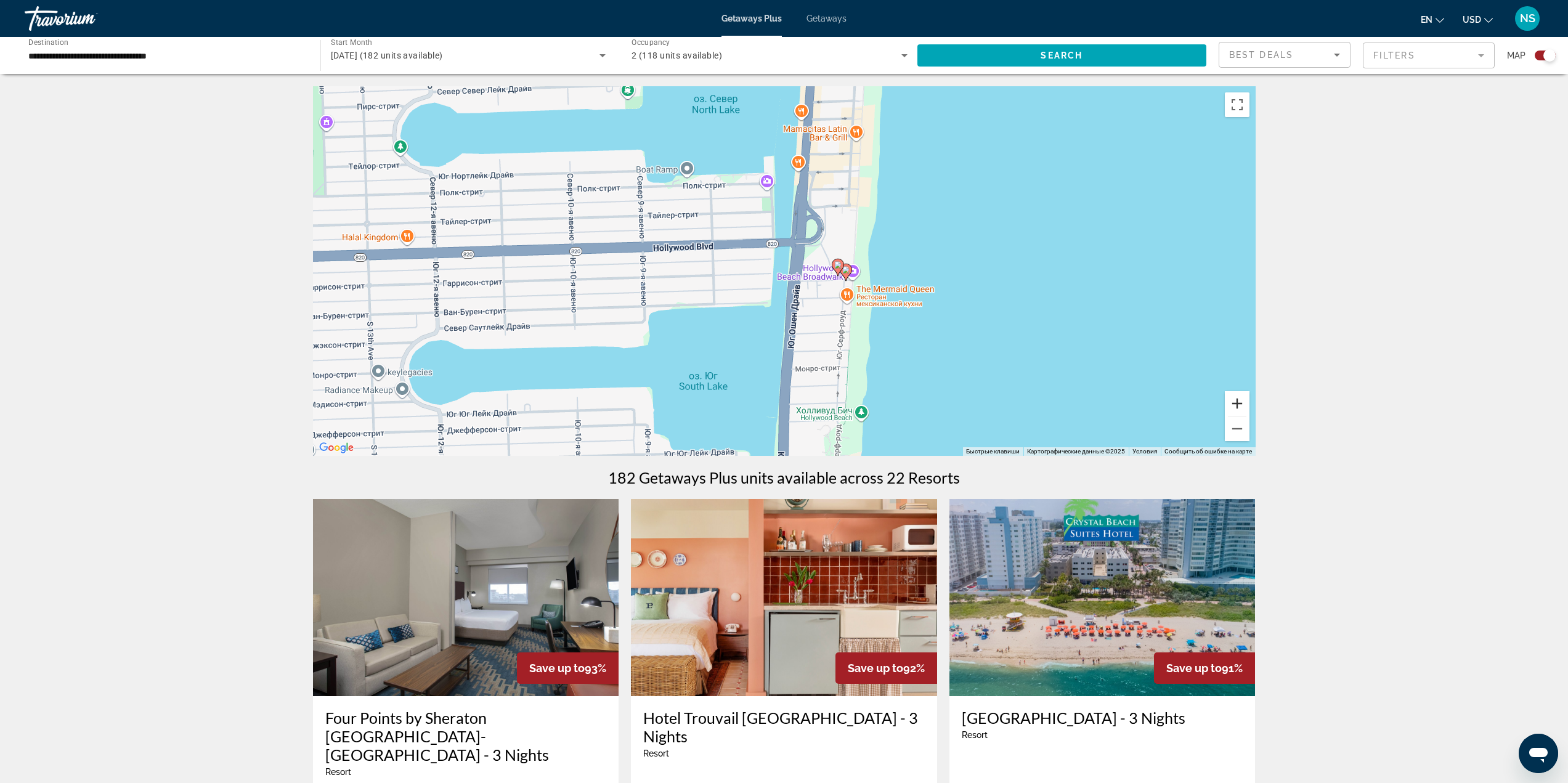
click at [1232, 401] on button "Увеличить" at bounding box center [1236, 403] width 25 height 25
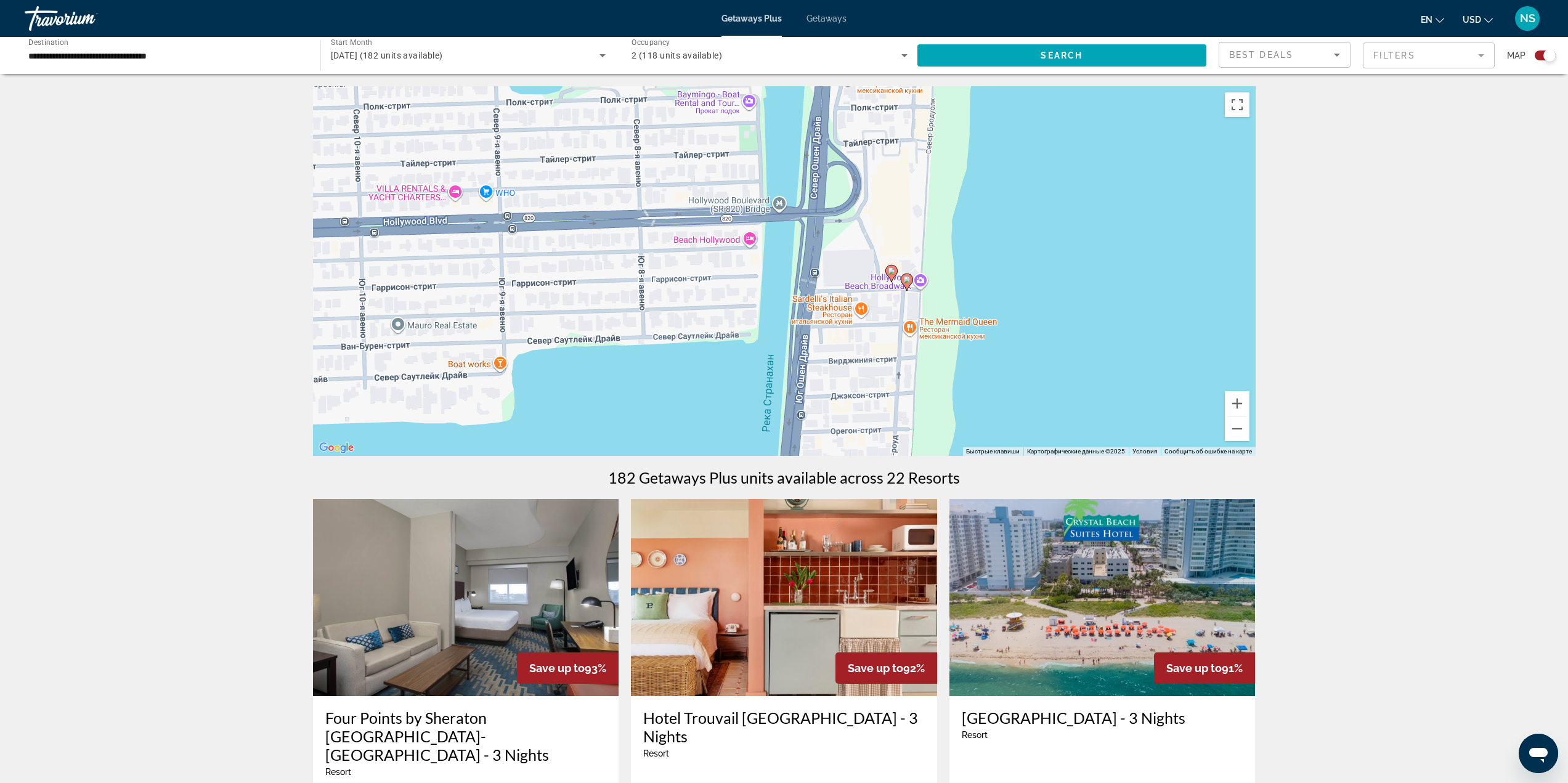
click at [888, 276] on icon "Main content" at bounding box center [890, 273] width 11 height 16
type input "**********"
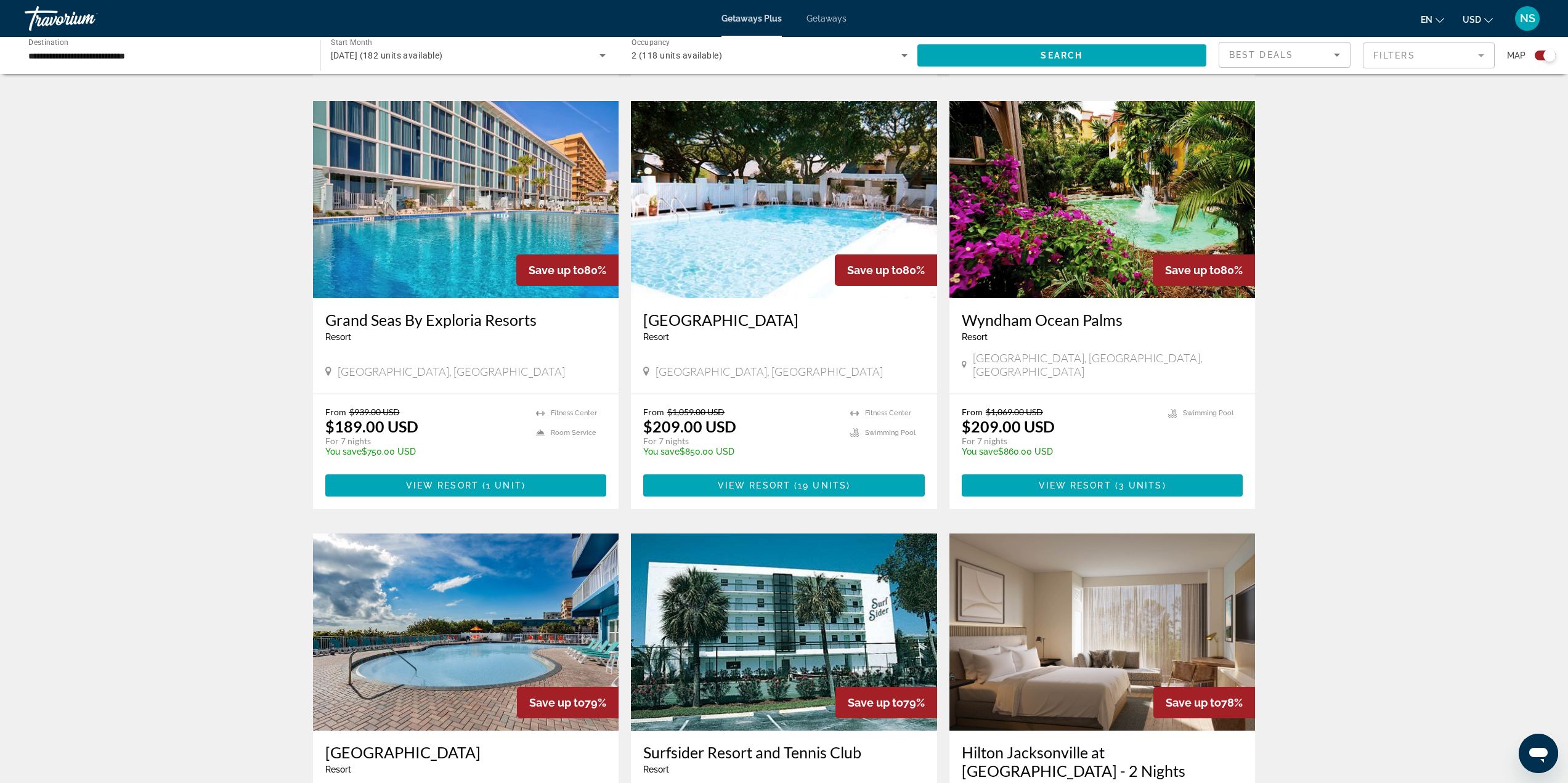
scroll to position [1216, 0]
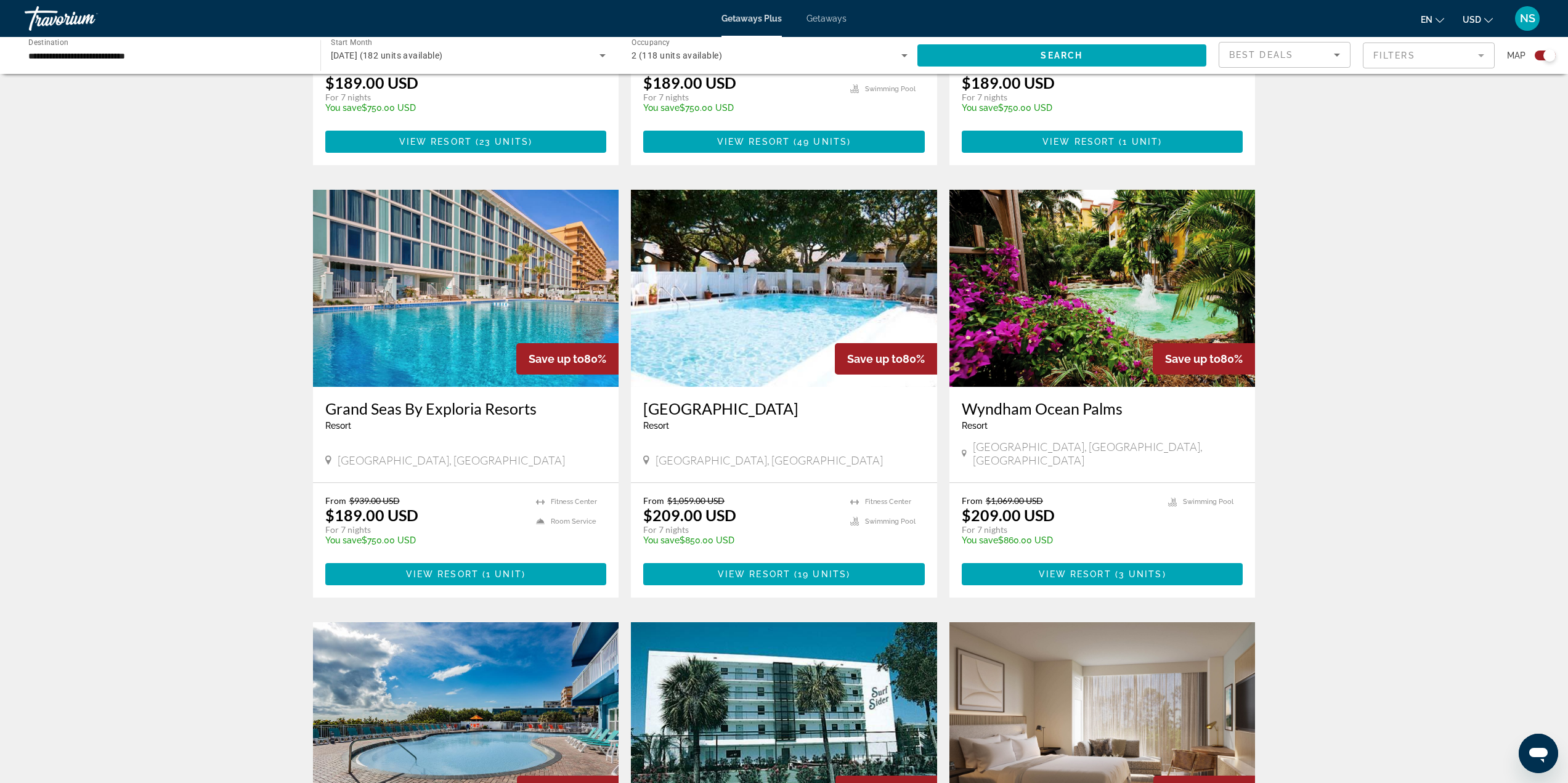
click at [448, 399] on h3 "Grand Seas By Exploria Resorts" at bounding box center [465, 409] width 282 height 19
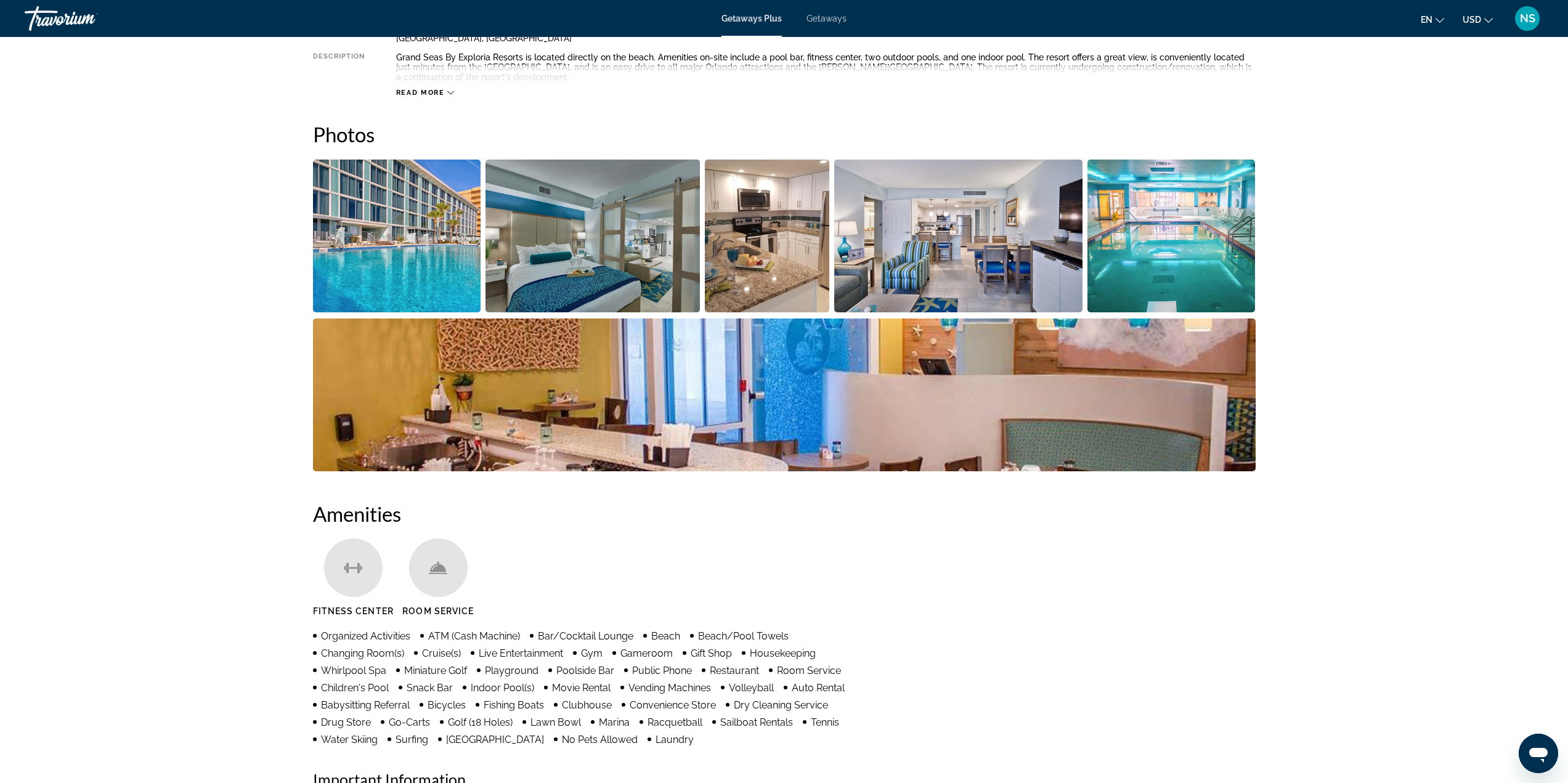
scroll to position [493, 0]
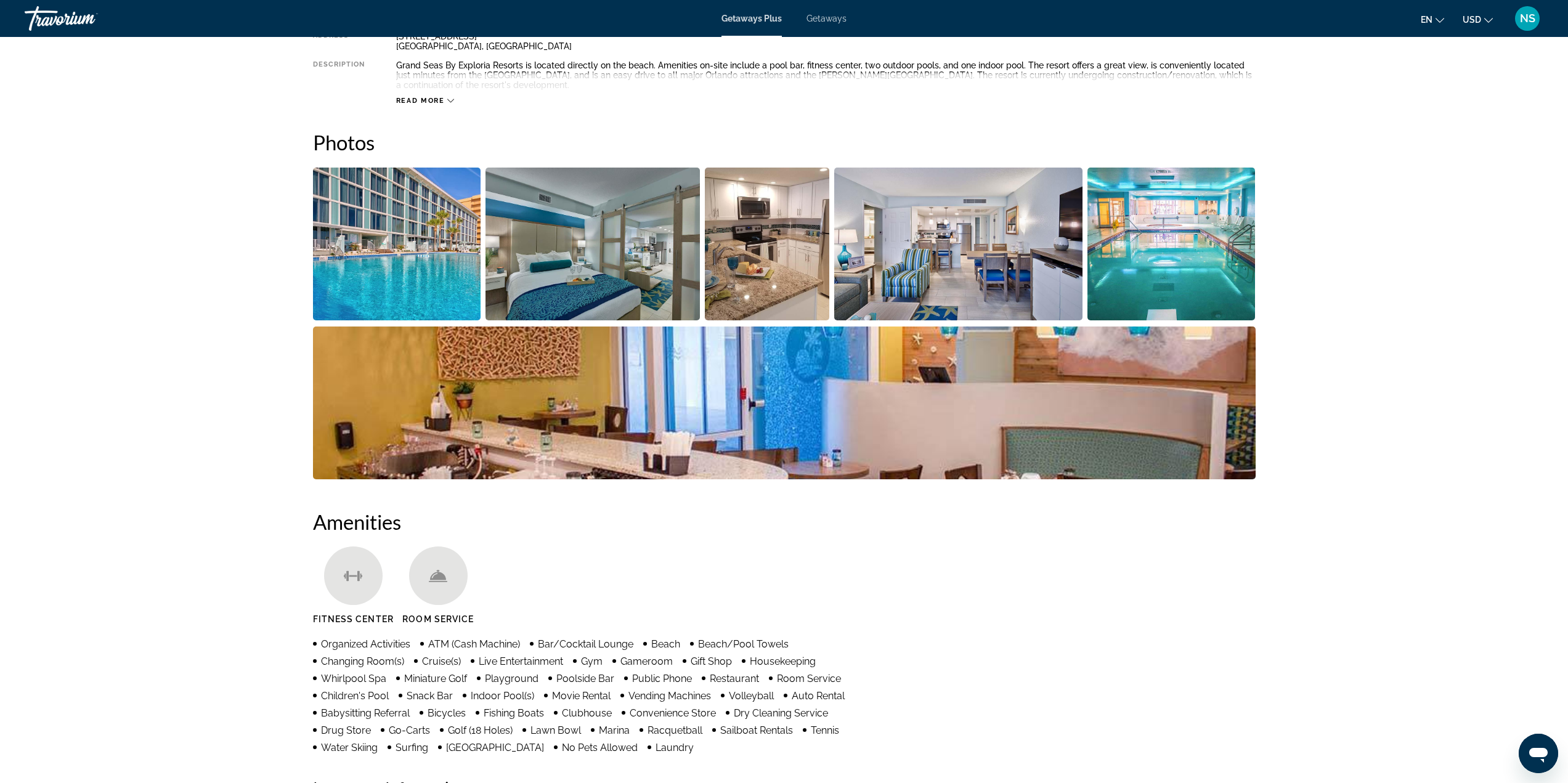
click at [439, 290] on img "Open full-screen image slider" at bounding box center [397, 244] width 168 height 153
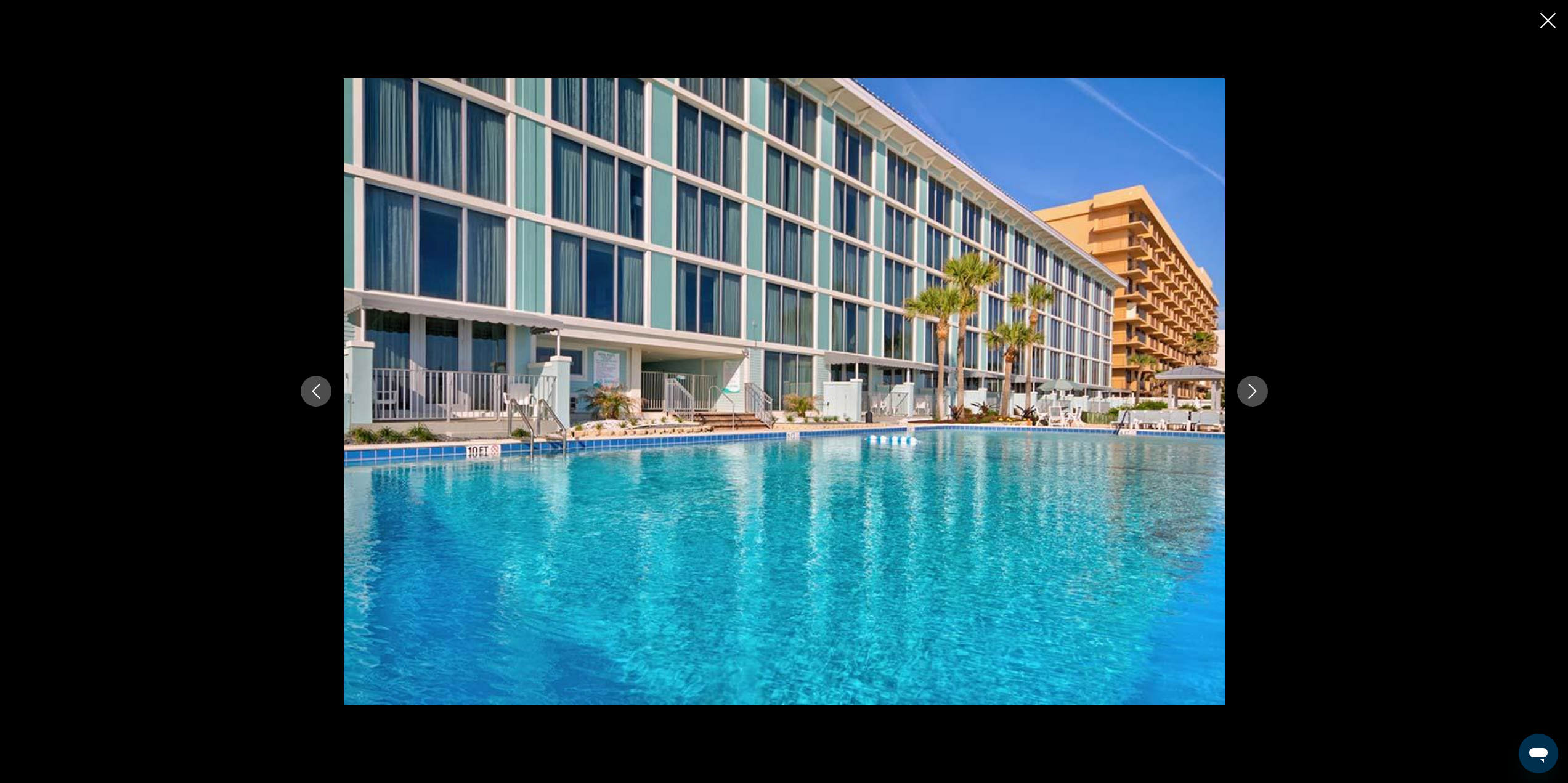
drag, startPoint x: 1554, startPoint y: 16, endPoint x: 1543, endPoint y: 23, distance: 13.0
click at [1553, 18] on icon "Close slideshow" at bounding box center [1548, 20] width 15 height 15
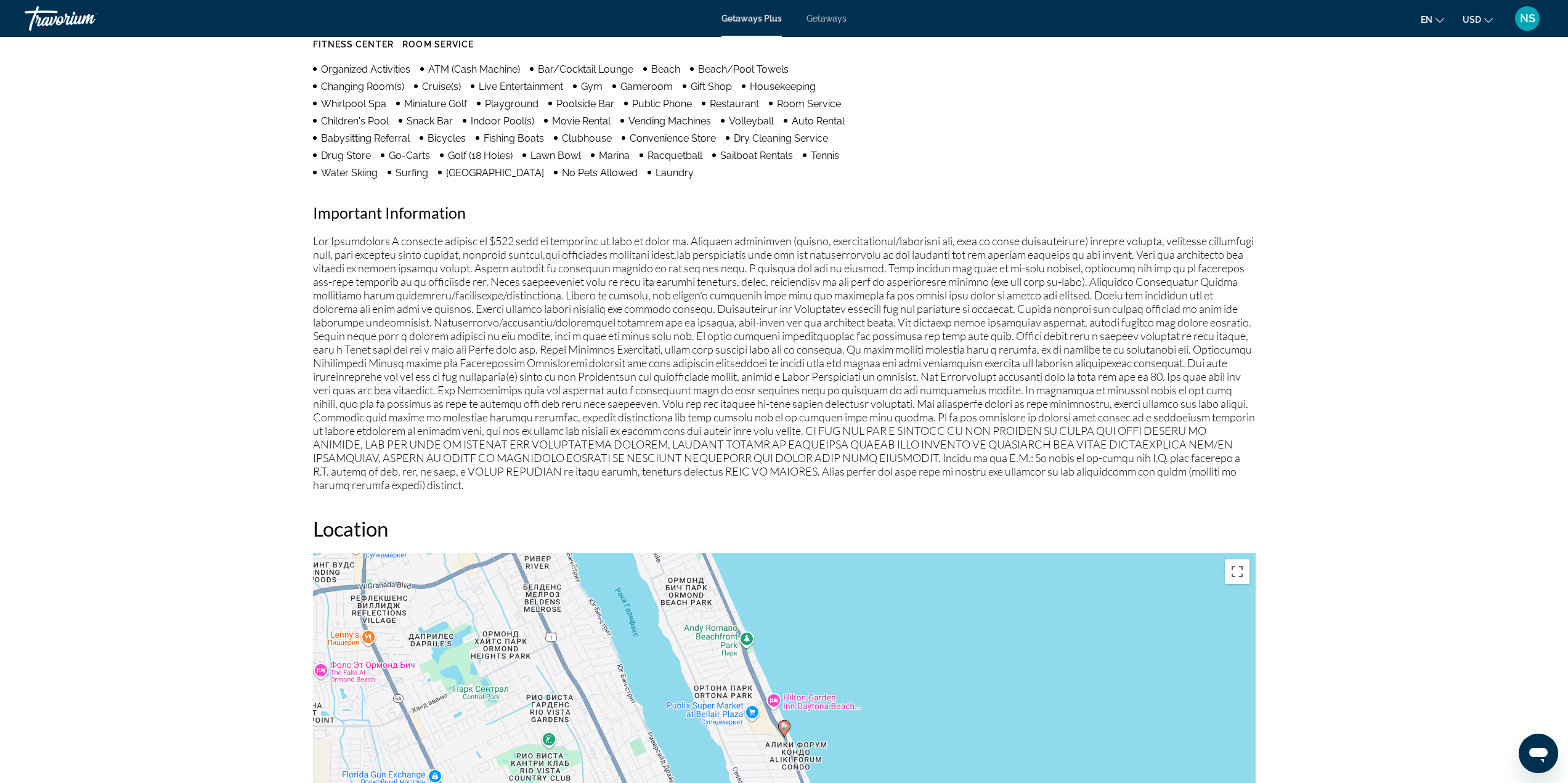
scroll to position [1171, 0]
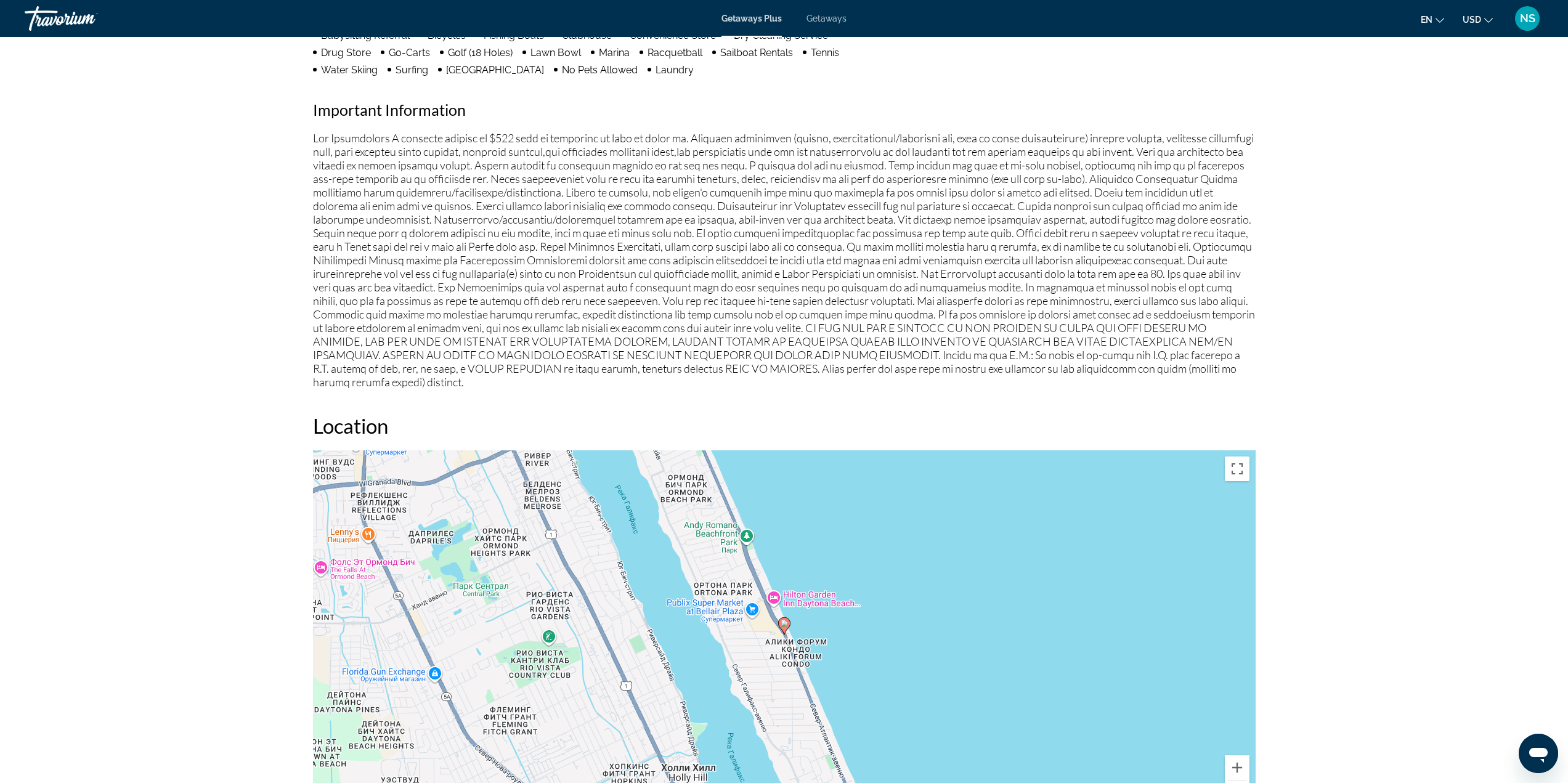
click at [831, 21] on span "Getaways" at bounding box center [826, 19] width 40 height 10
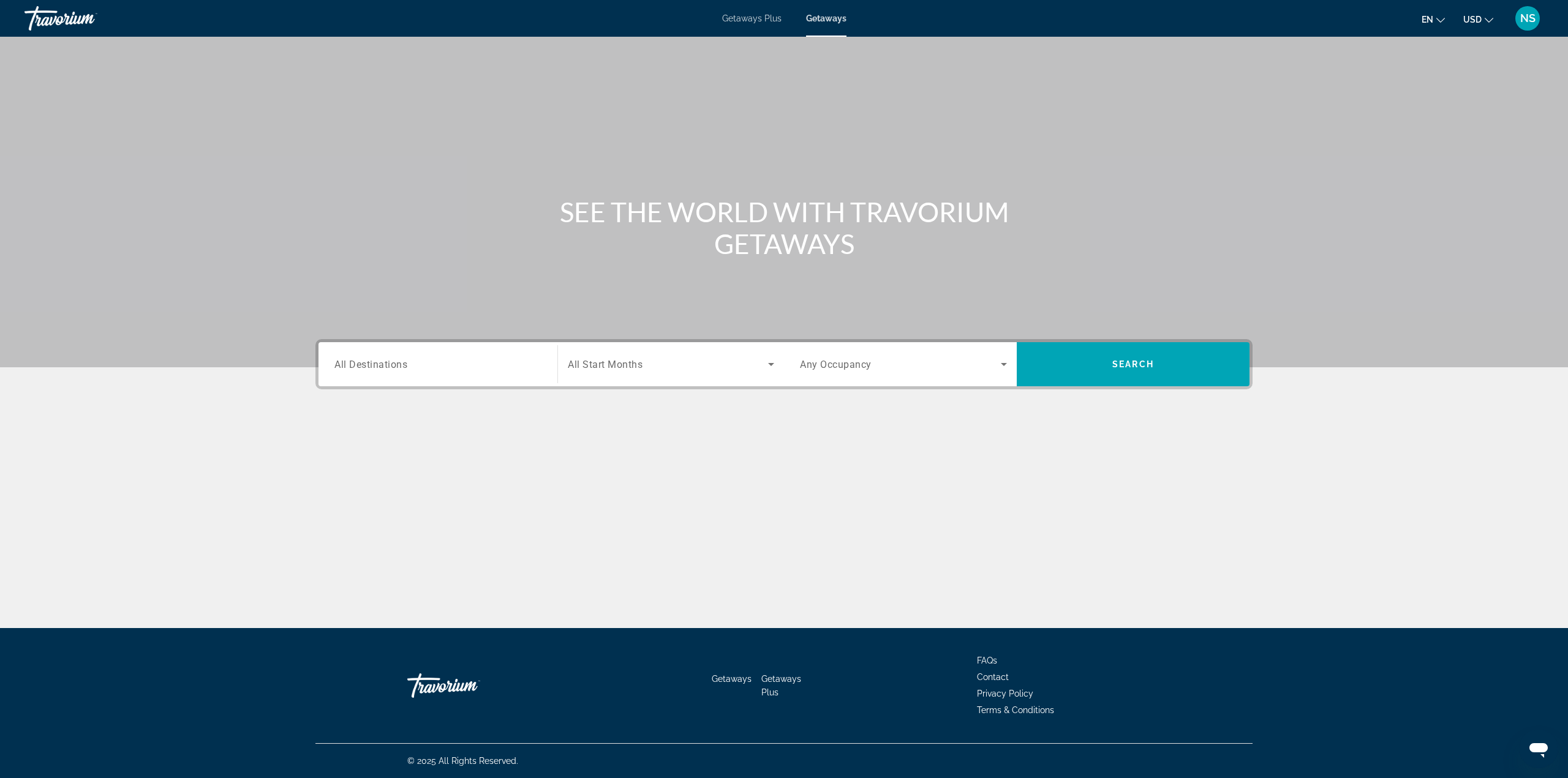
click at [430, 367] on input "Destination All Destinations" at bounding box center [437, 364] width 207 height 14
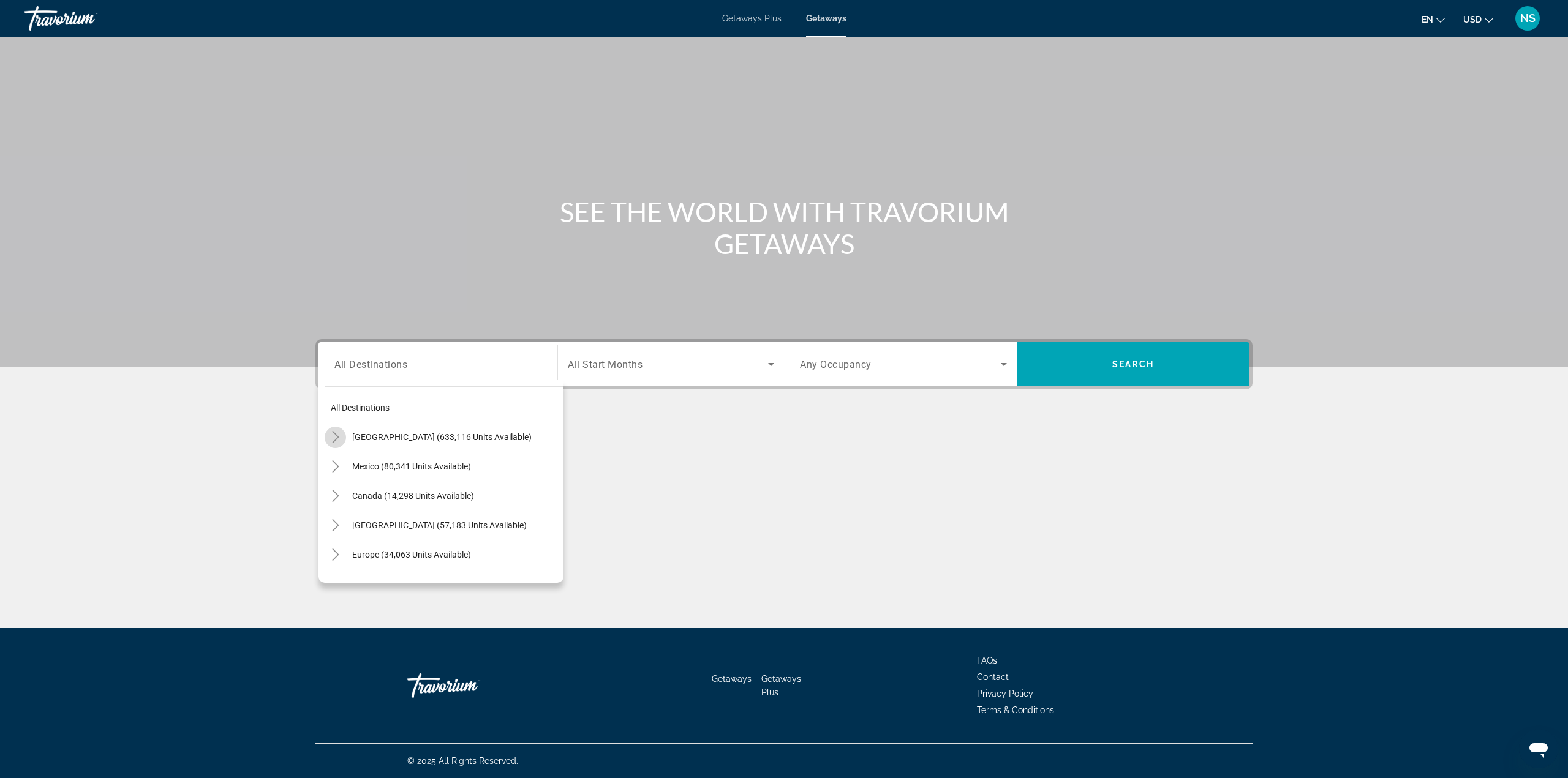
click at [332, 441] on icon "Toggle United States (633,116 units available)" at bounding box center [336, 437] width 12 height 12
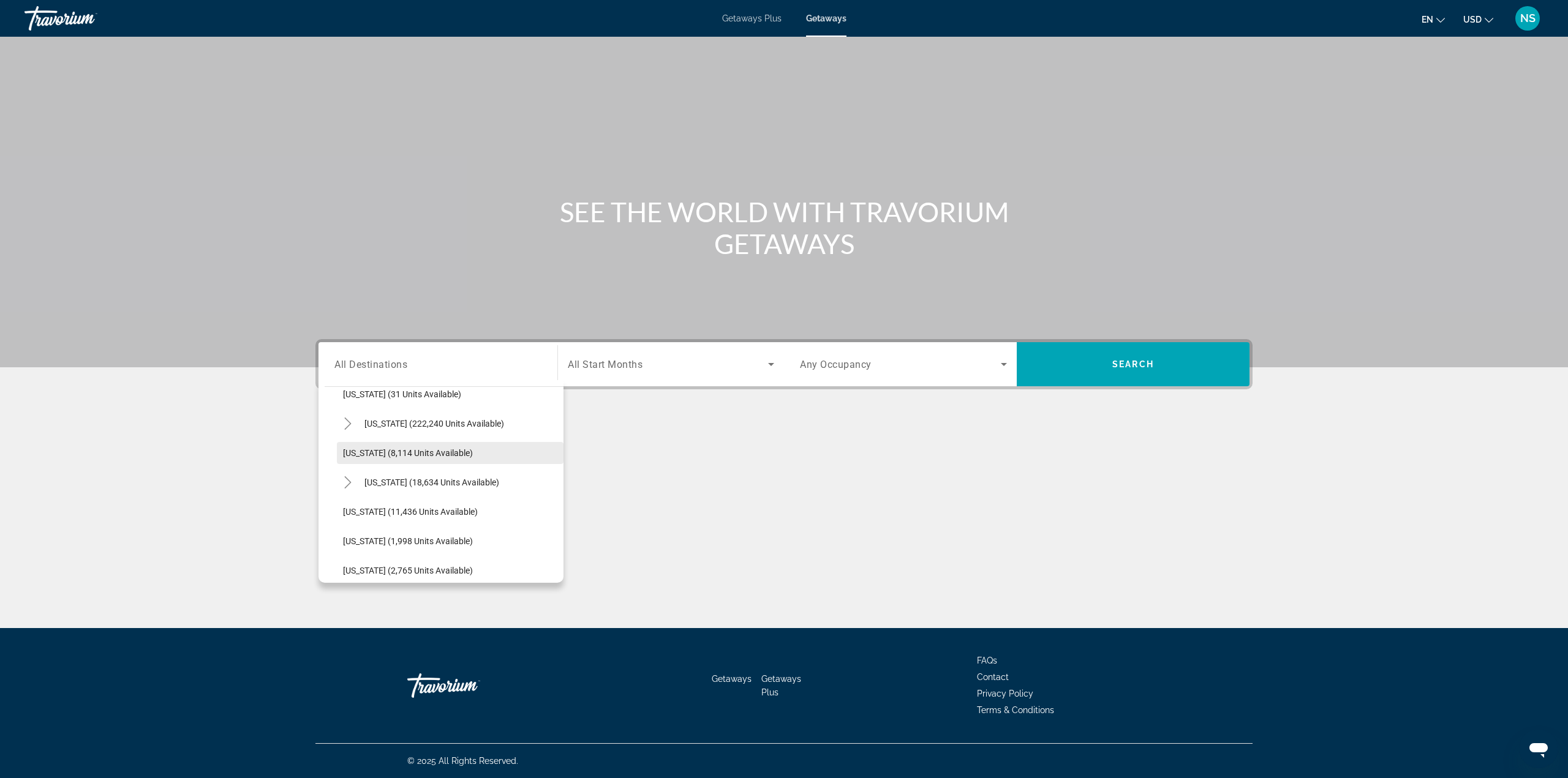
scroll to position [158, 0]
click at [351, 479] on icon "Toggle Florida (222,240 units available)" at bounding box center [348, 485] width 12 height 12
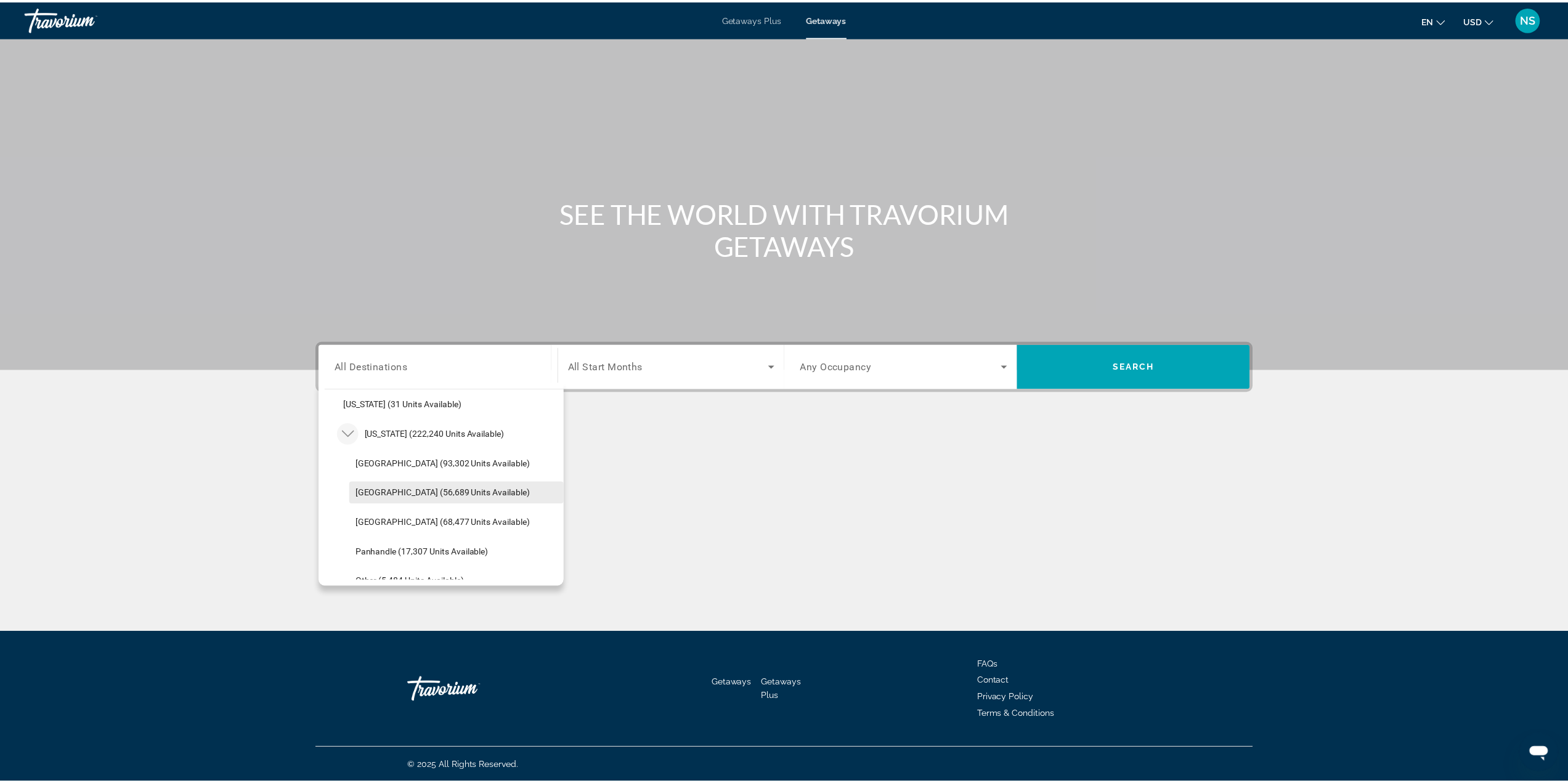
scroll to position [220, 0]
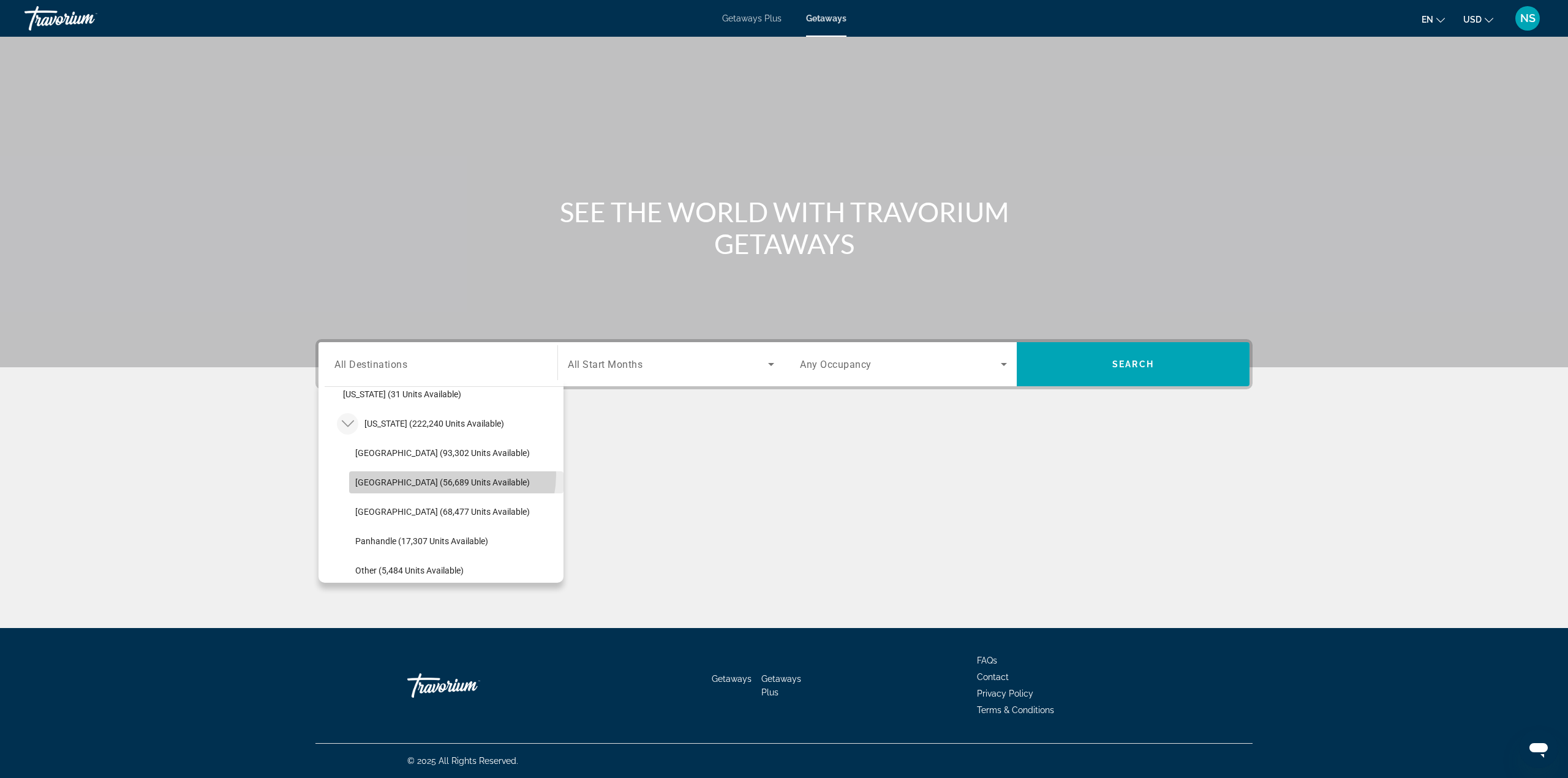
click at [448, 474] on span "Search widget" at bounding box center [456, 482] width 214 height 30
type input "**********"
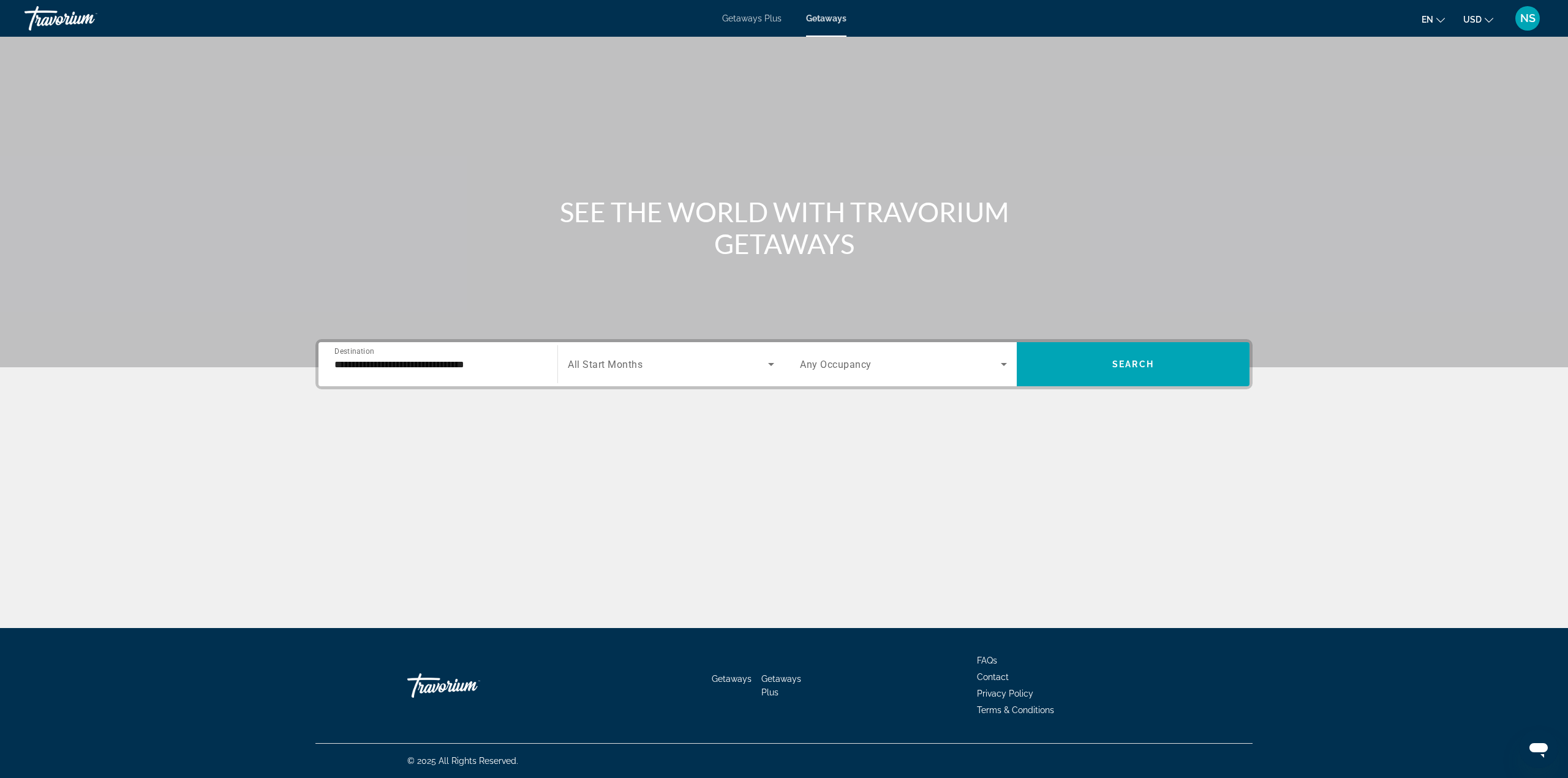
click at [634, 376] on div "Search widget" at bounding box center [671, 364] width 206 height 35
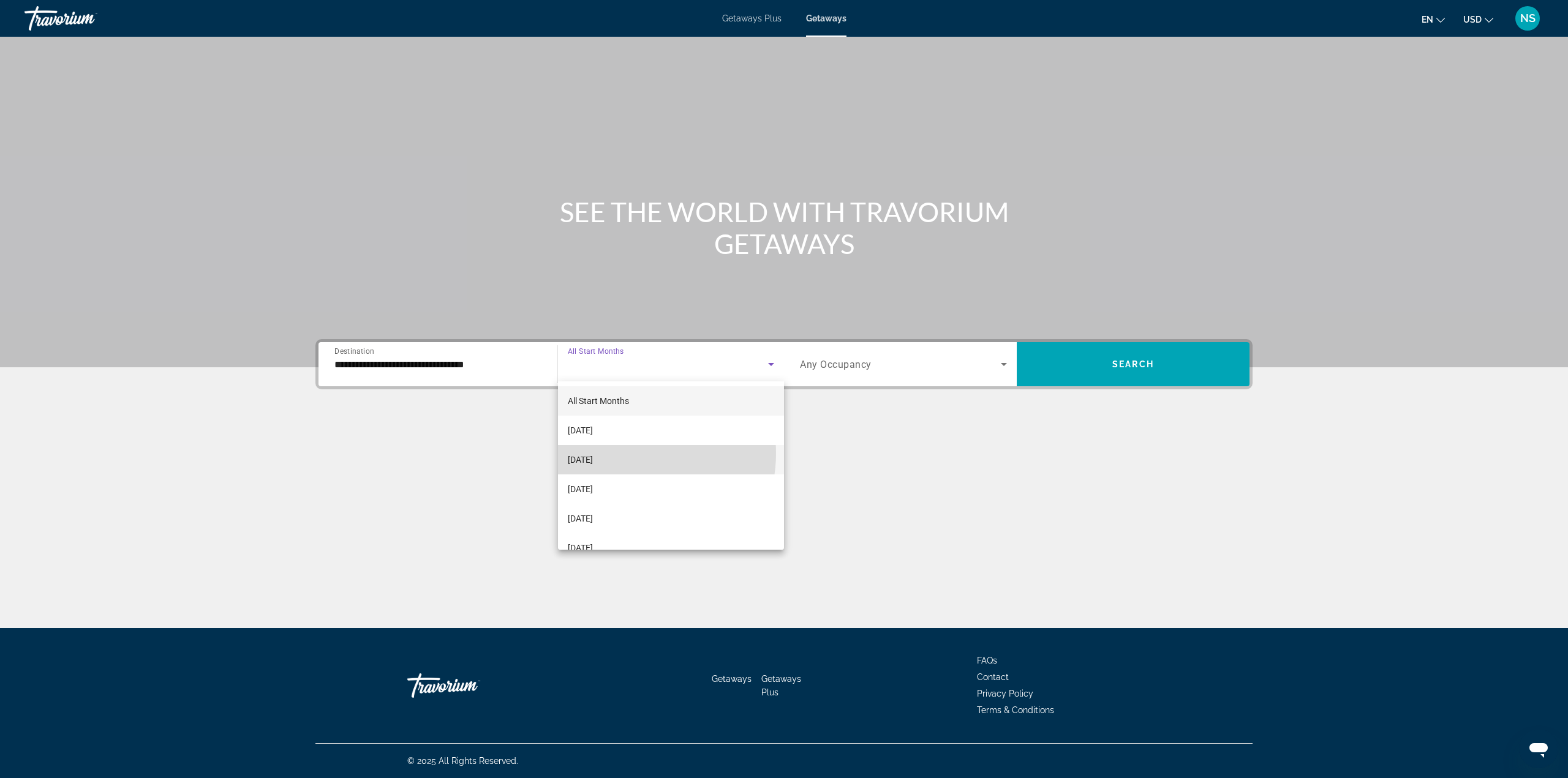
click at [634, 453] on mat-option "[DATE]" at bounding box center [671, 459] width 226 height 30
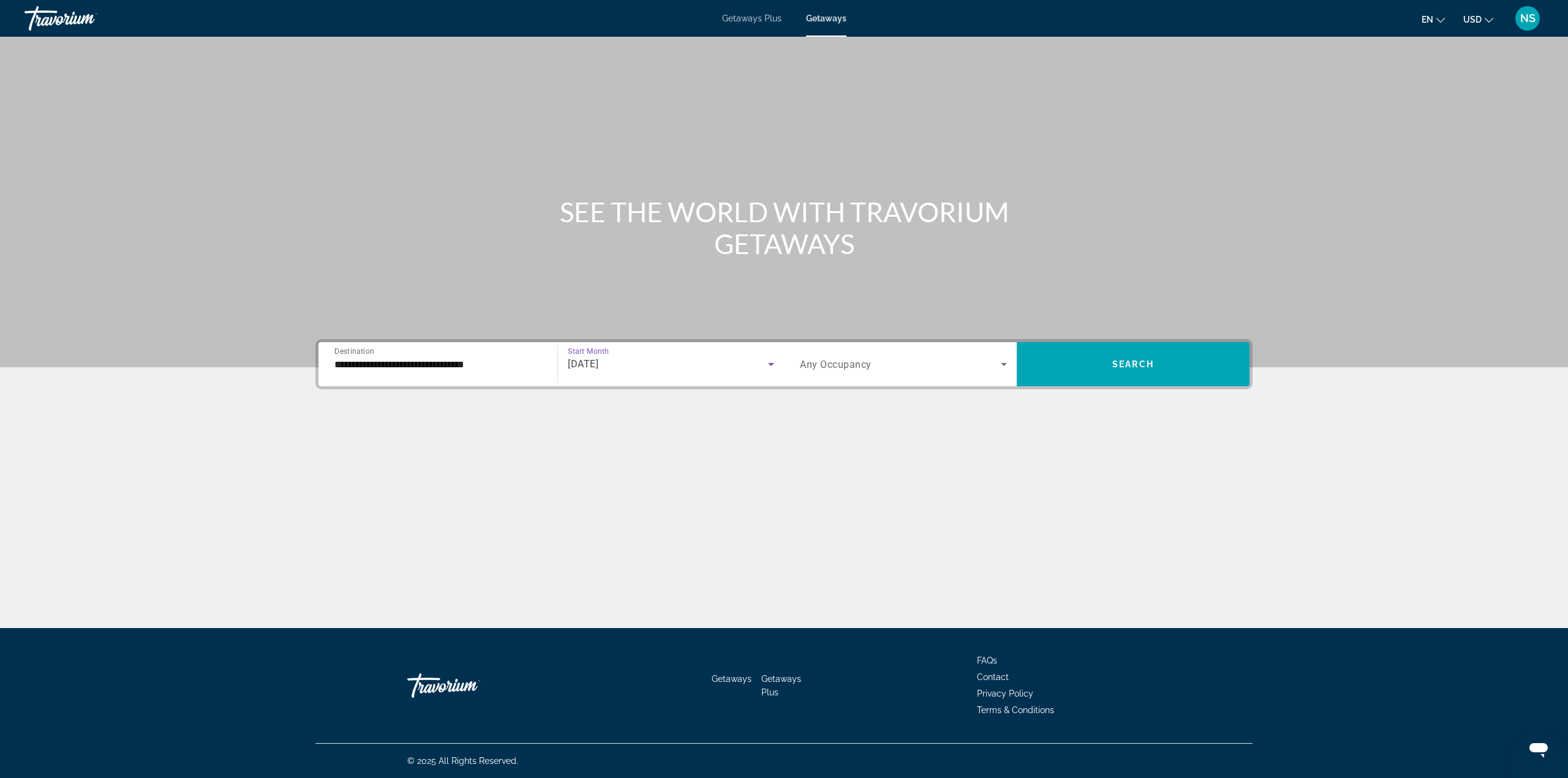
click at [863, 344] on div "Occupancy Any Occupancy" at bounding box center [904, 364] width 227 height 44
click at [852, 364] on span "Any Occupancy" at bounding box center [836, 364] width 72 height 12
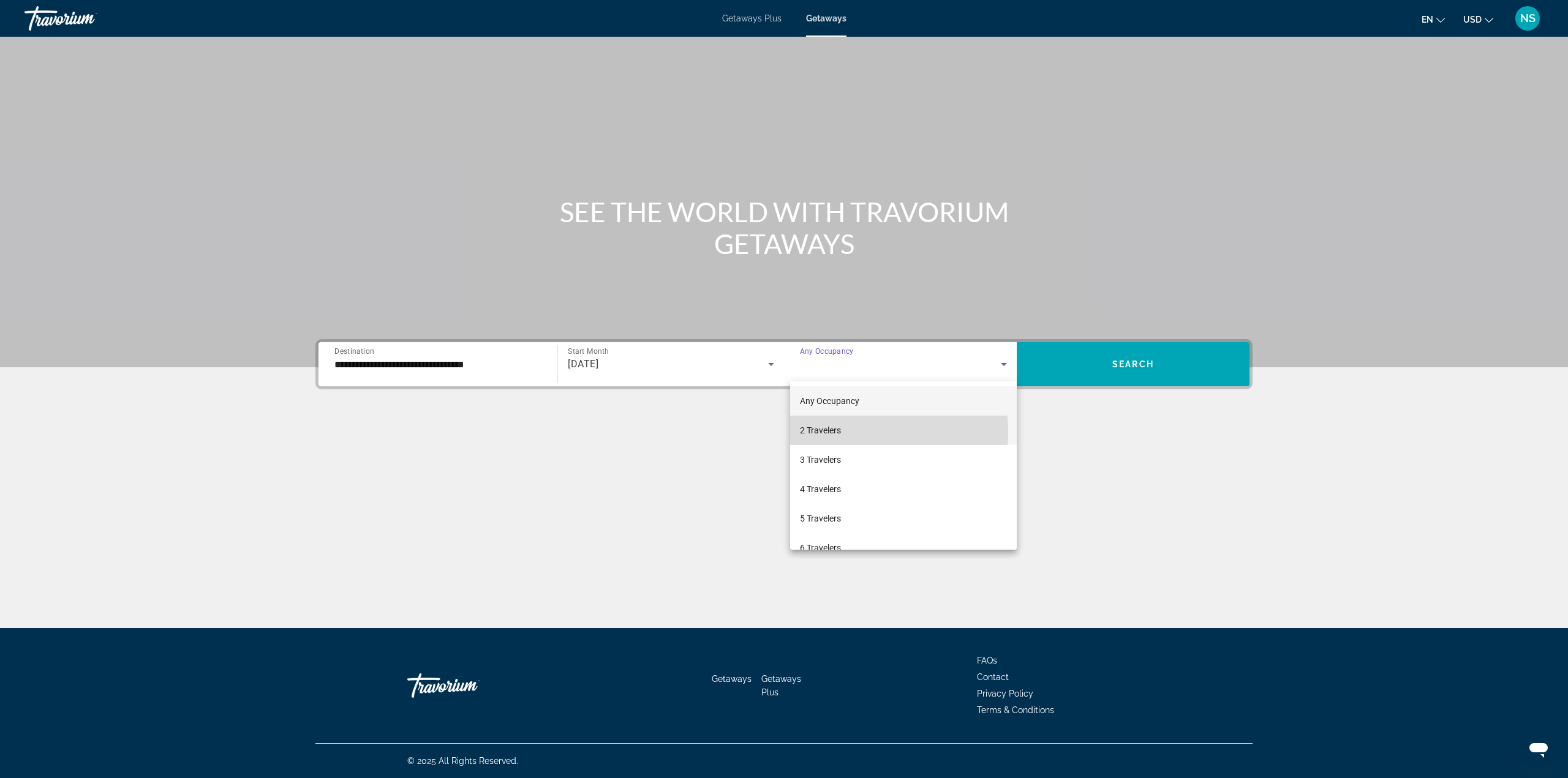
click at [842, 431] on mat-option "2 Travelers" at bounding box center [904, 430] width 227 height 30
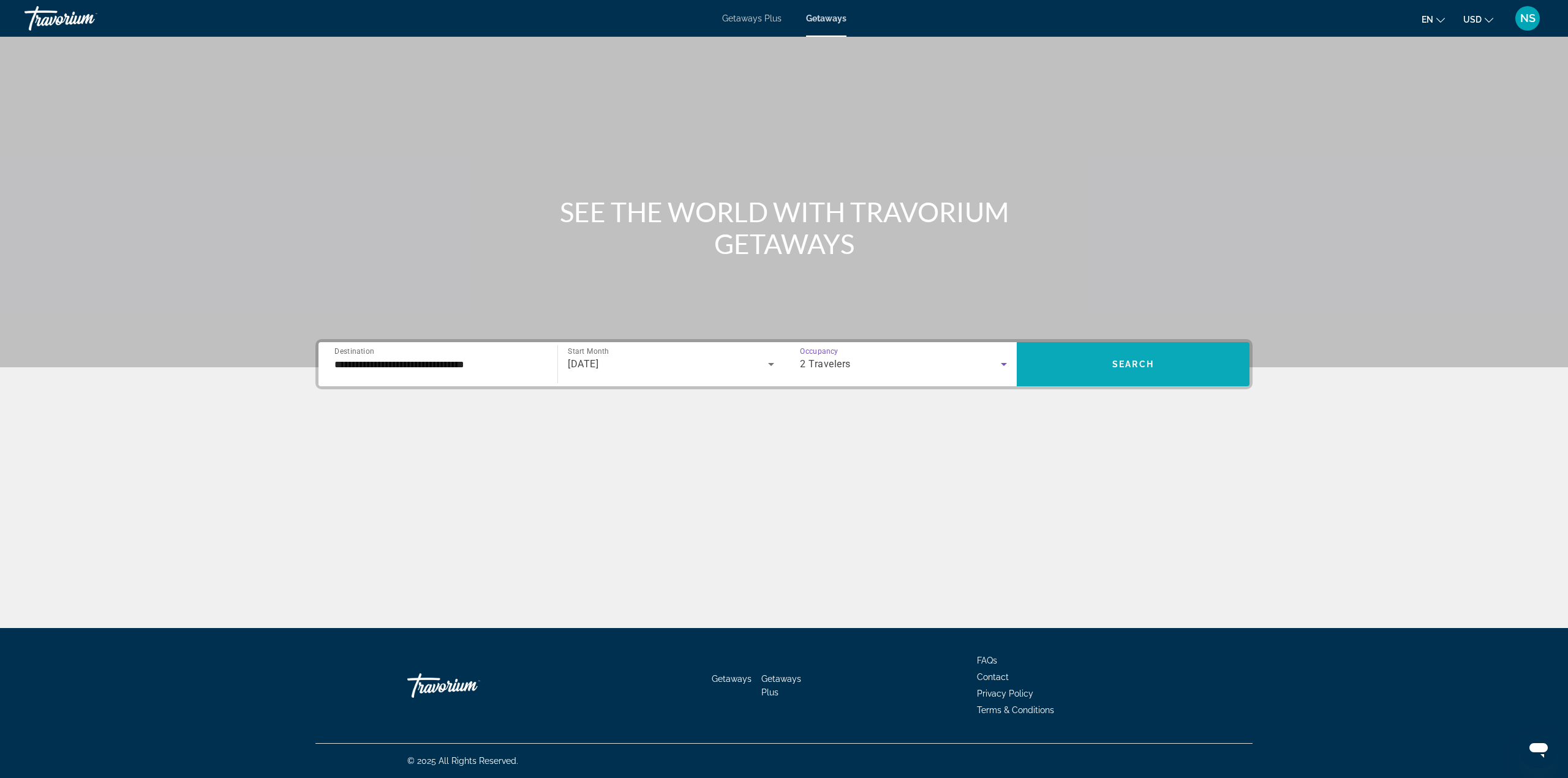
click at [1071, 375] on span "Search widget" at bounding box center [1133, 364] width 233 height 30
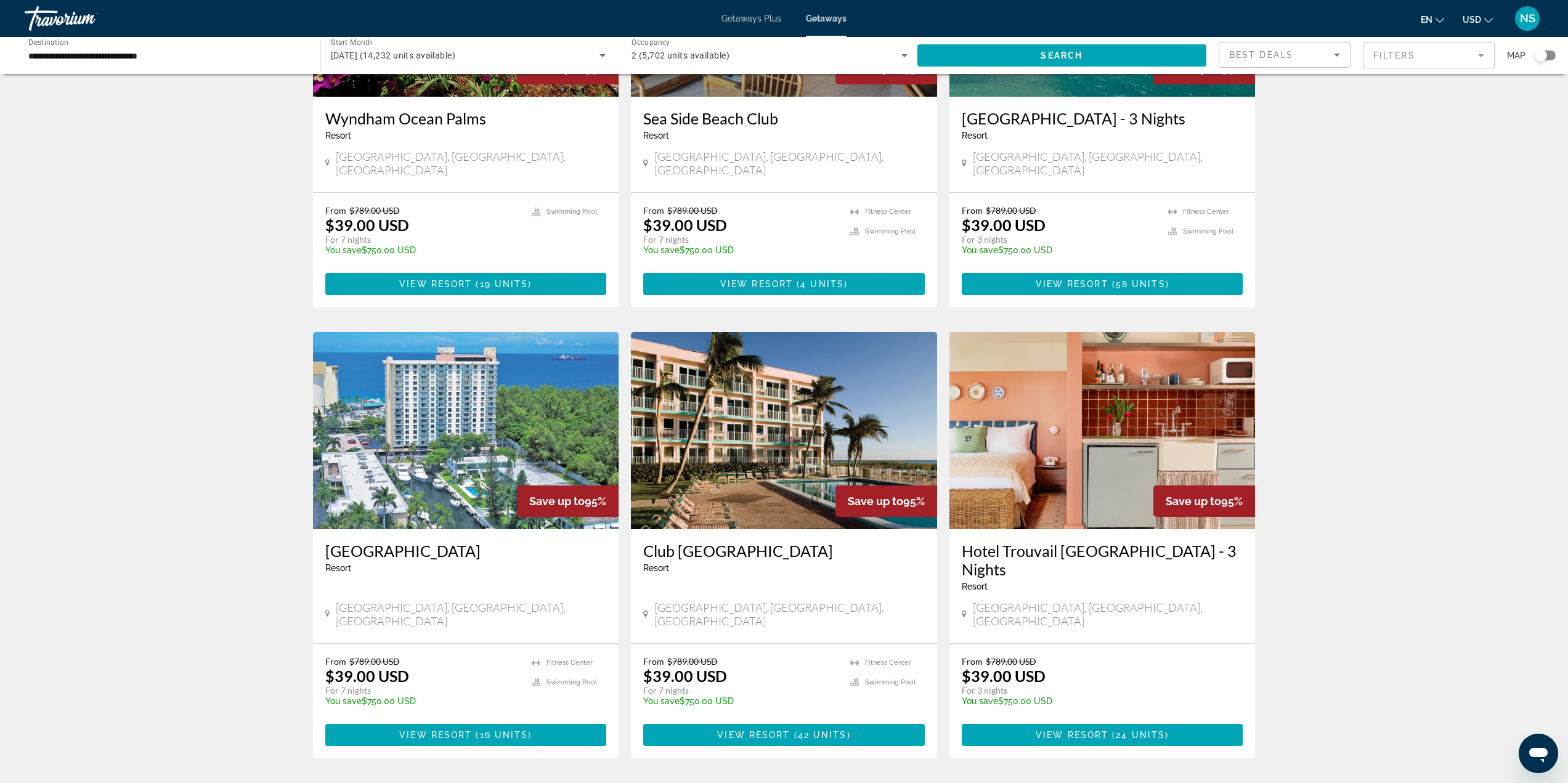
scroll to position [1229, 0]
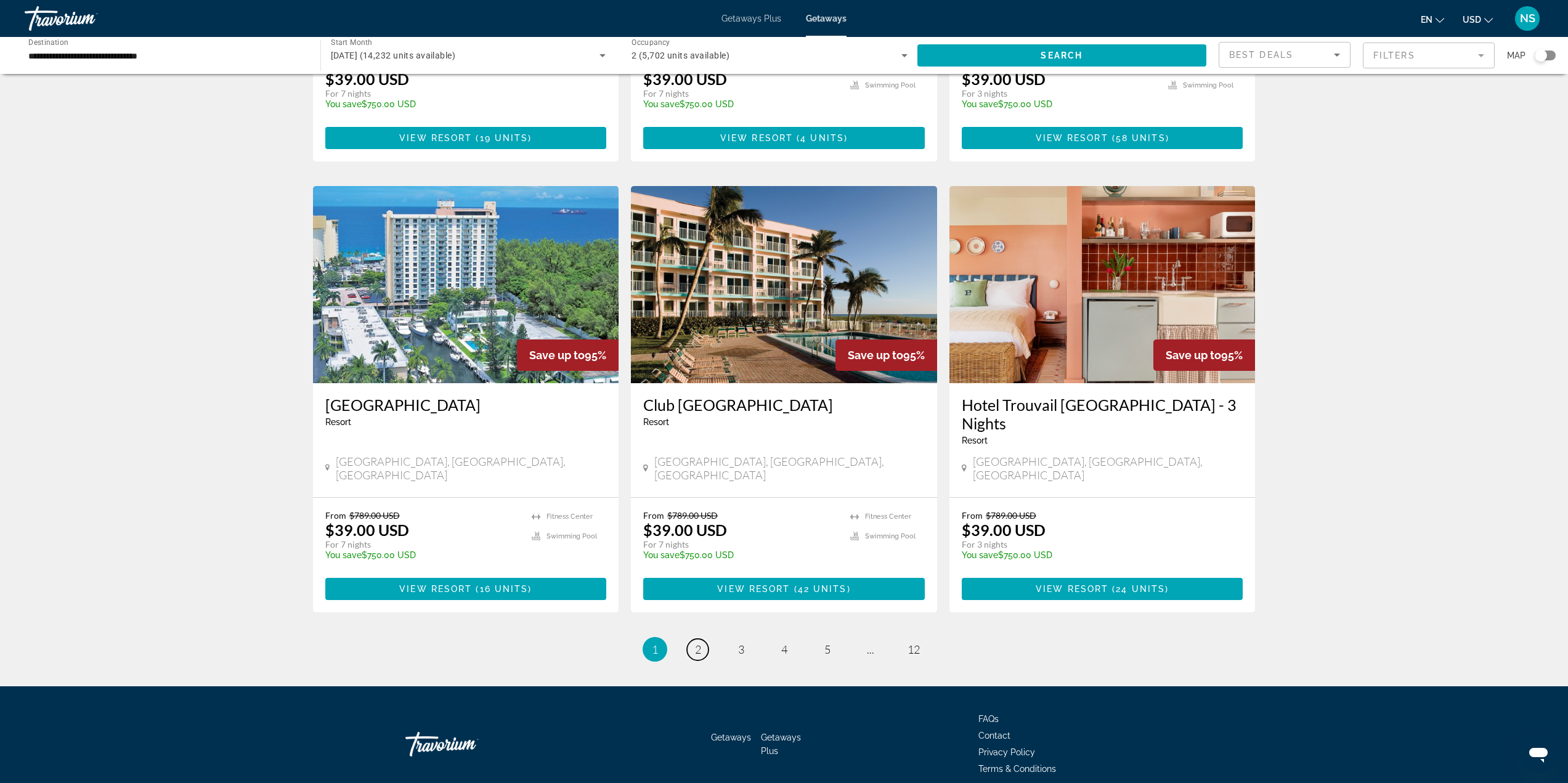
click at [699, 643] on span "2" at bounding box center [698, 649] width 6 height 14
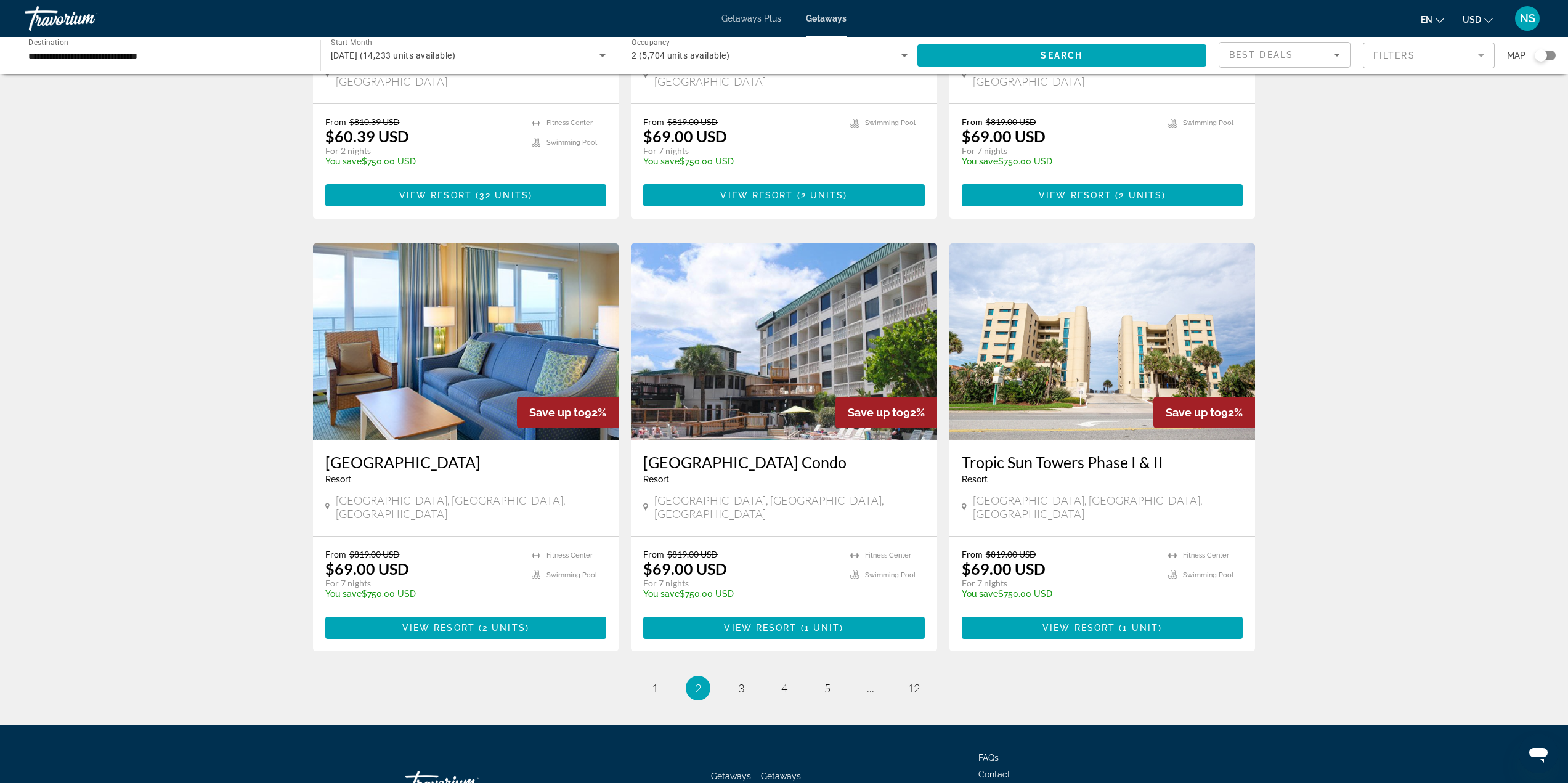
scroll to position [1247, 0]
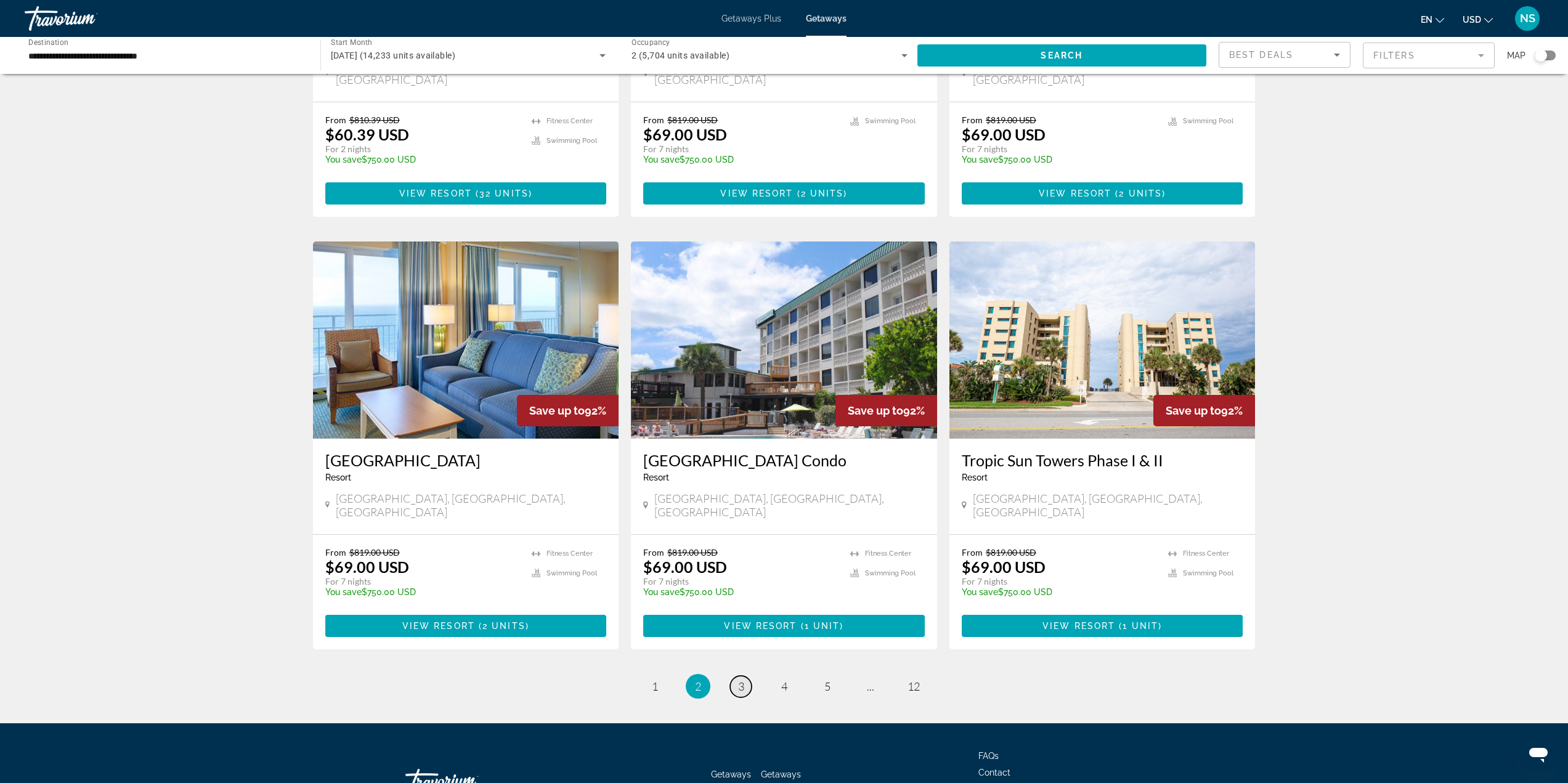
click at [740, 680] on span "3" at bounding box center [740, 687] width 6 height 14
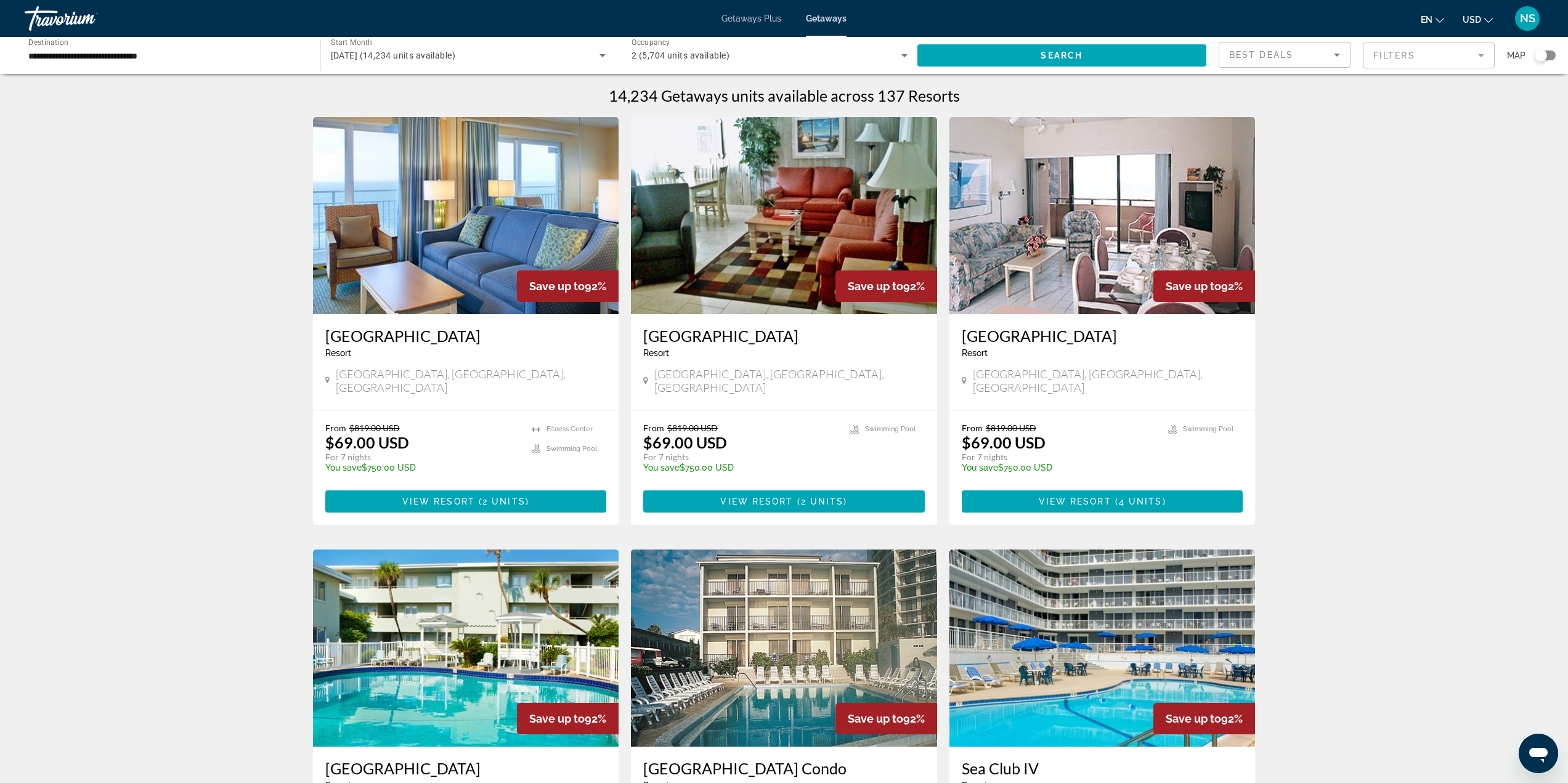
click at [452, 339] on h3 "[GEOGRAPHIC_DATA]" at bounding box center [465, 336] width 282 height 19
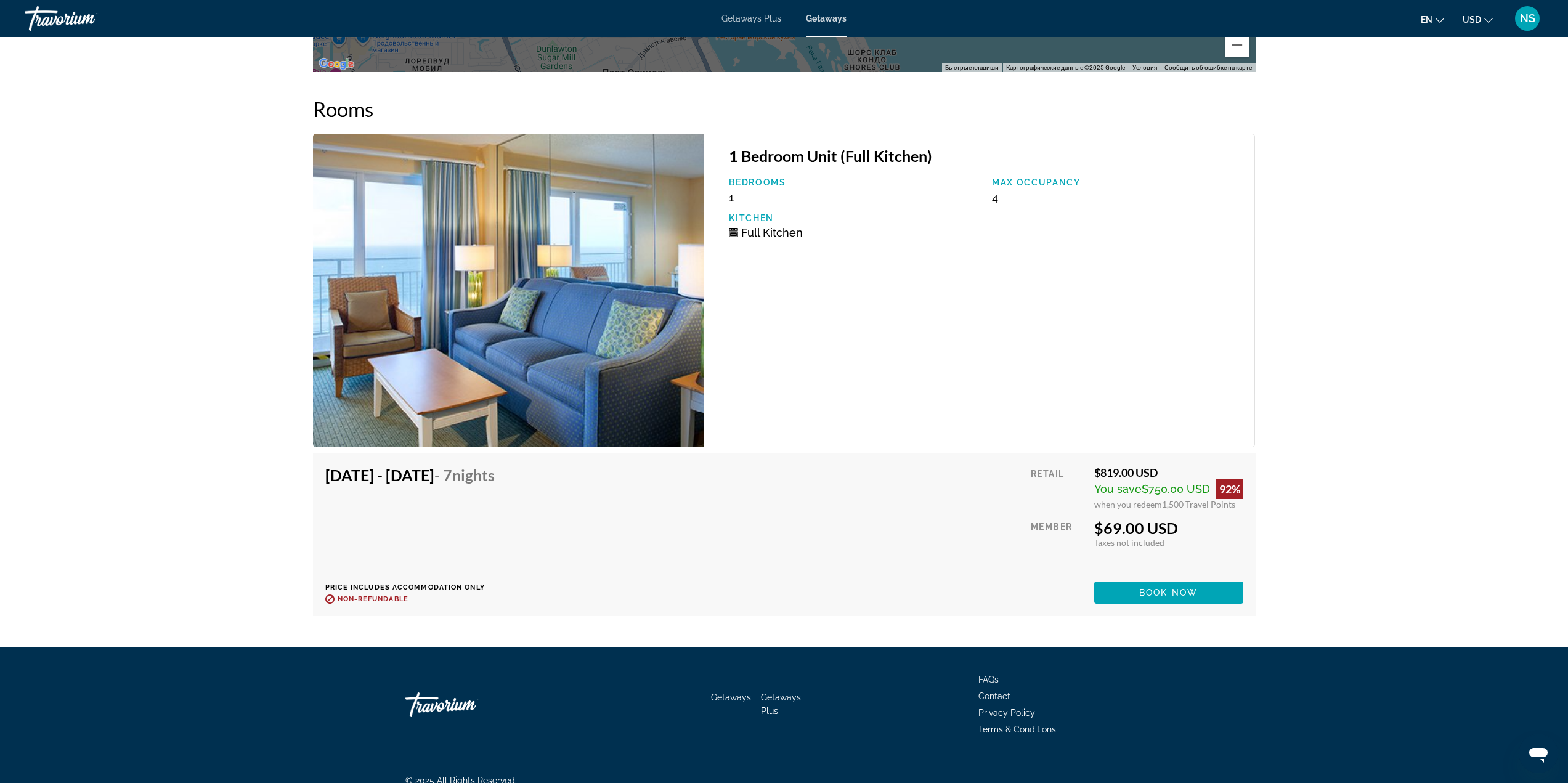
scroll to position [1799, 0]
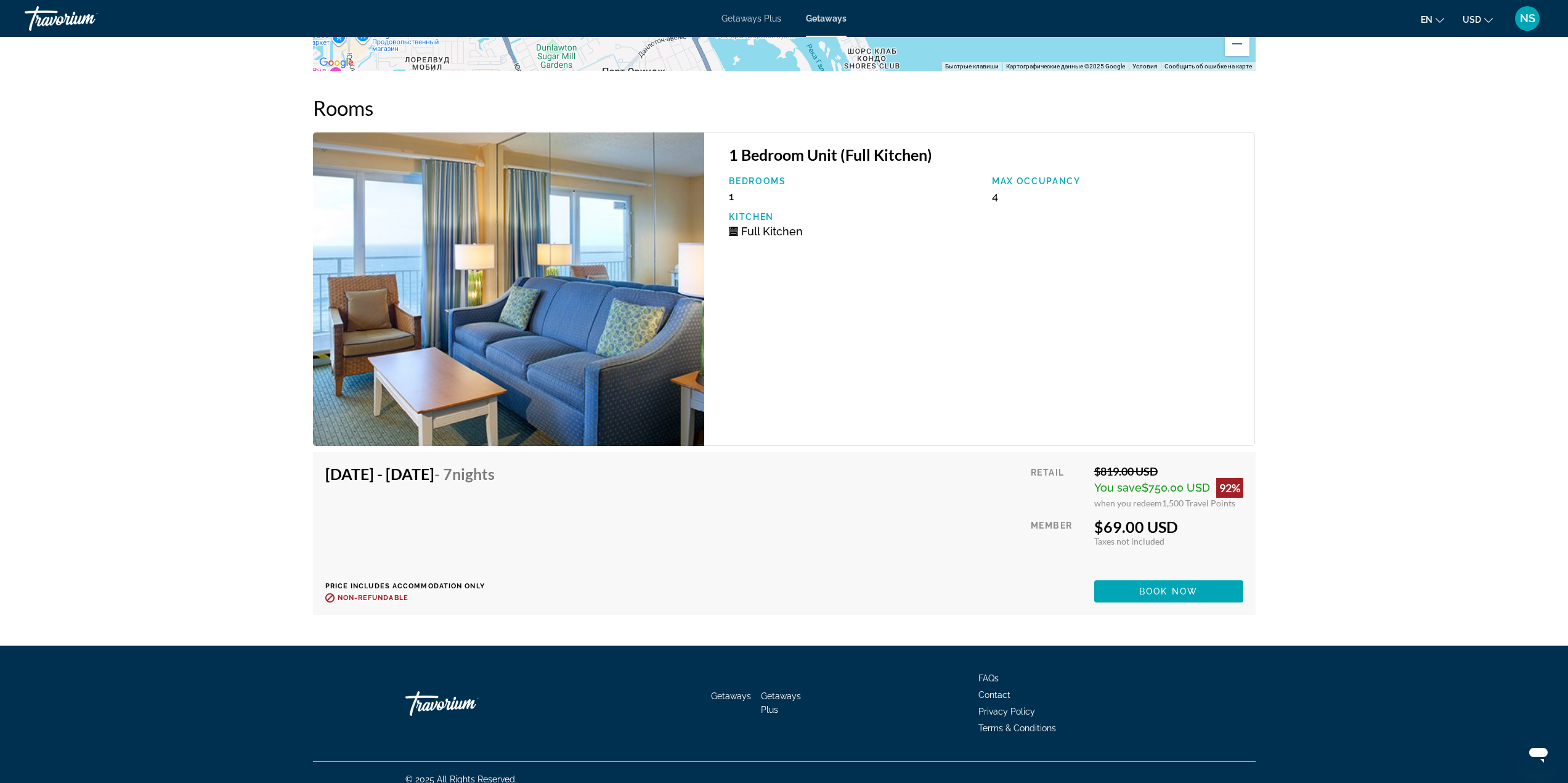
click at [824, 19] on span "Getaways" at bounding box center [826, 19] width 41 height 10
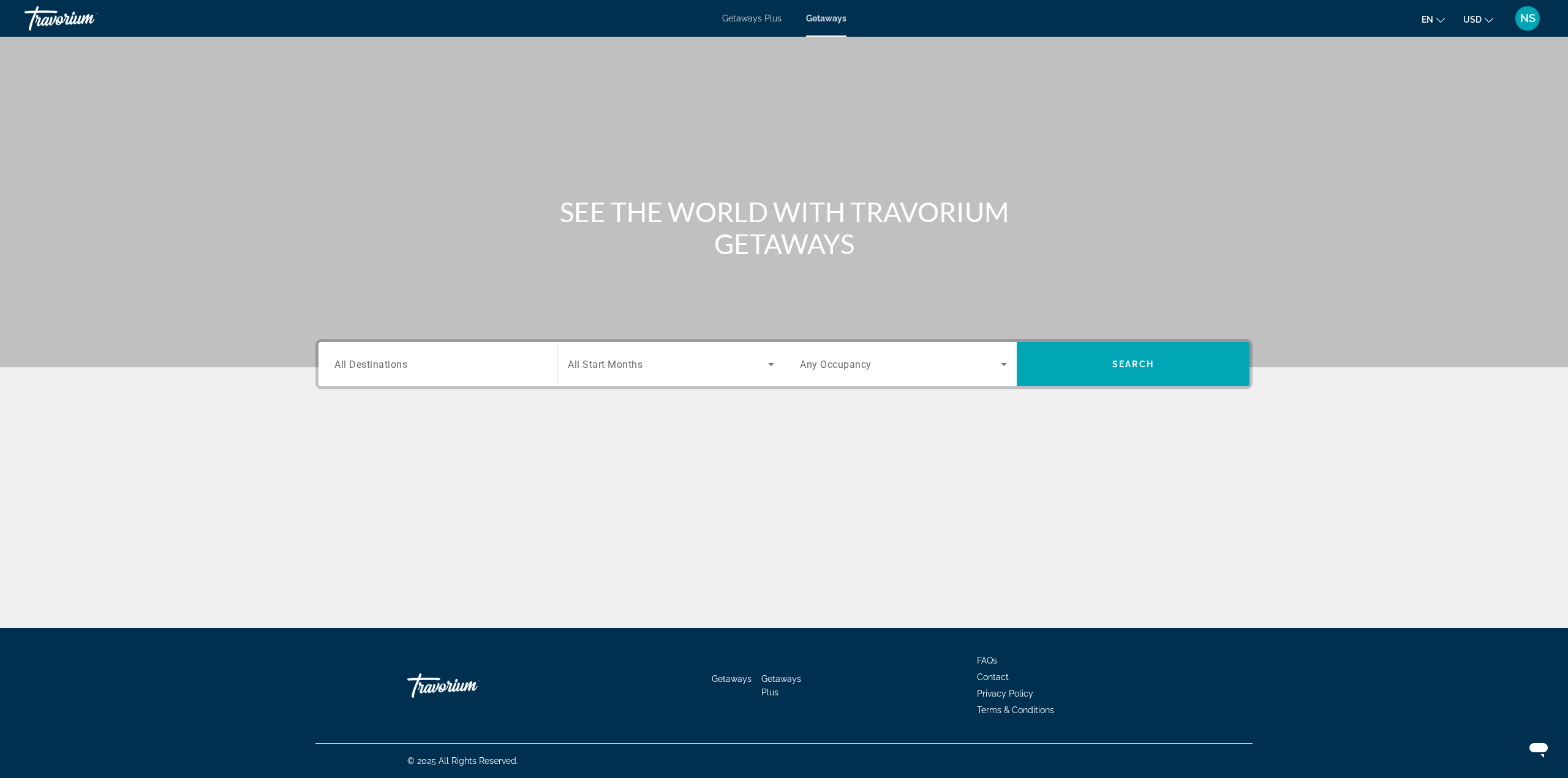
click at [427, 370] on input "Destination All Destinations" at bounding box center [437, 364] width 207 height 14
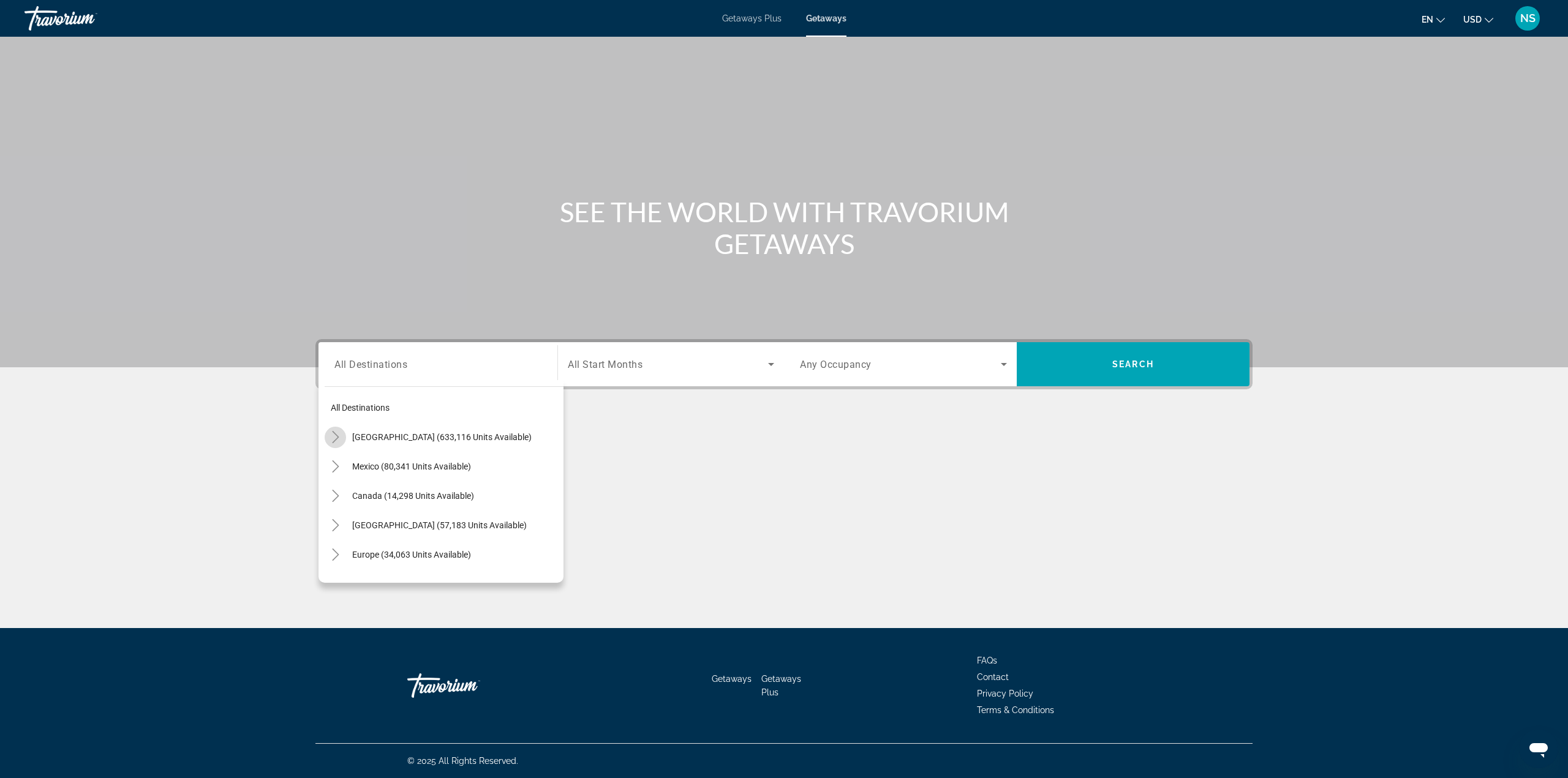
click at [342, 436] on mat-icon "Toggle United States (633,116 units available)" at bounding box center [335, 437] width 21 height 21
click at [342, 488] on icon "Toggle California (70,790 units available)" at bounding box center [348, 490] width 12 height 12
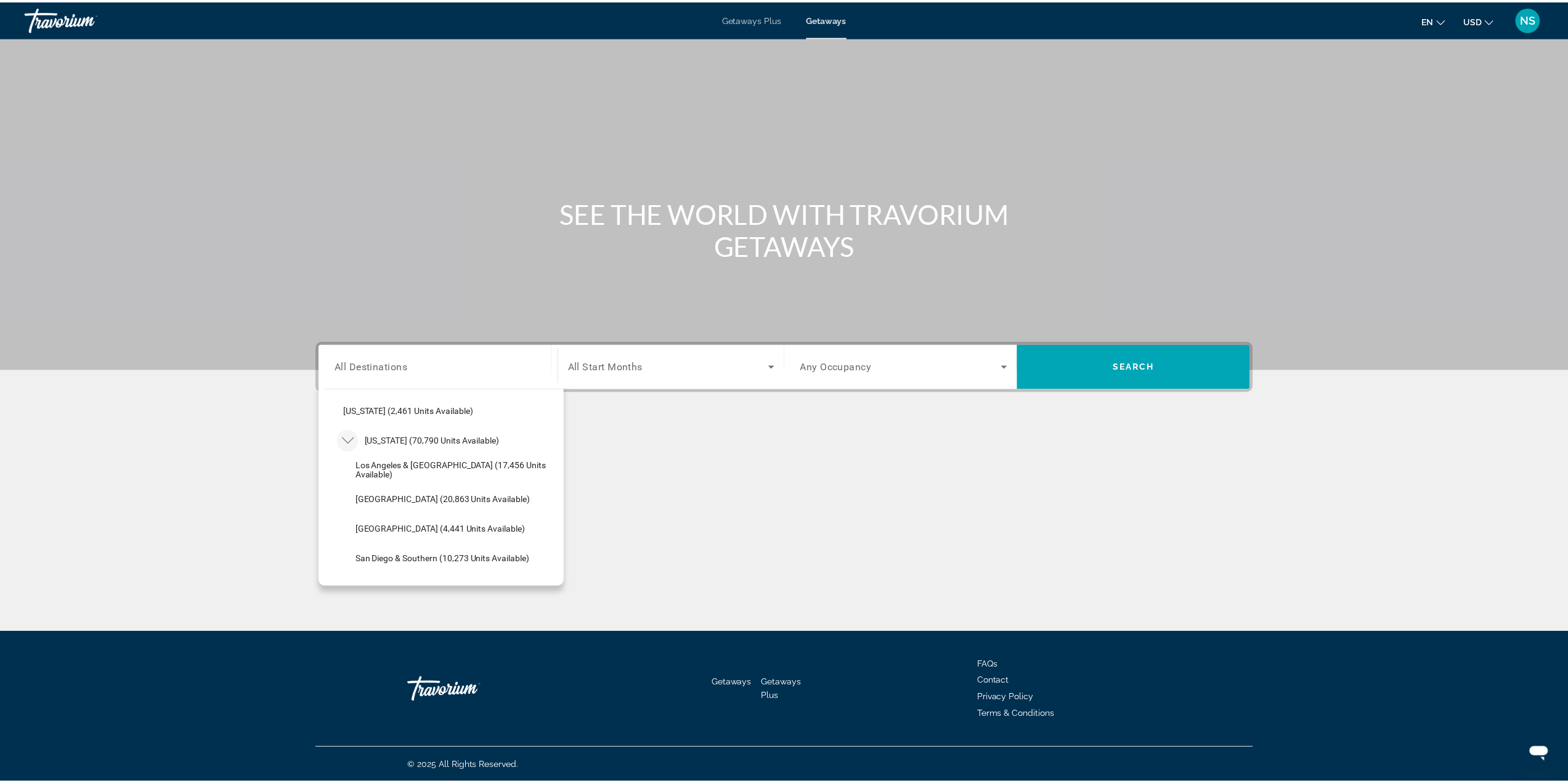
scroll to position [97, 0]
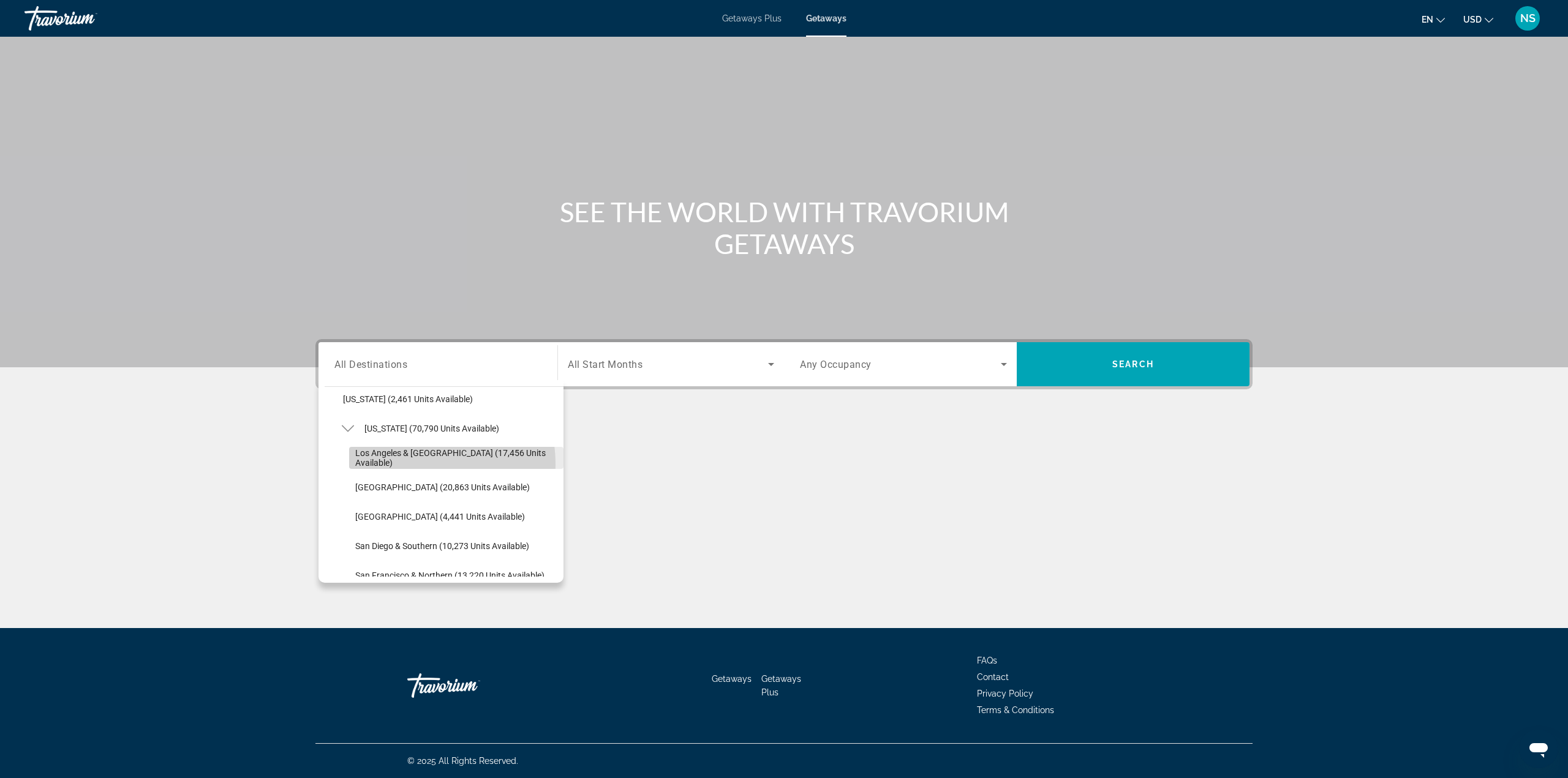
click at [392, 466] on span "Search widget" at bounding box center [456, 457] width 214 height 30
type input "**********"
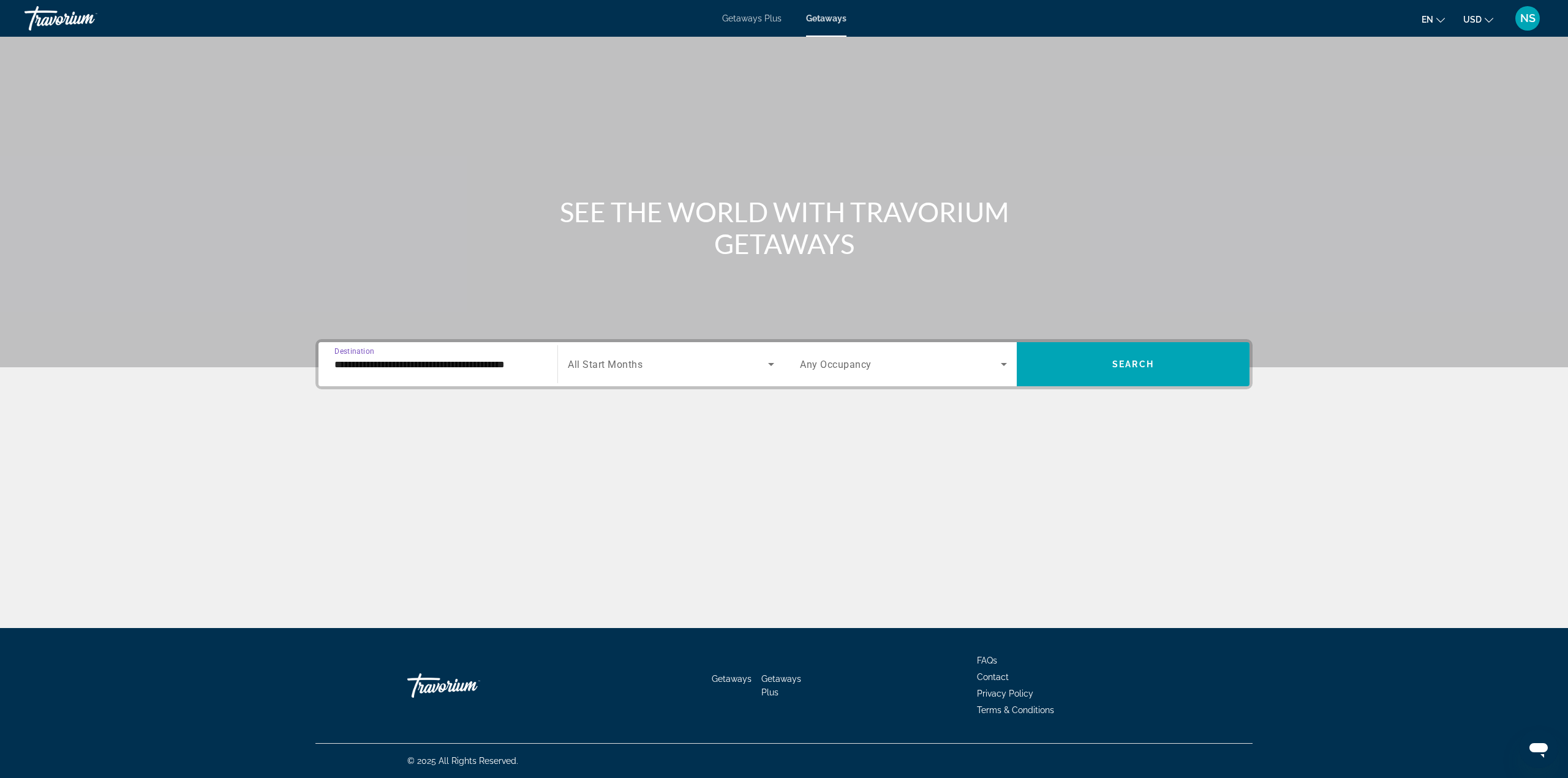
click at [652, 353] on div "Search widget" at bounding box center [671, 364] width 206 height 35
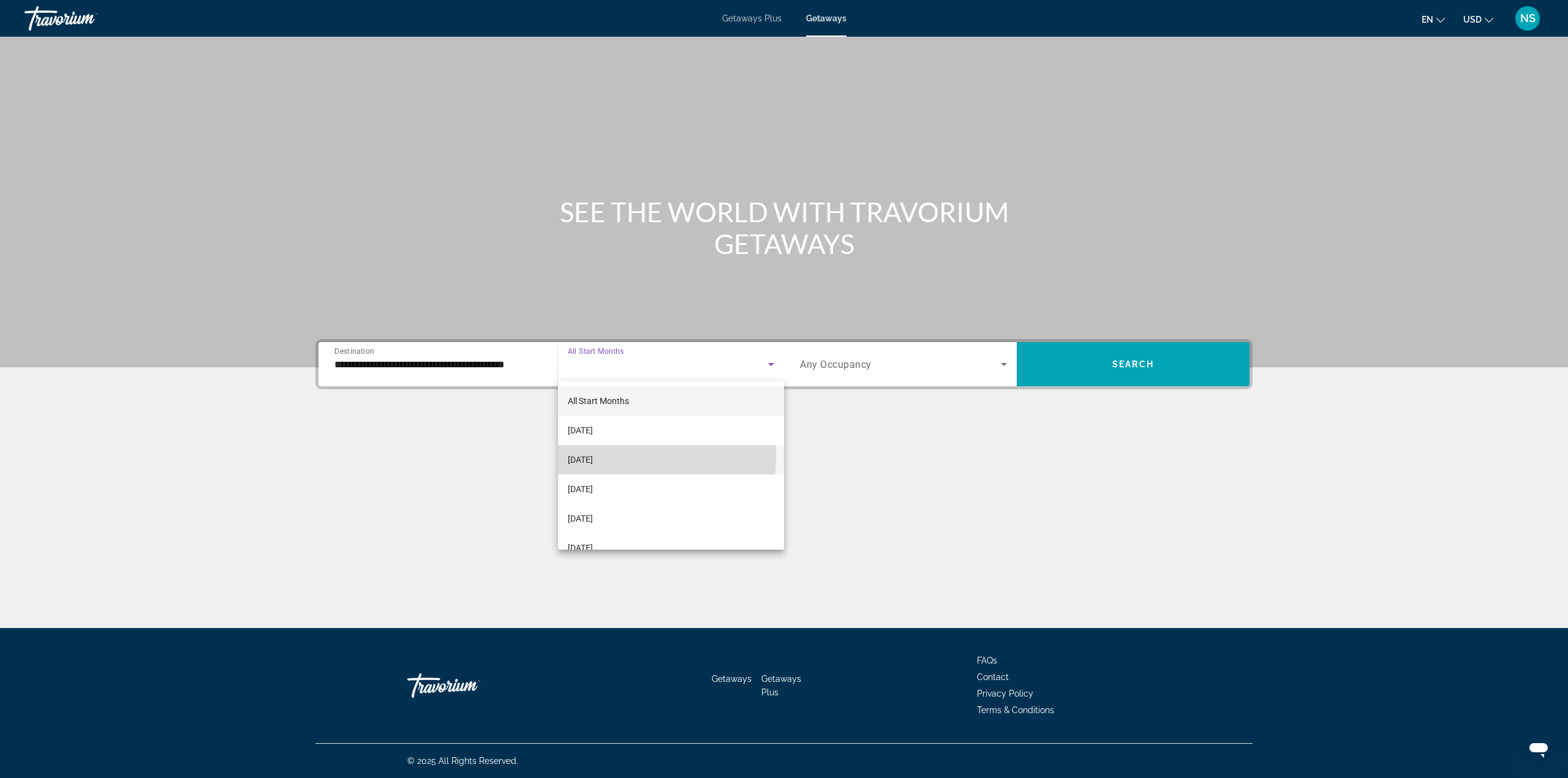
click at [593, 457] on span "[DATE]" at bounding box center [580, 459] width 25 height 14
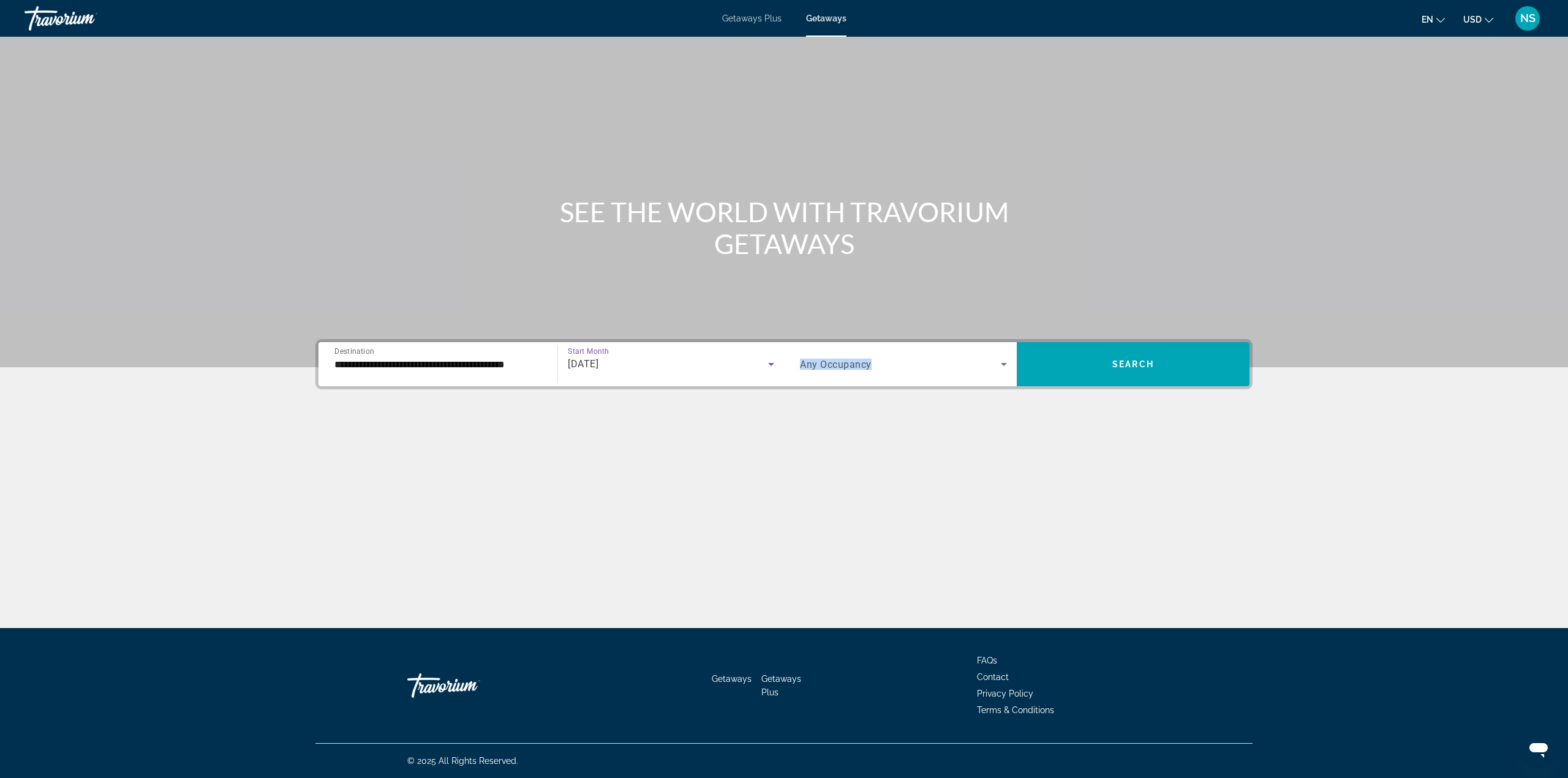
click at [840, 359] on div "Occupancy Any Occupancy" at bounding box center [904, 364] width 207 height 35
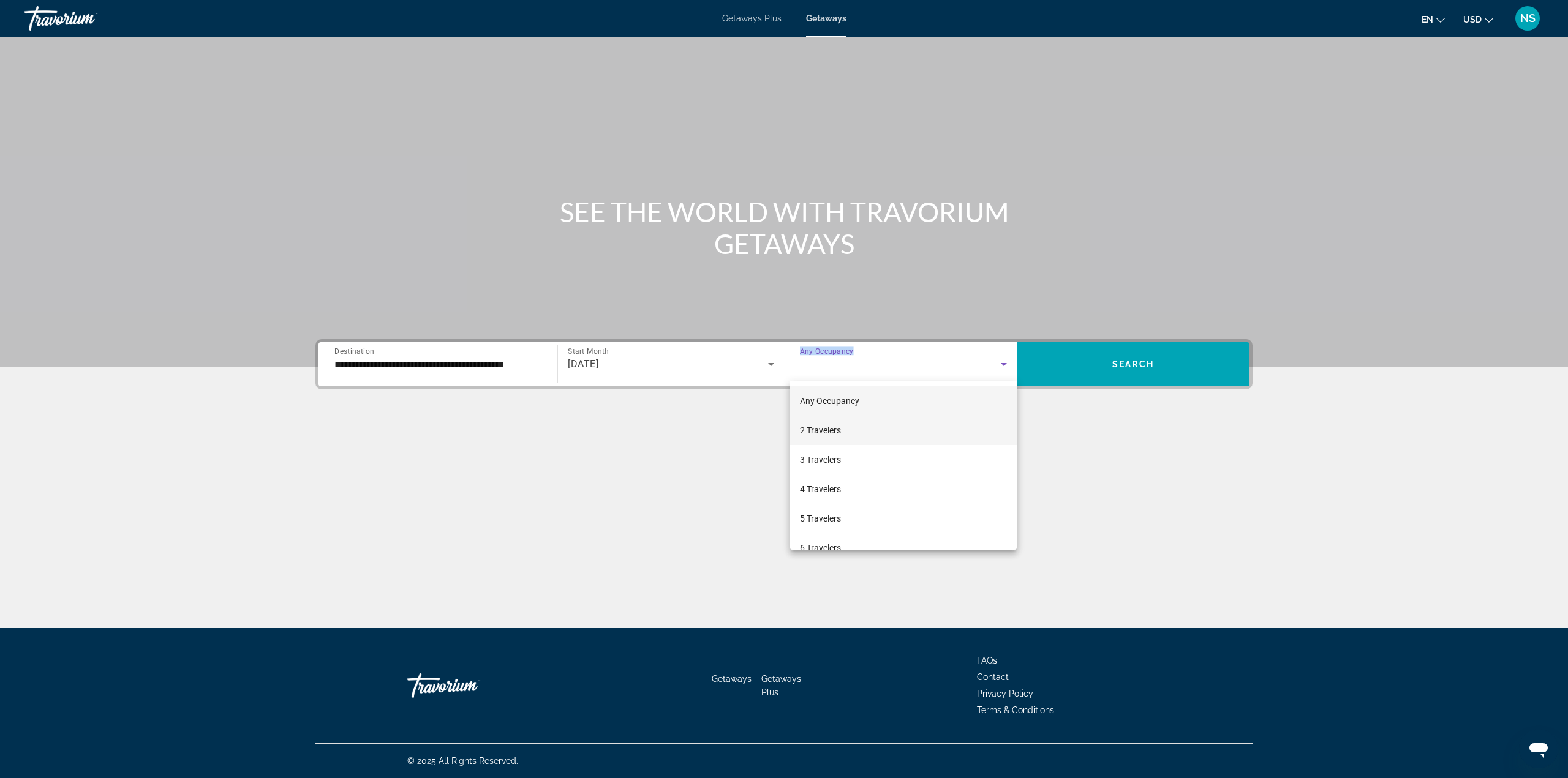
click at [836, 439] on mat-option "2 Travelers" at bounding box center [904, 430] width 227 height 30
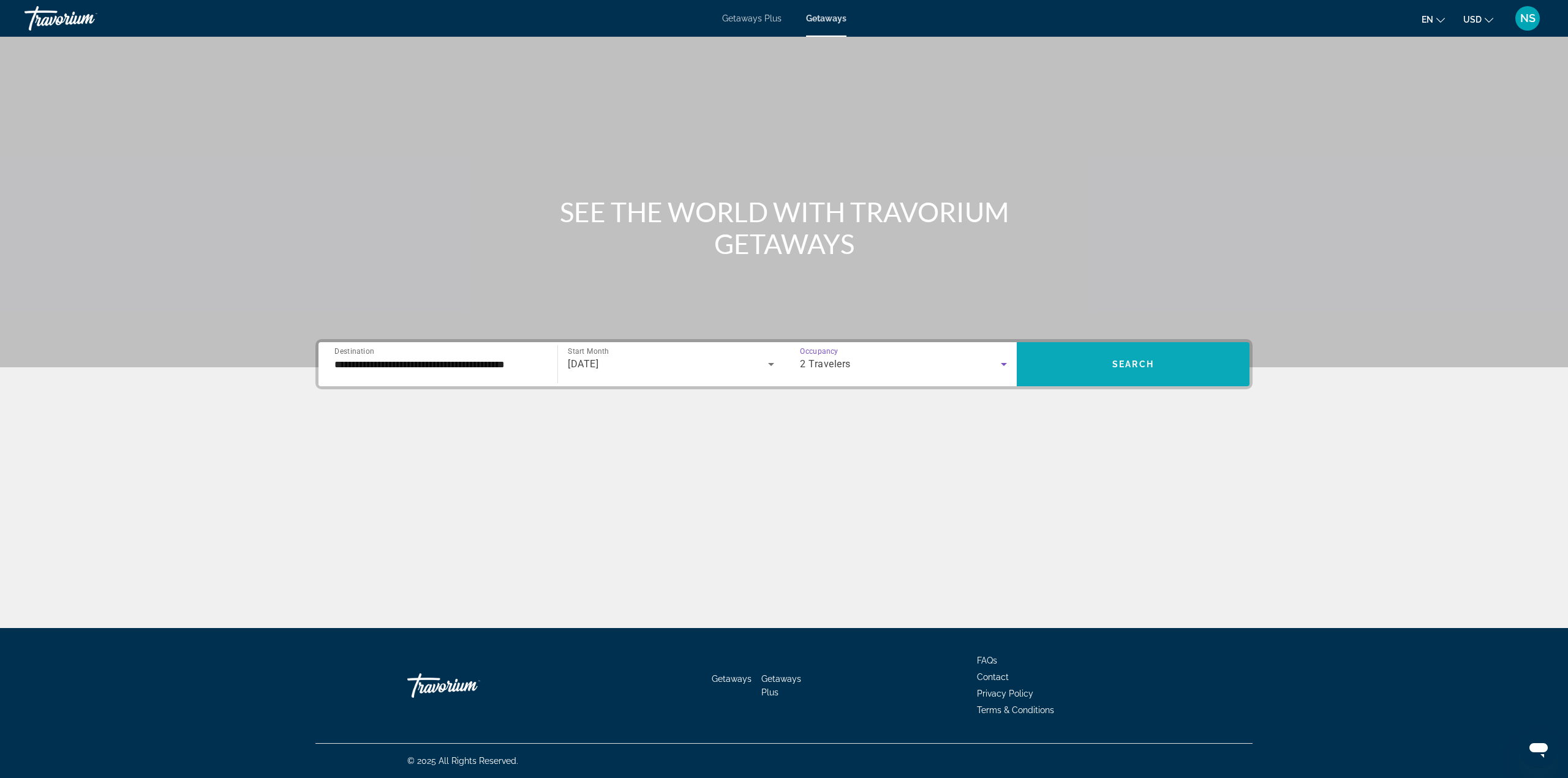
click at [1079, 383] on span "Search widget" at bounding box center [1133, 364] width 233 height 44
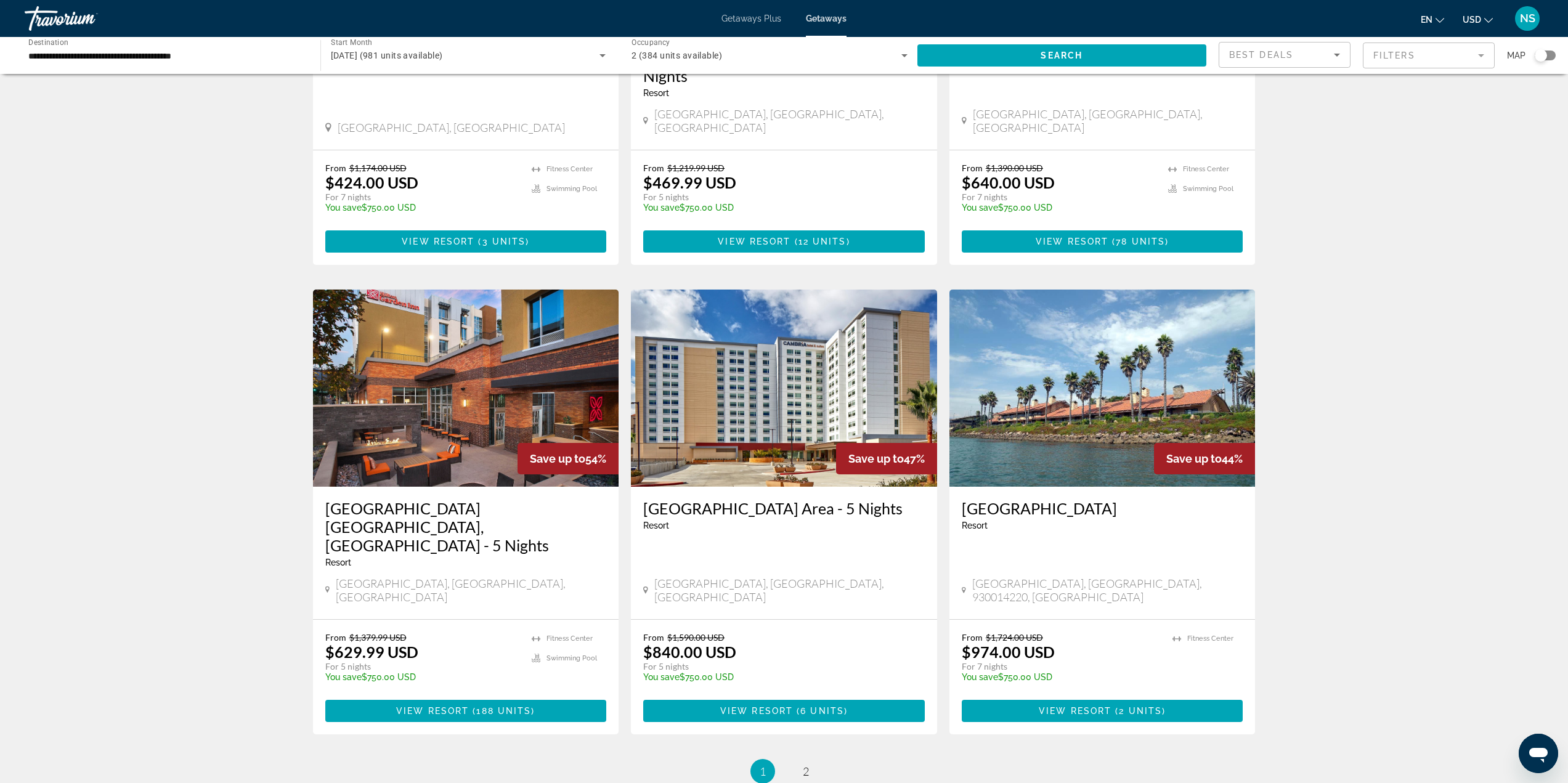
scroll to position [1284, 0]
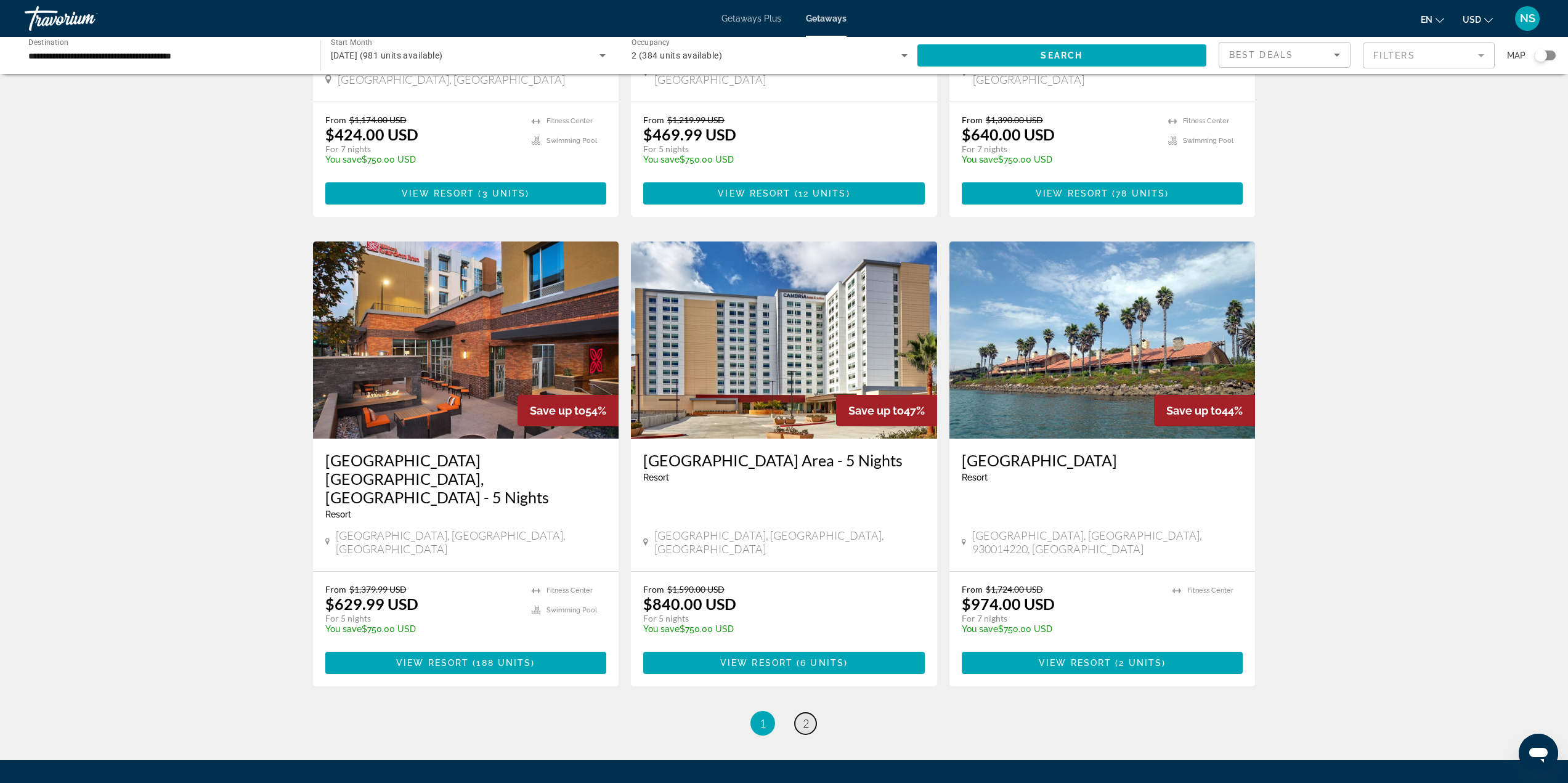
click at [812, 713] on link "page 2" at bounding box center [805, 723] width 21 height 21
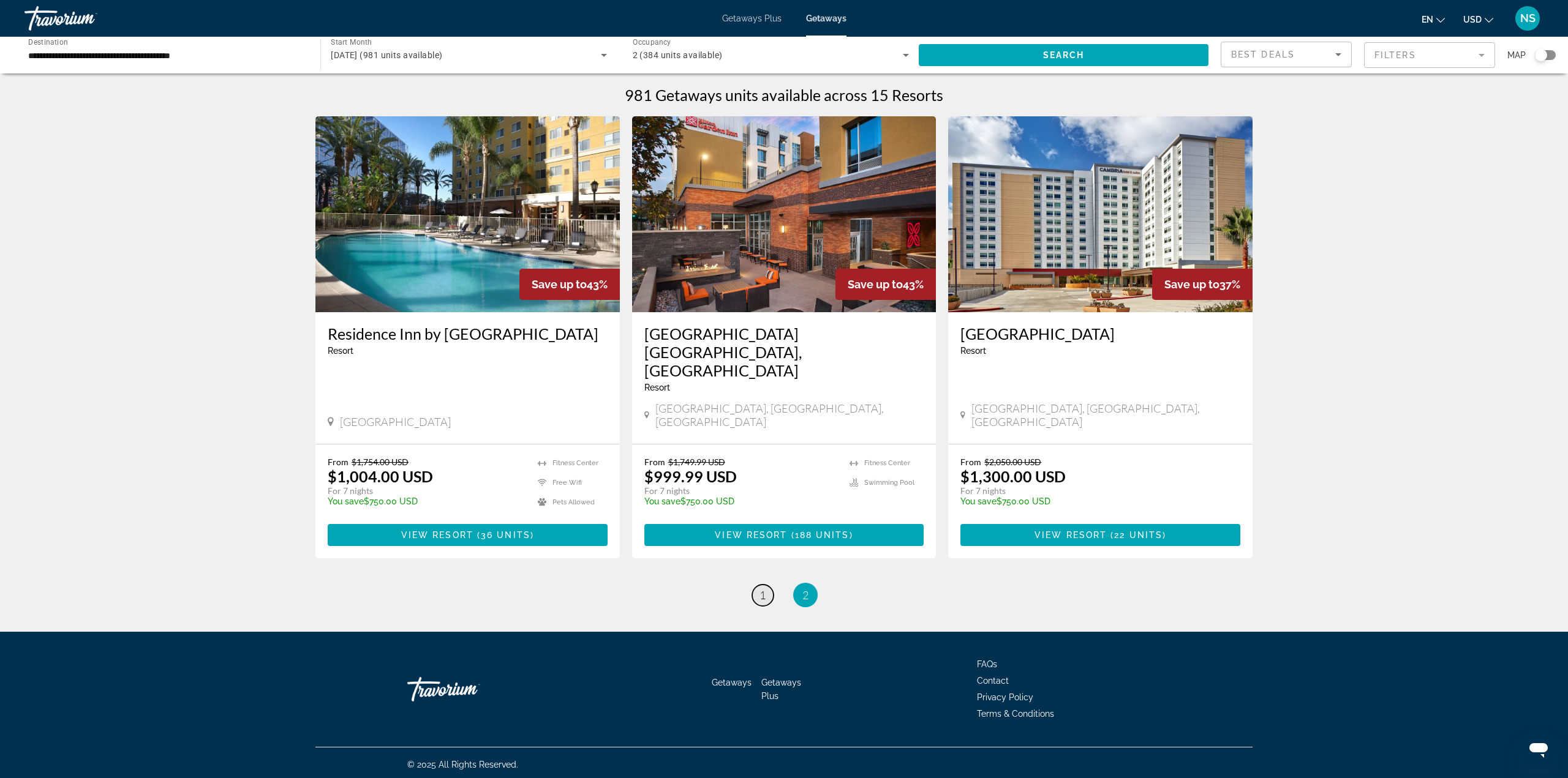
click at [761, 589] on span "1" at bounding box center [762, 595] width 6 height 14
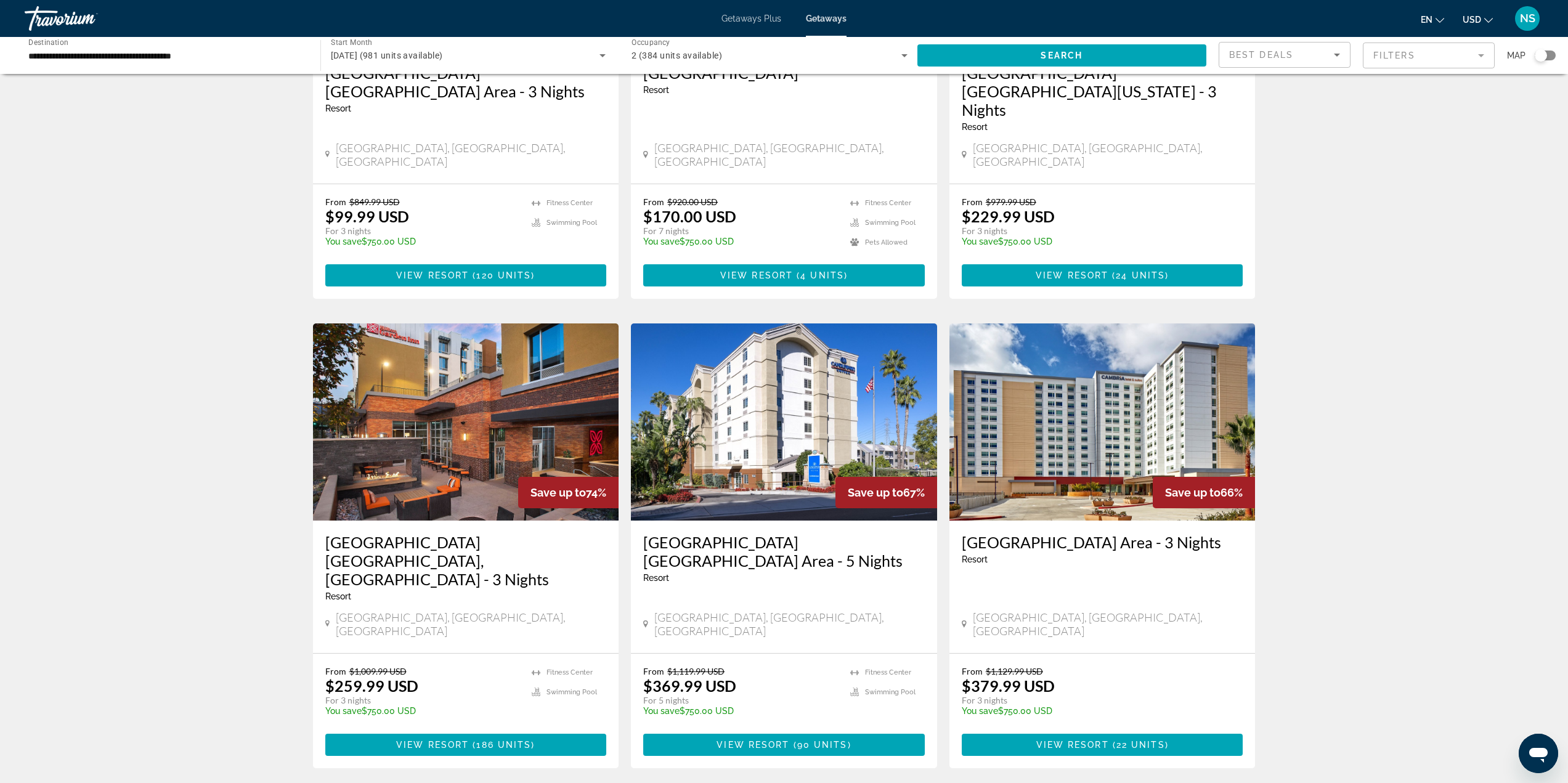
scroll to position [308, 0]
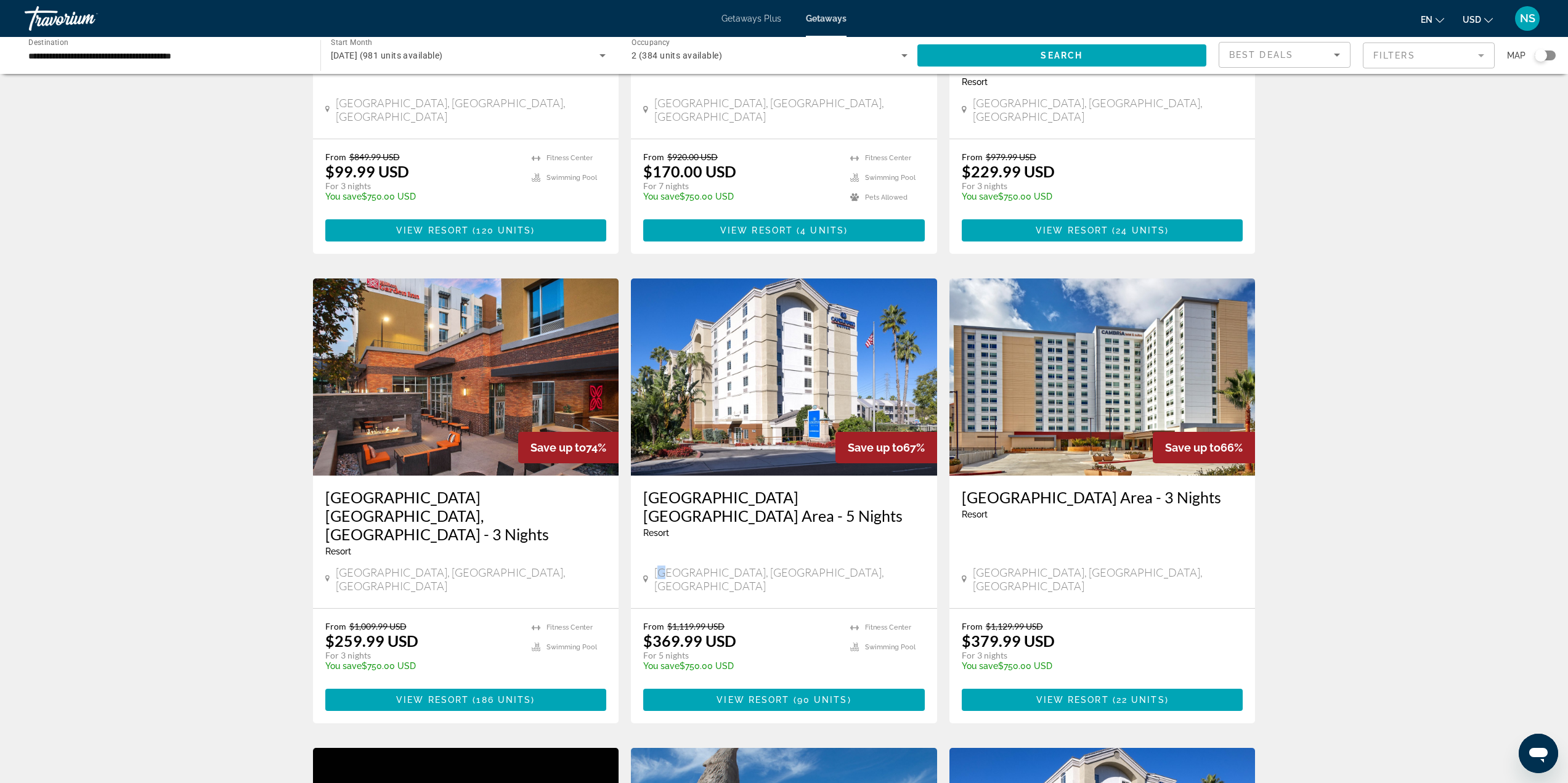
drag, startPoint x: 659, startPoint y: 529, endPoint x: 654, endPoint y: 522, distance: 8.6
click at [667, 566] on span "[GEOGRAPHIC_DATA], [GEOGRAPHIC_DATA], [GEOGRAPHIC_DATA]" at bounding box center [790, 580] width 271 height 27
drag, startPoint x: 655, startPoint y: 522, endPoint x: 673, endPoint y: 519, distance: 18.2
click at [674, 566] on div "[GEOGRAPHIC_DATA], [GEOGRAPHIC_DATA], [GEOGRAPHIC_DATA]" at bounding box center [784, 580] width 282 height 27
drag, startPoint x: 658, startPoint y: 522, endPoint x: 747, endPoint y: 518, distance: 89.1
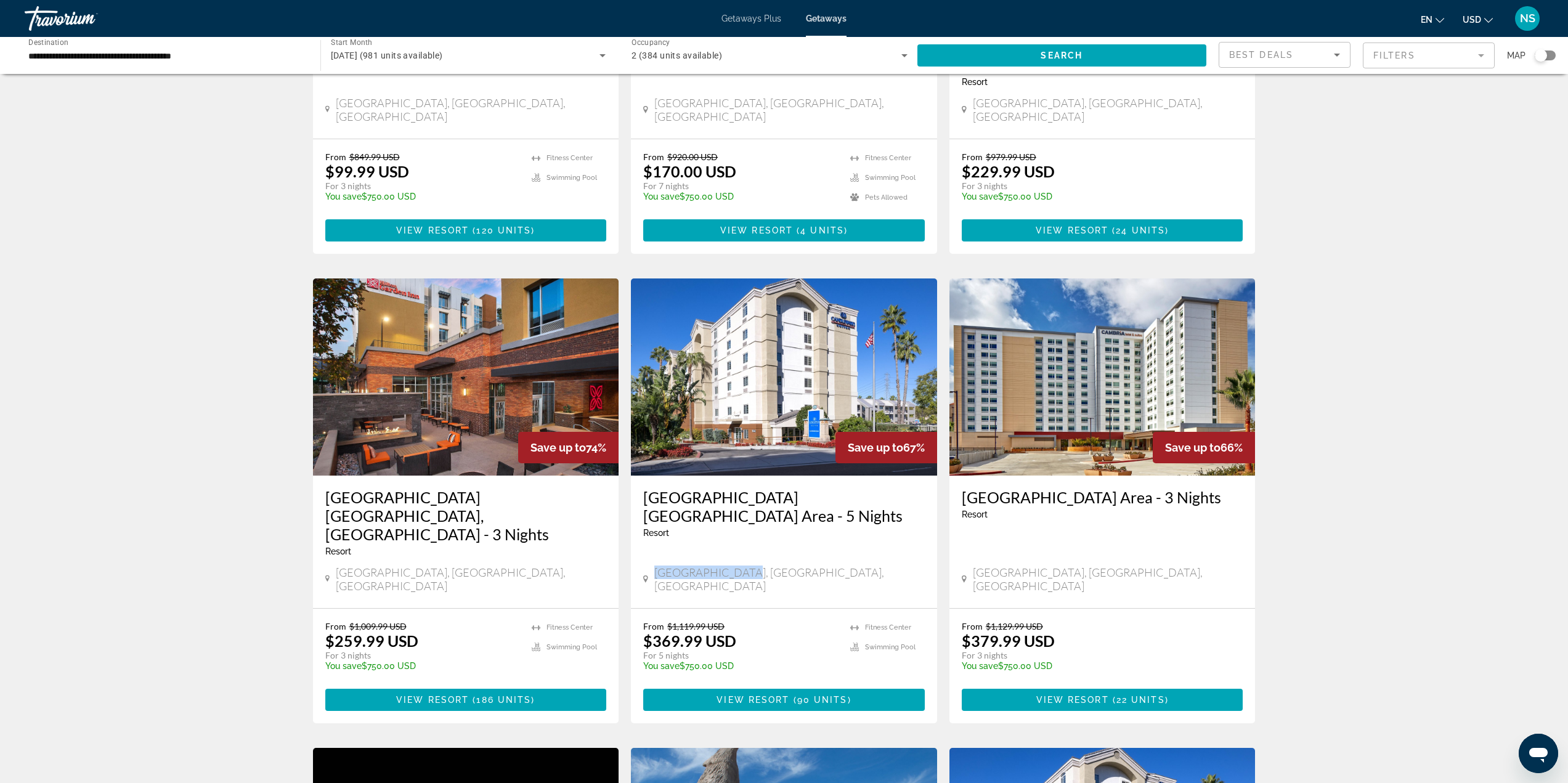
click at [747, 566] on div "[GEOGRAPHIC_DATA], [GEOGRAPHIC_DATA], [GEOGRAPHIC_DATA]" at bounding box center [784, 580] width 282 height 27
copy span "[GEOGRAPHIC_DATA], [GEOGRAPHIC_DATA], [GEOGRAPHIC_DATA]"
click at [764, 488] on h3 "[GEOGRAPHIC_DATA] [GEOGRAPHIC_DATA] Area - 5 Nights" at bounding box center [784, 506] width 282 height 37
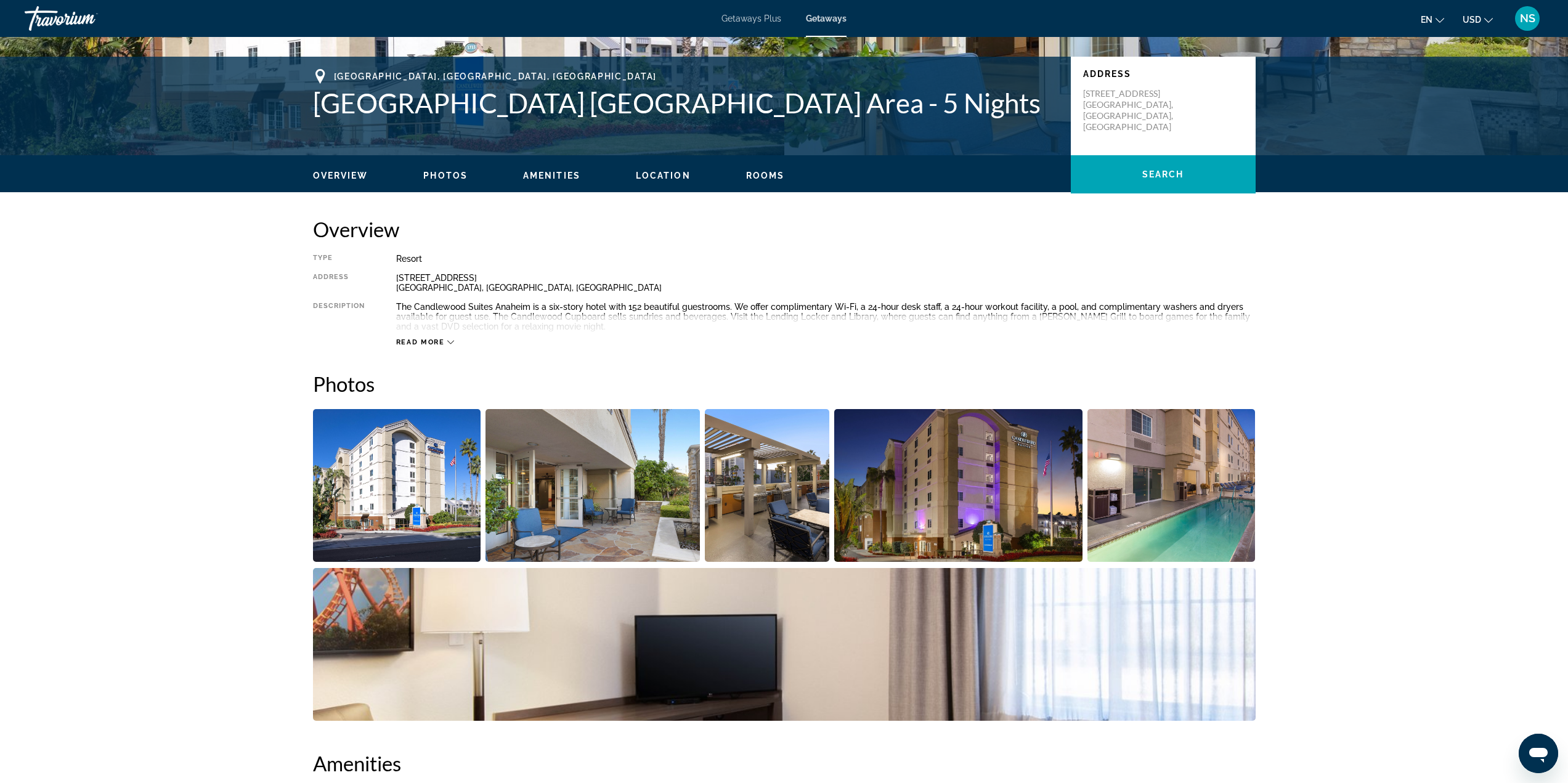
scroll to position [308, 0]
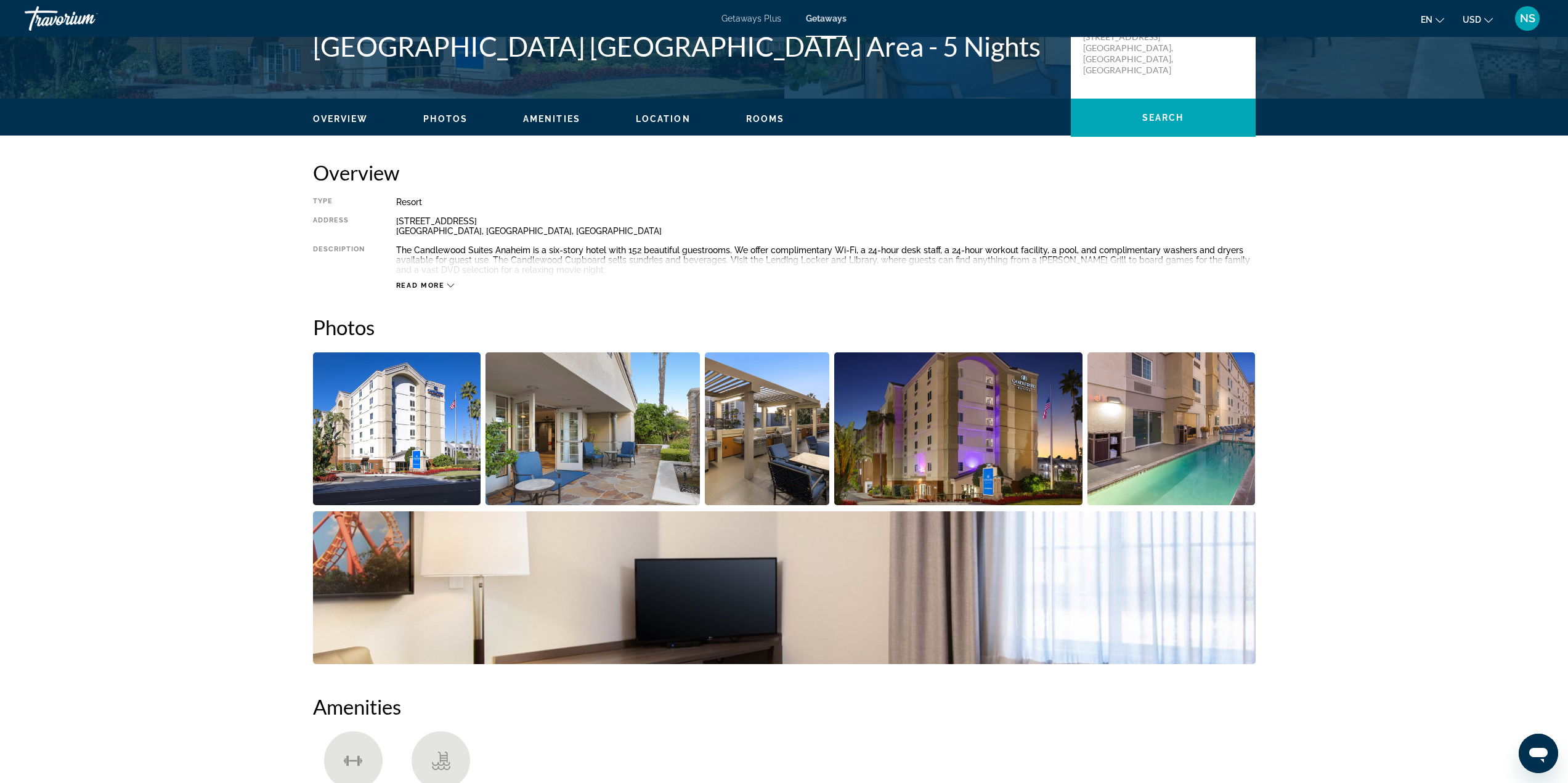
click at [641, 419] on img "Open full-screen image slider" at bounding box center [593, 429] width 214 height 153
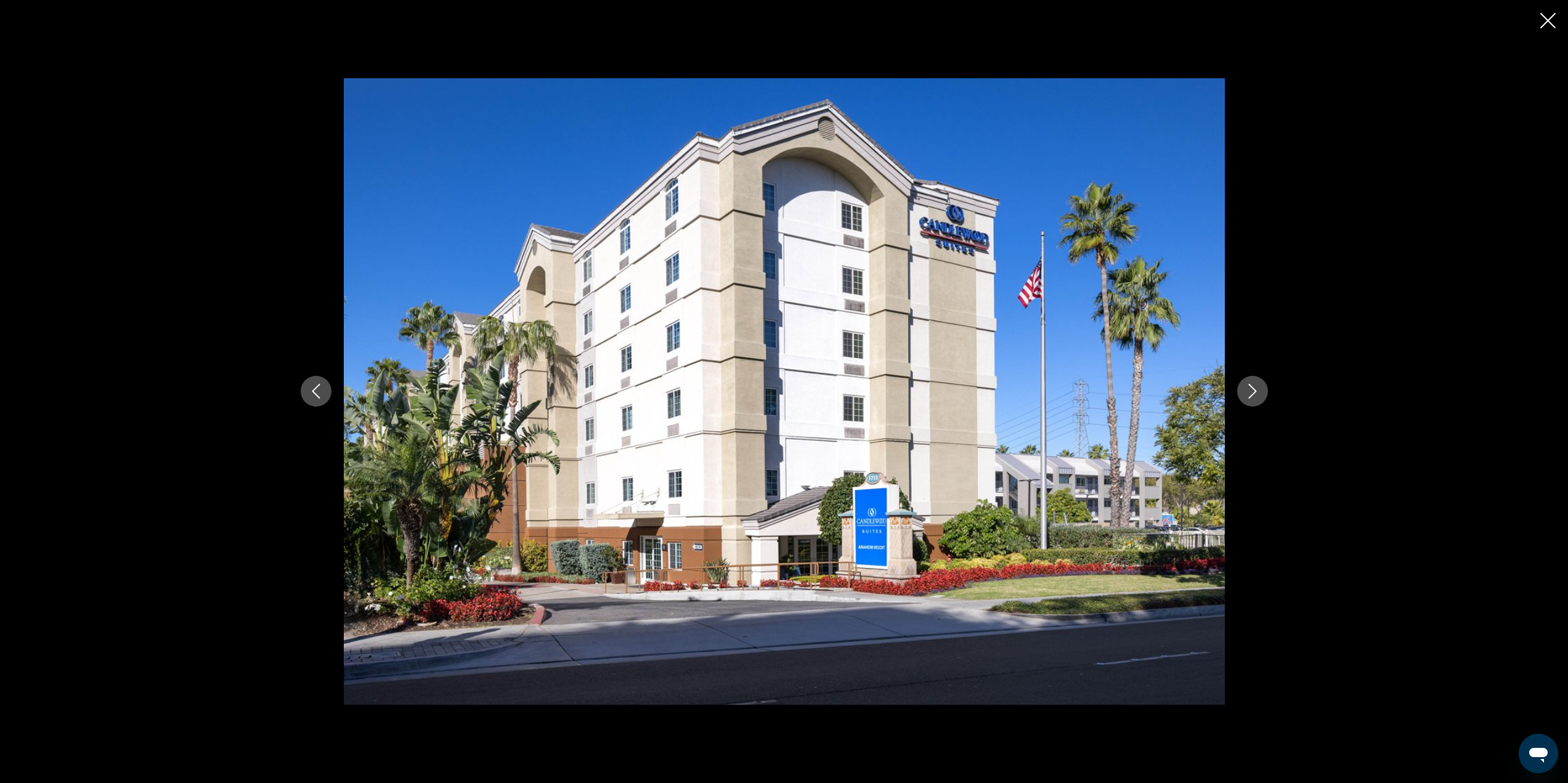
drag, startPoint x: 1262, startPoint y: 388, endPoint x: 1250, endPoint y: 386, distance: 12.2
click at [1260, 389] on button "Next image" at bounding box center [1252, 392] width 31 height 31
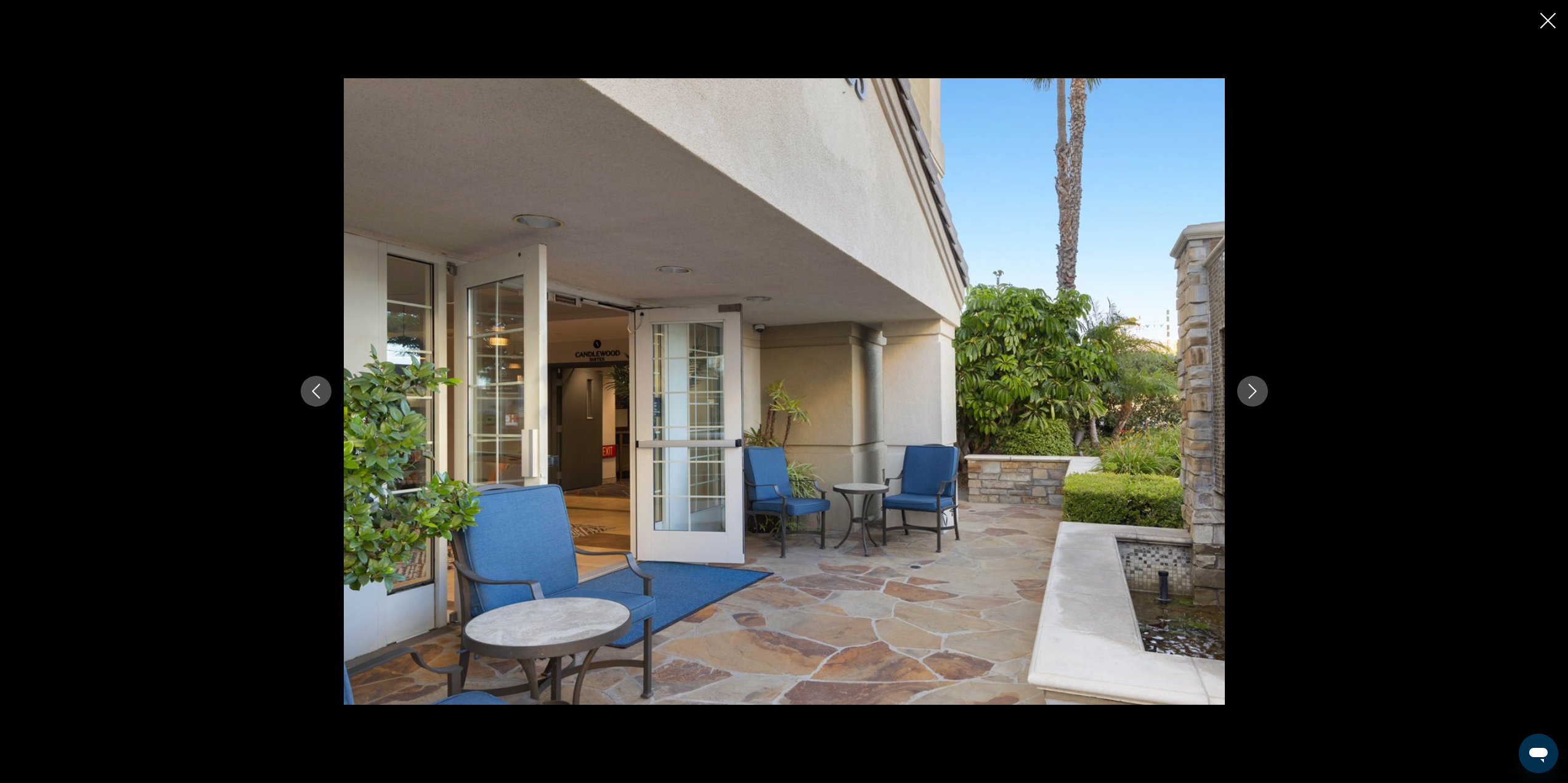
click at [1238, 388] on button "Next image" at bounding box center [1252, 392] width 31 height 31
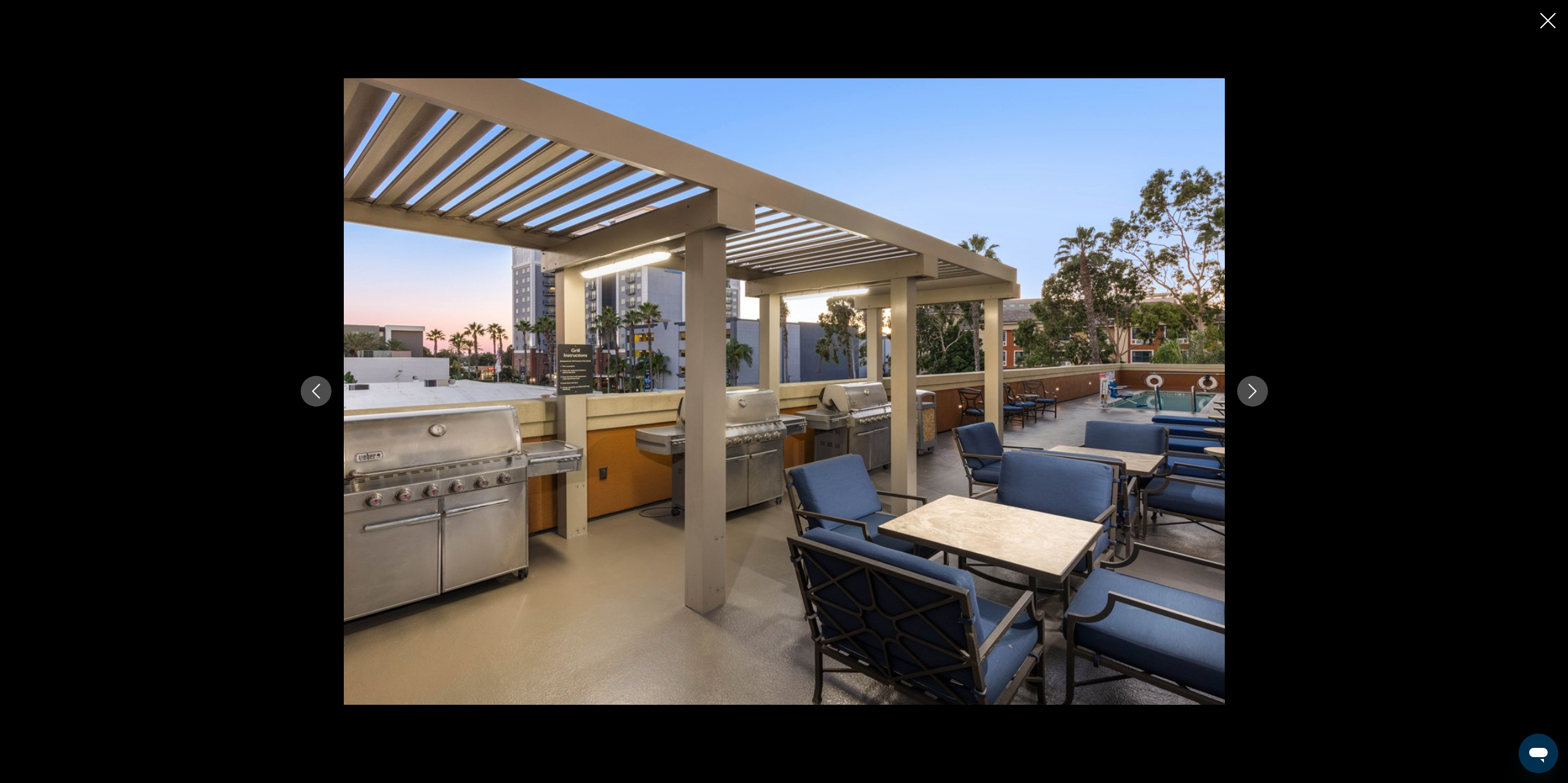
click at [1240, 387] on button "Next image" at bounding box center [1252, 392] width 31 height 31
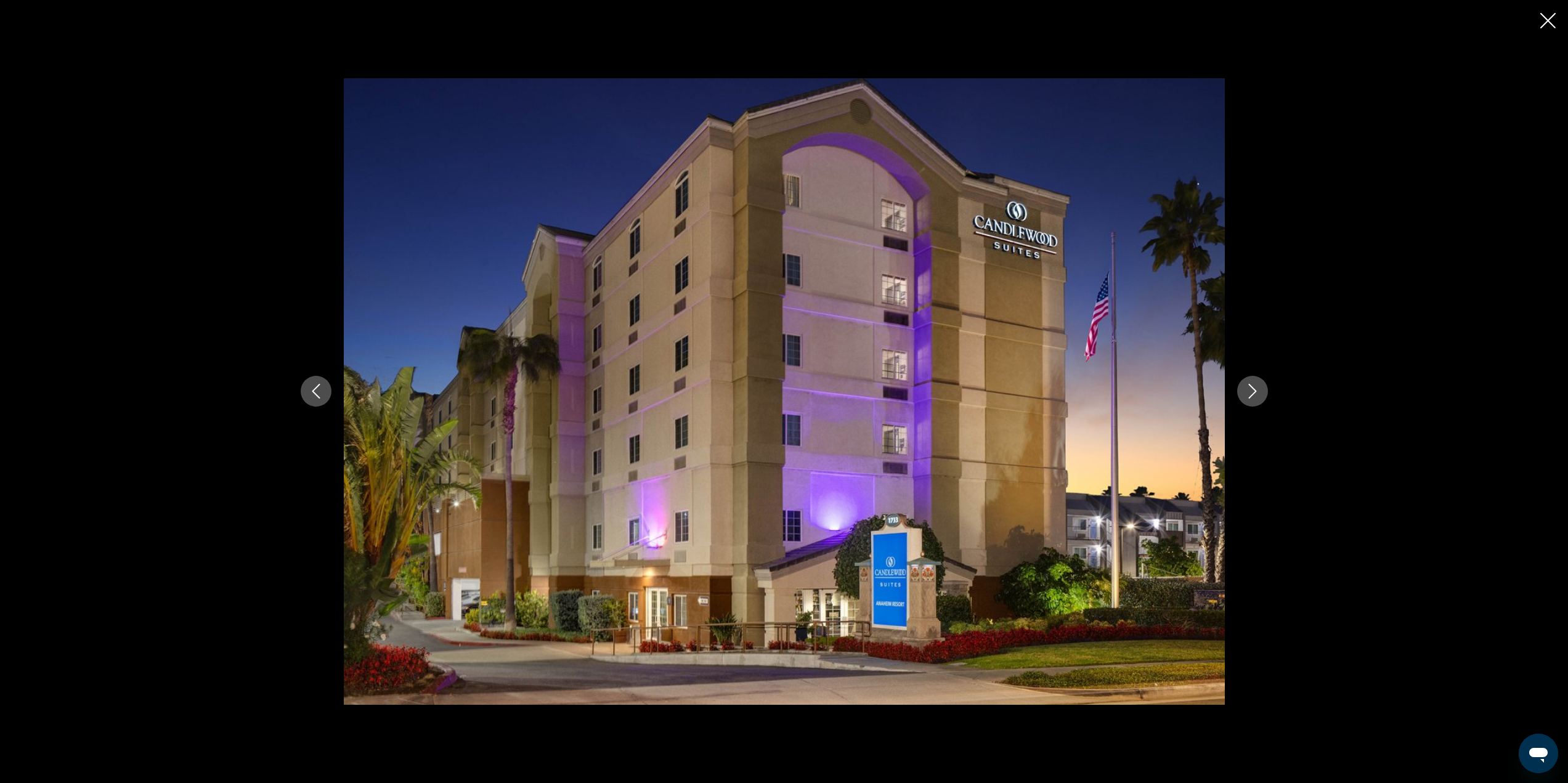
click at [1240, 390] on button "Next image" at bounding box center [1252, 392] width 31 height 31
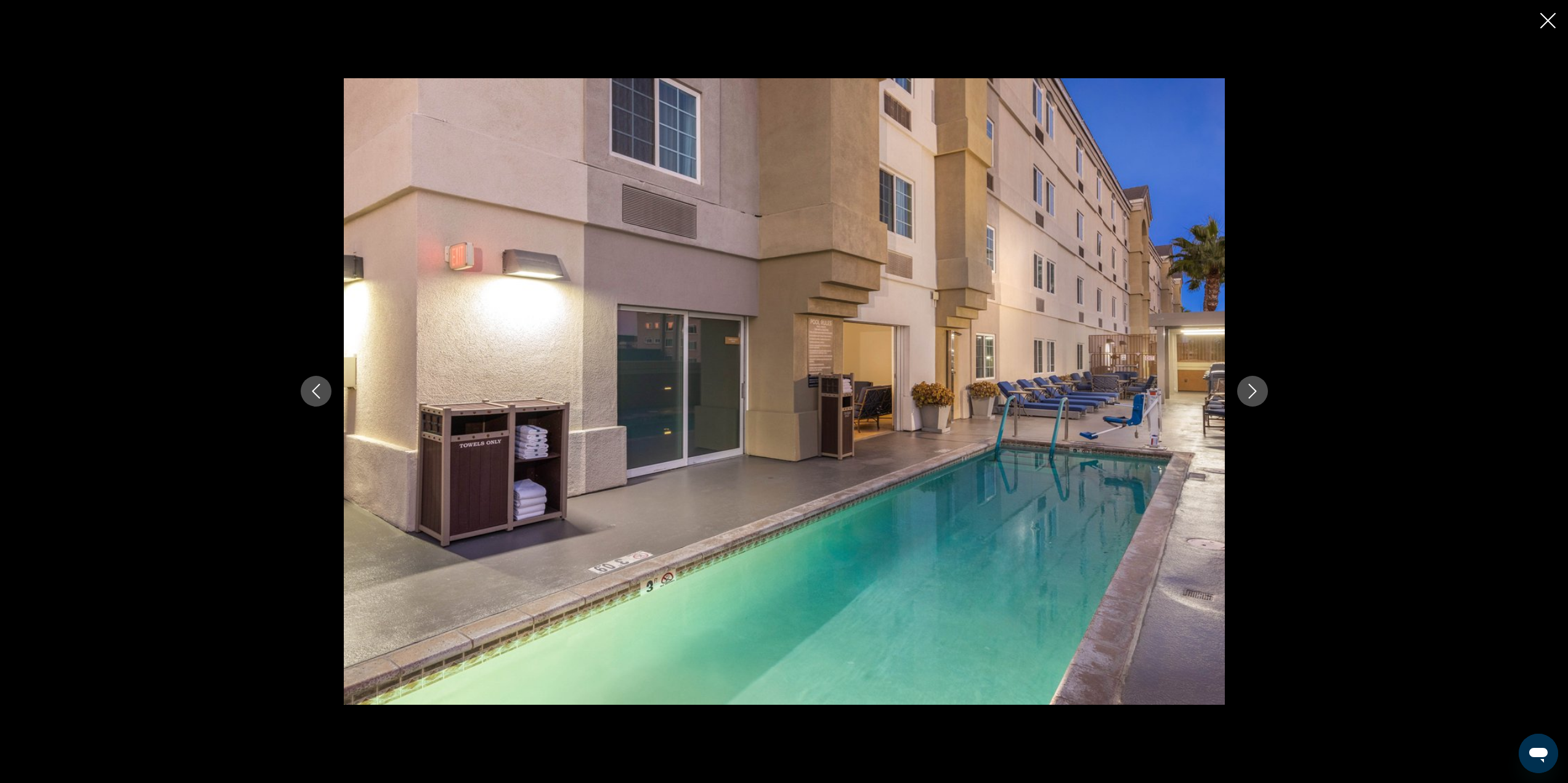
click at [1240, 390] on button "Next image" at bounding box center [1252, 392] width 31 height 31
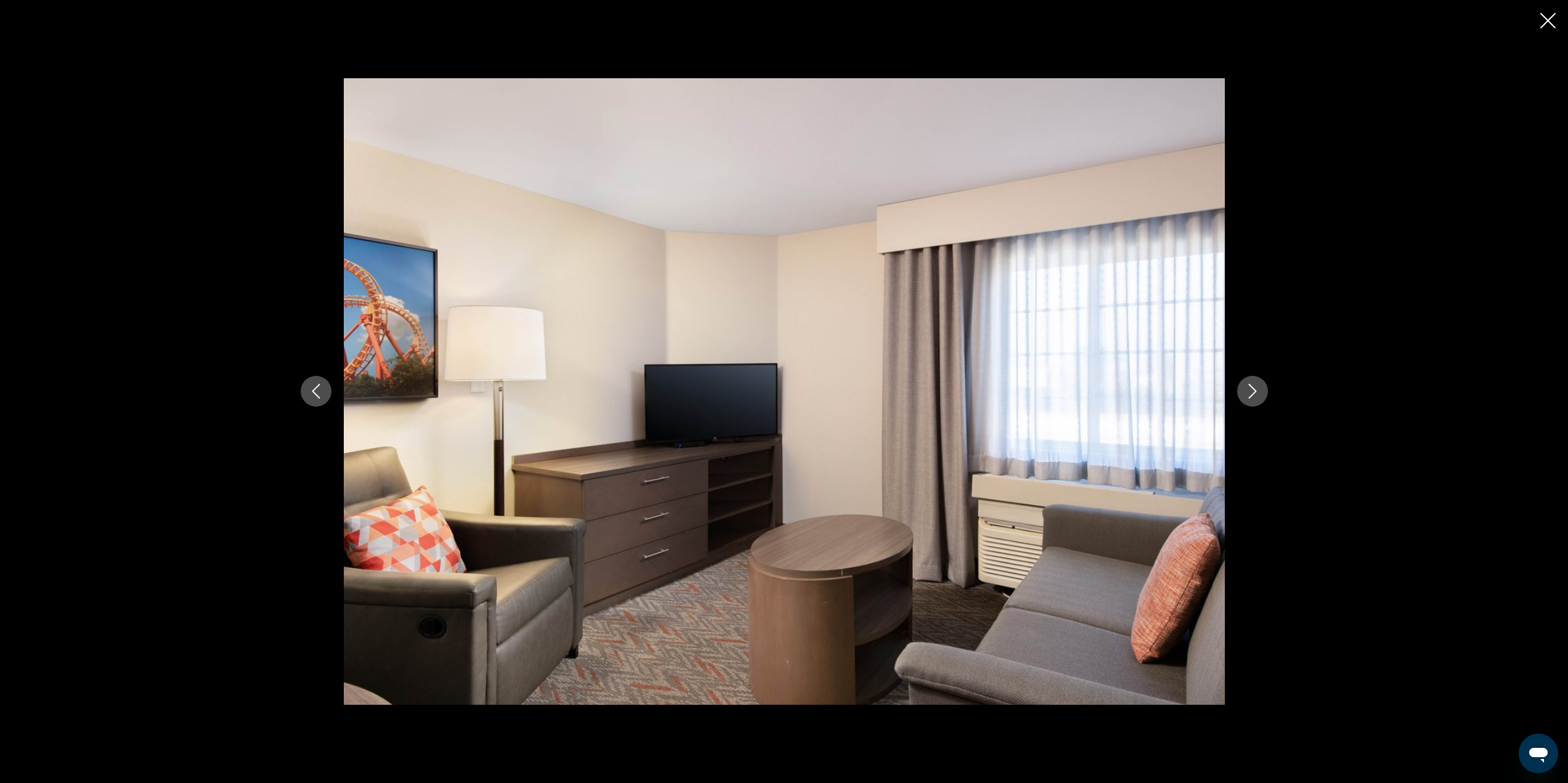
click at [1240, 390] on button "Next image" at bounding box center [1252, 392] width 31 height 31
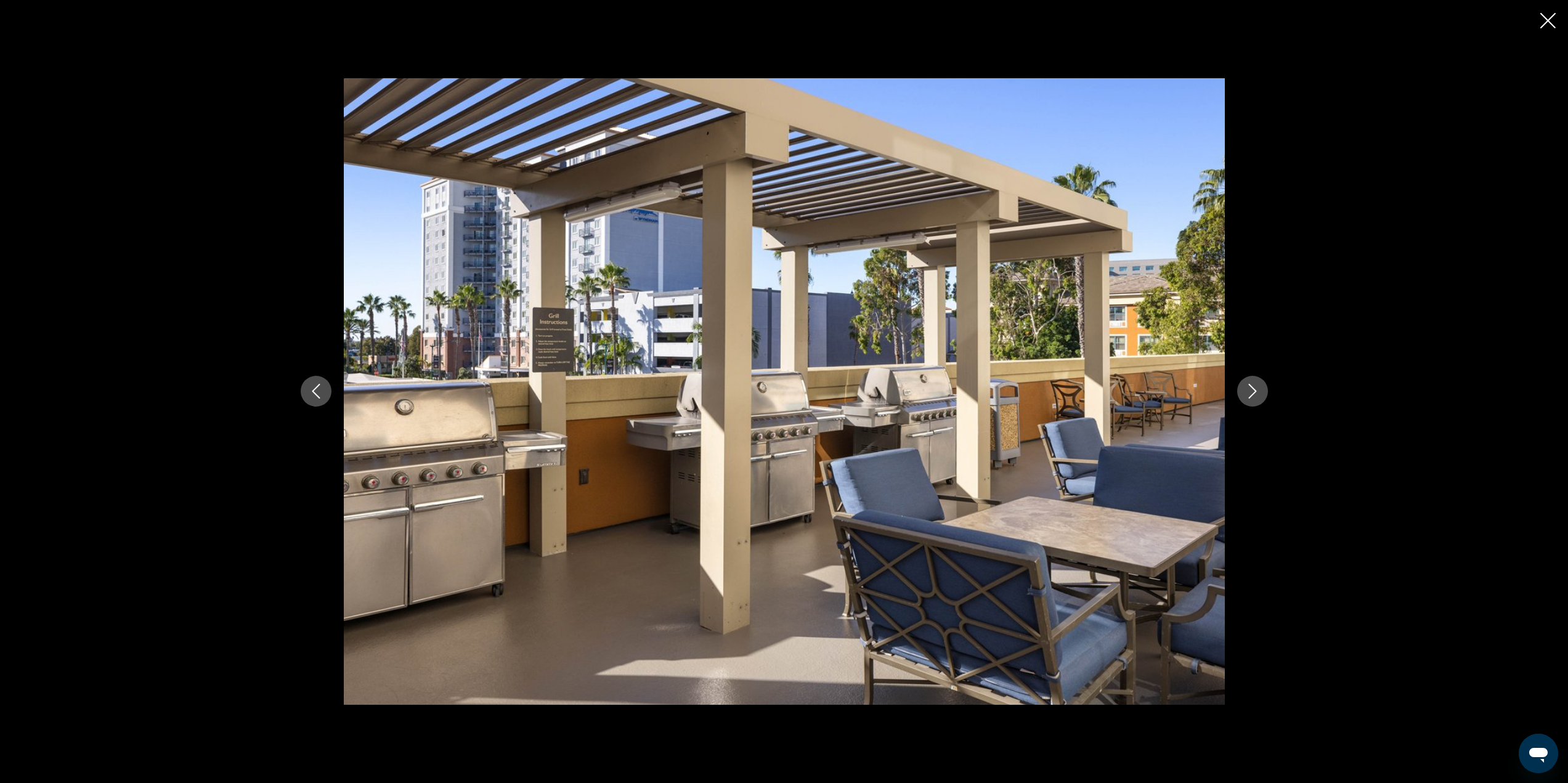
click at [1240, 390] on button "Next image" at bounding box center [1252, 392] width 31 height 31
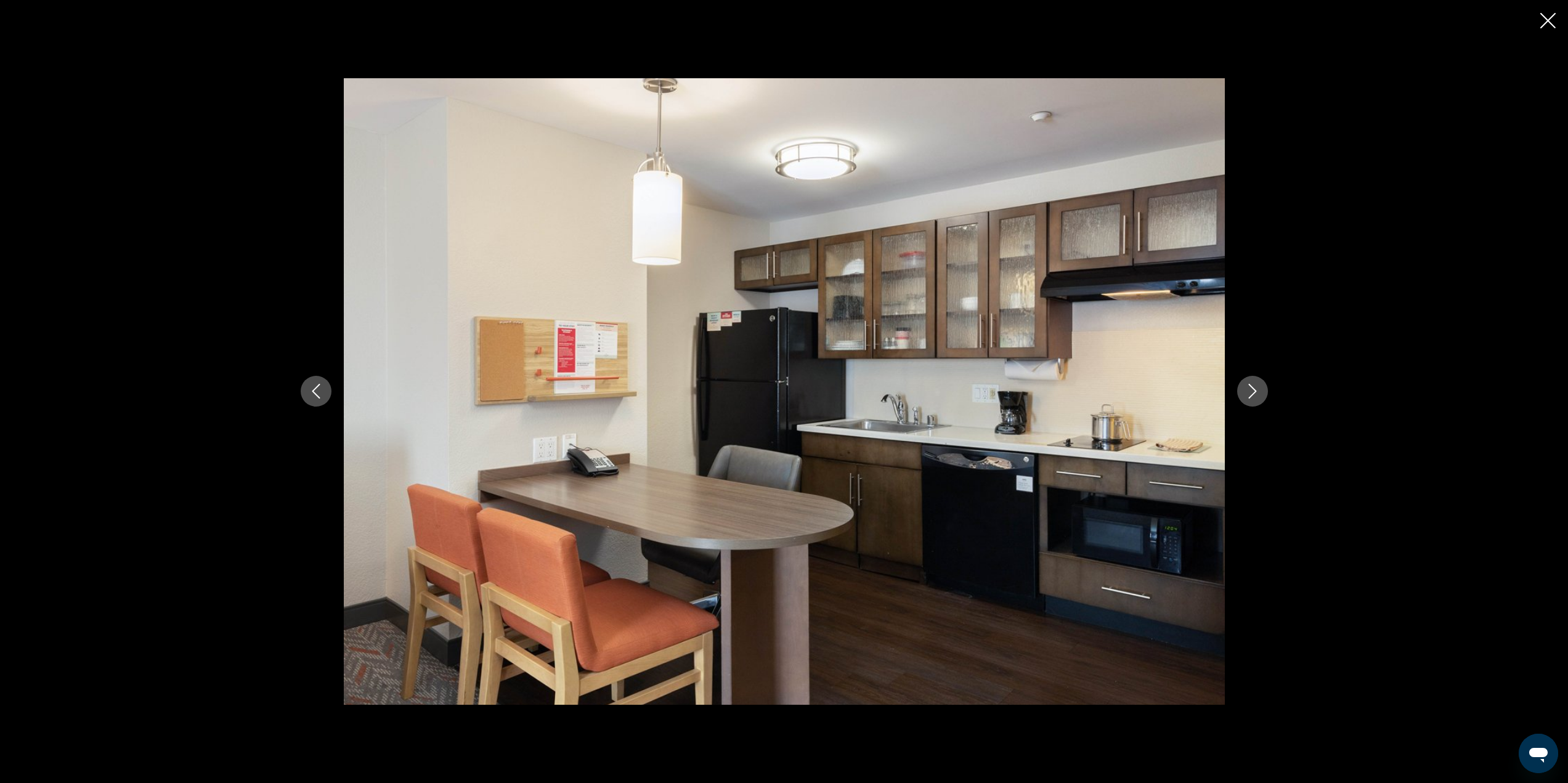
click at [1241, 391] on button "Next image" at bounding box center [1252, 392] width 31 height 31
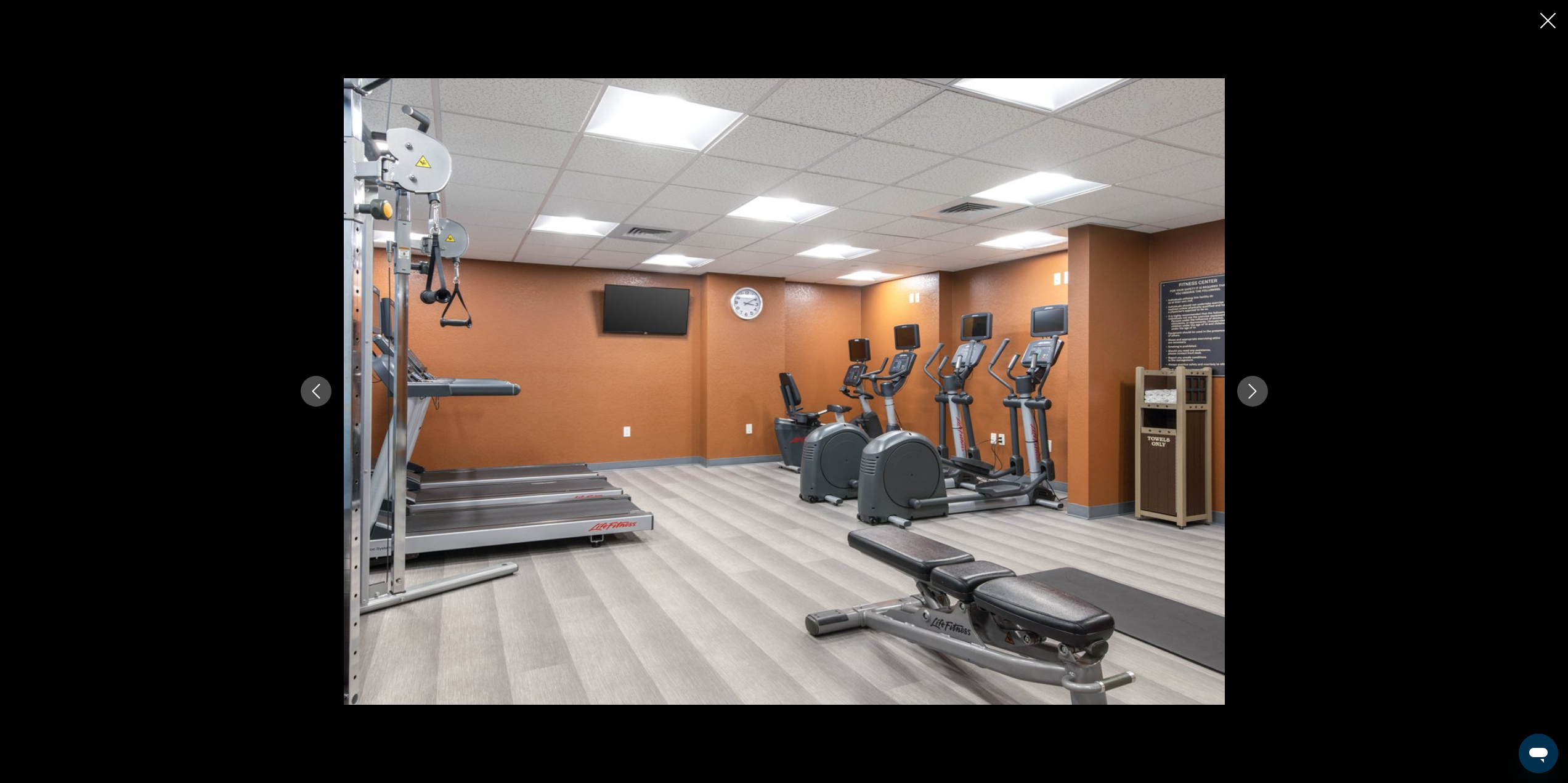
click at [1241, 391] on button "Next image" at bounding box center [1252, 392] width 31 height 31
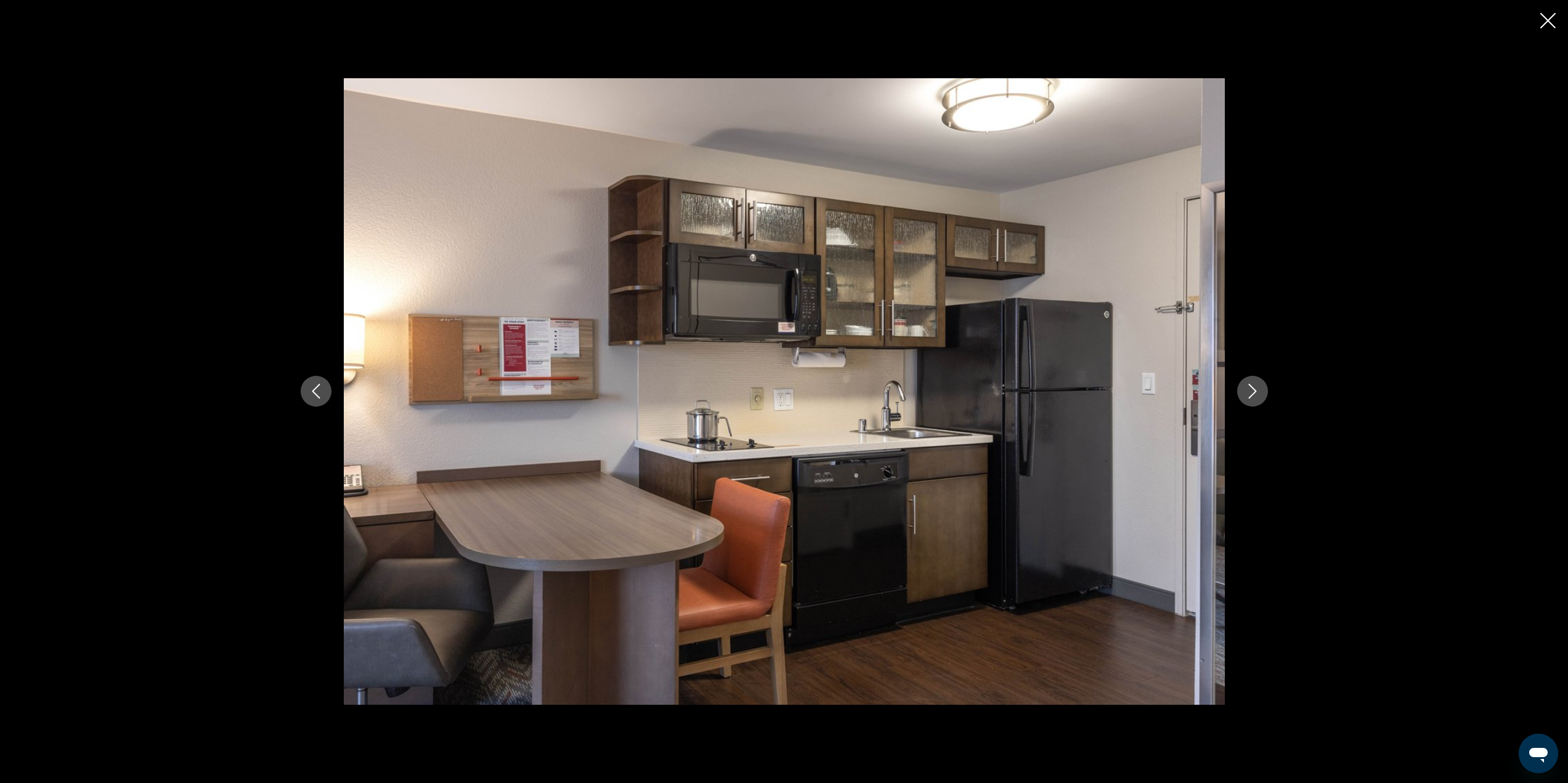
click at [1241, 391] on button "Next image" at bounding box center [1252, 392] width 31 height 31
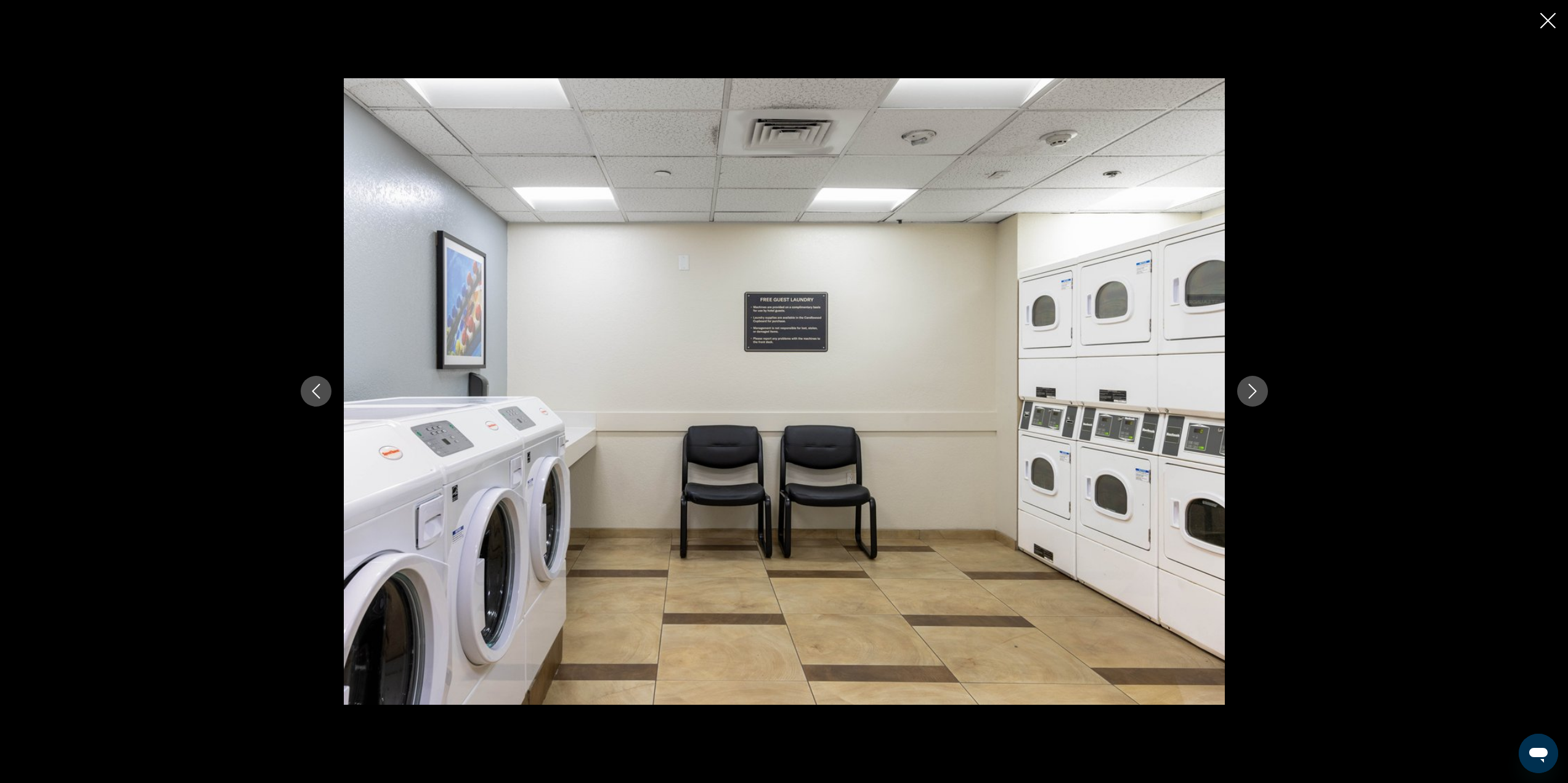
click at [1241, 391] on button "Next image" at bounding box center [1252, 392] width 31 height 31
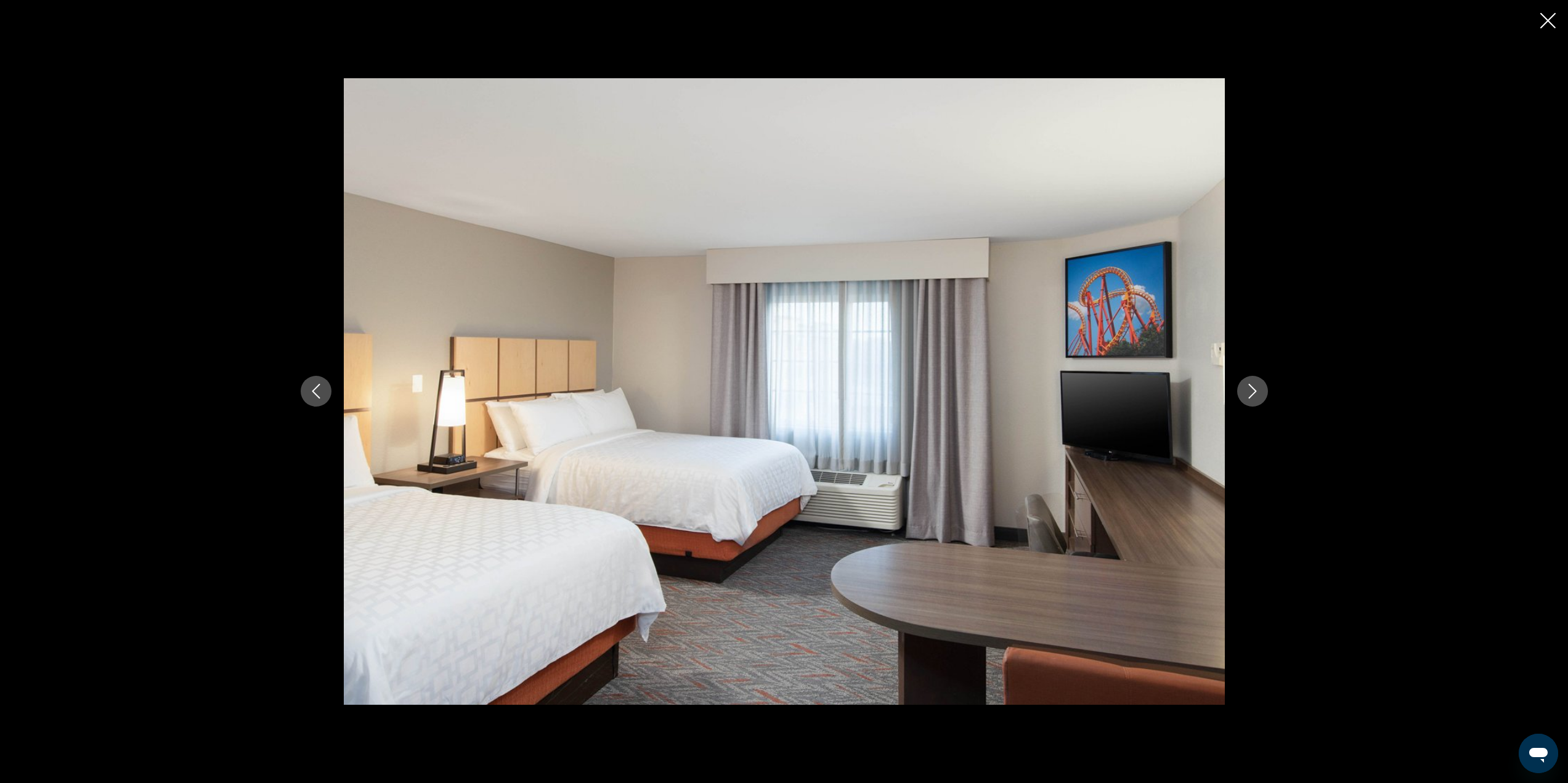
click at [1241, 391] on button "Next image" at bounding box center [1252, 392] width 31 height 31
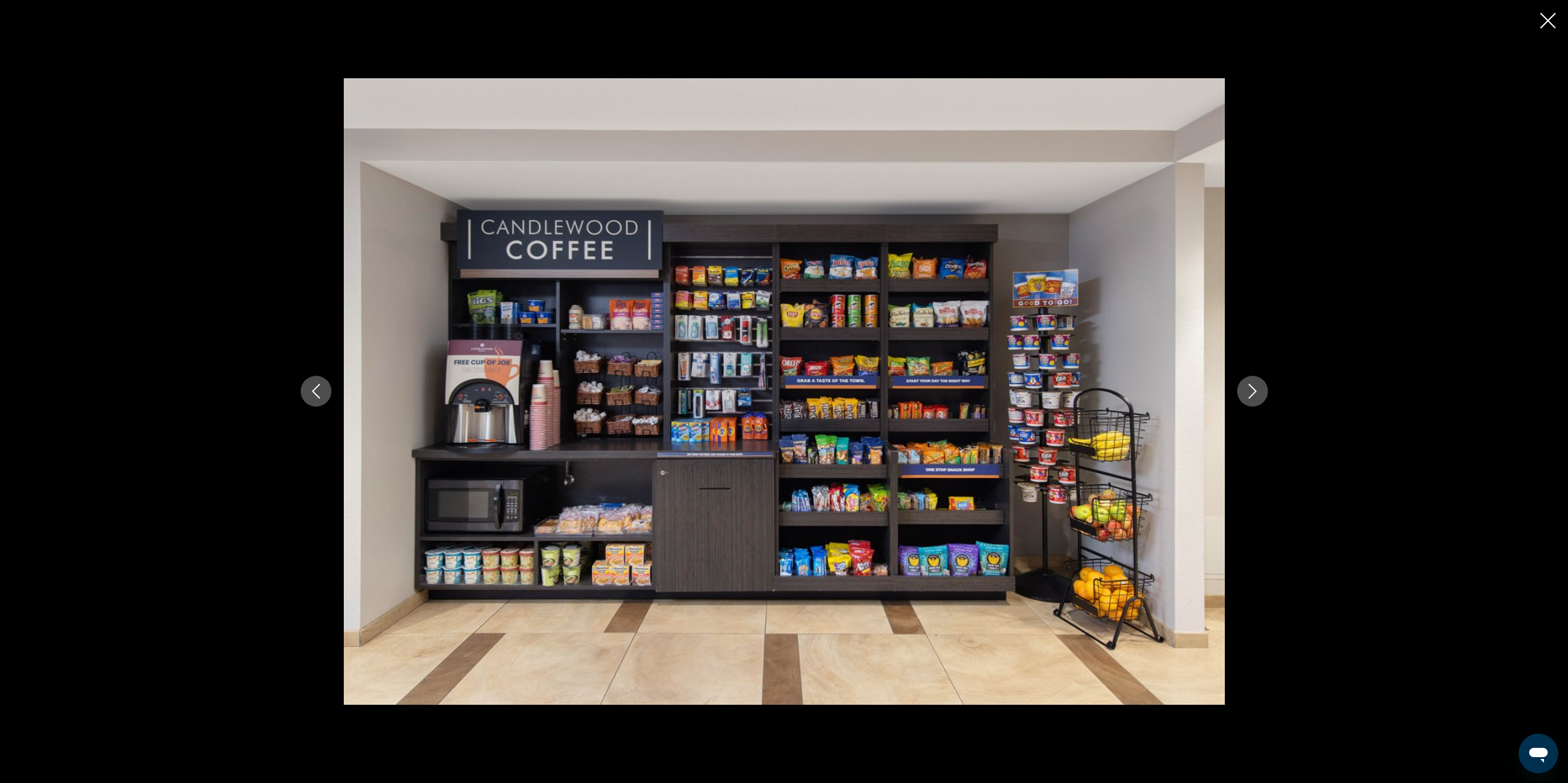
click at [1235, 393] on div "prev next" at bounding box center [784, 392] width 992 height 626
click at [1542, 26] on icon "Close slideshow" at bounding box center [1548, 20] width 15 height 15
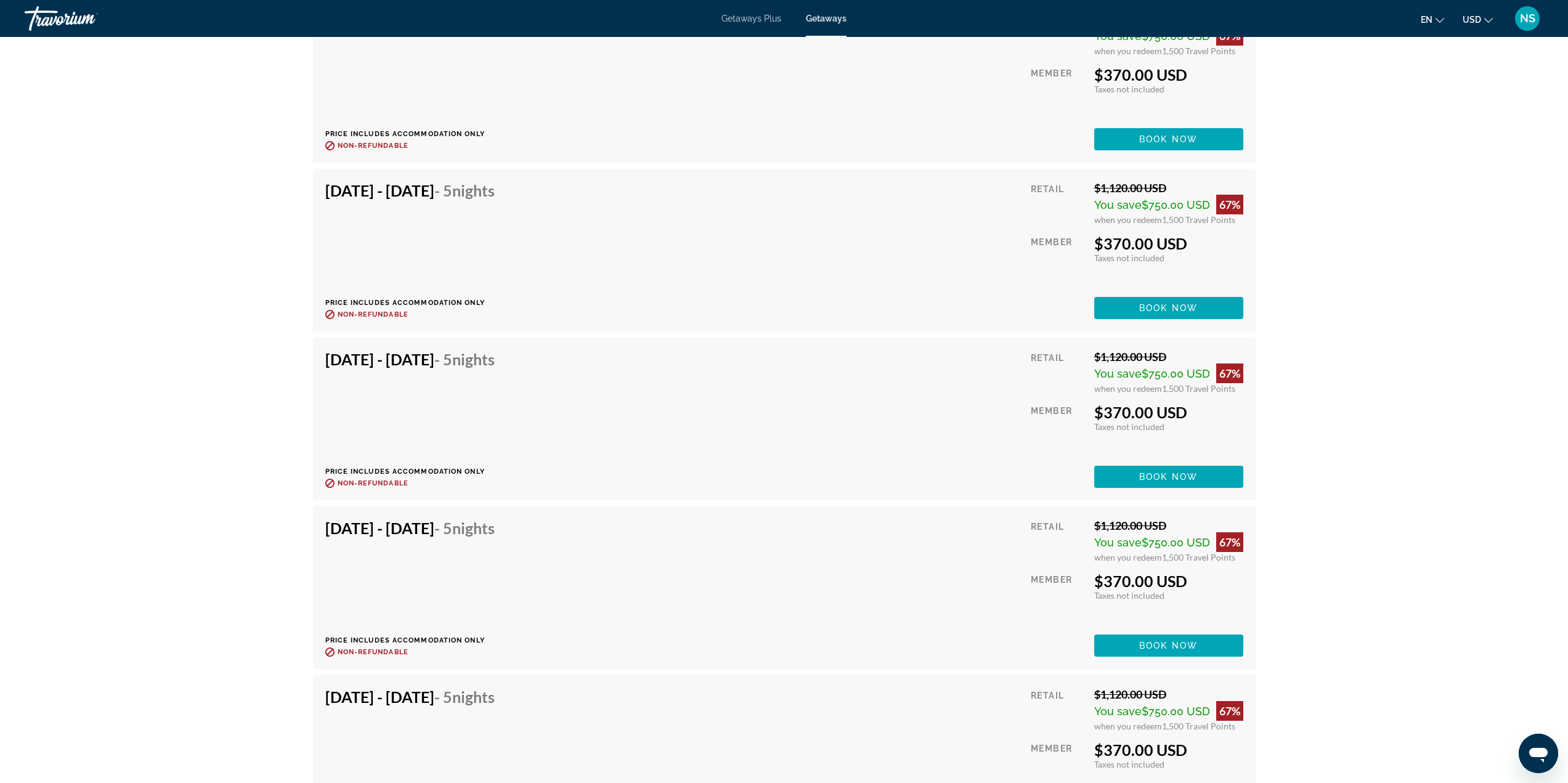
scroll to position [3204, 0]
